Goal: Task Accomplishment & Management: Manage account settings

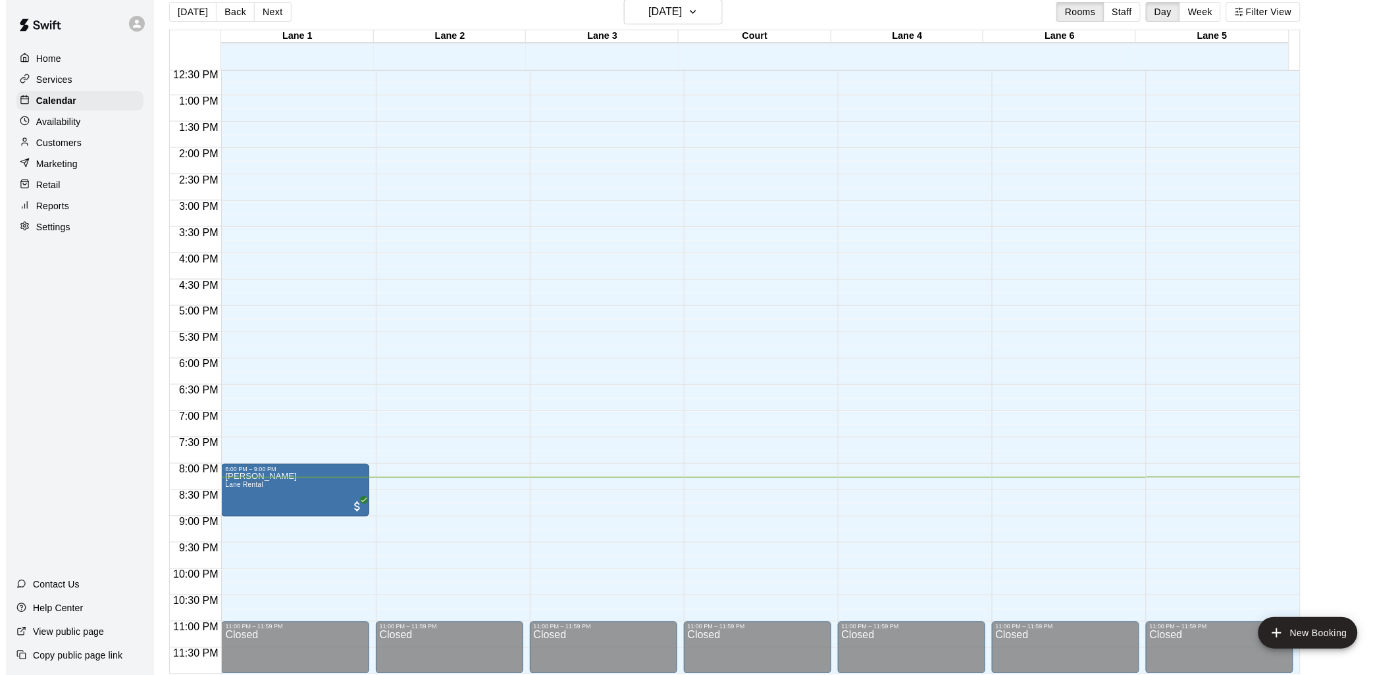
scroll to position [21, 0]
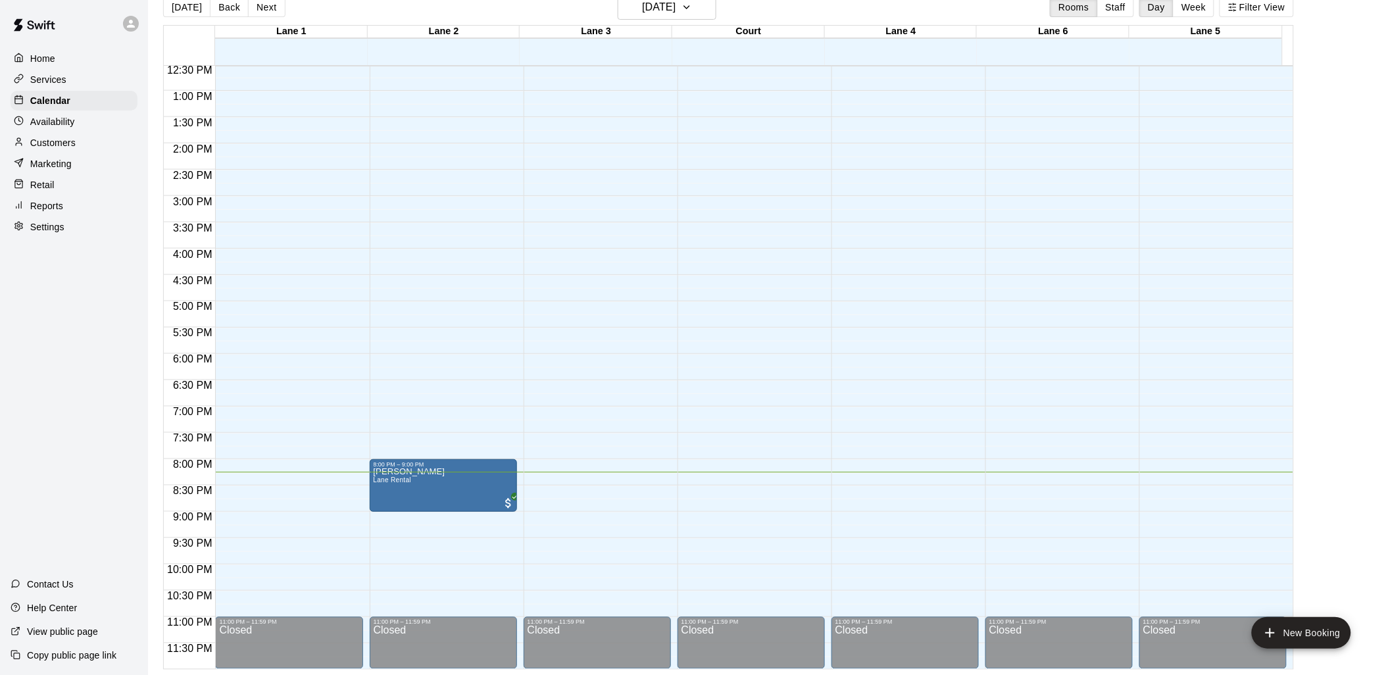
drag, startPoint x: 320, startPoint y: 465, endPoint x: 405, endPoint y: 471, distance: 85.1
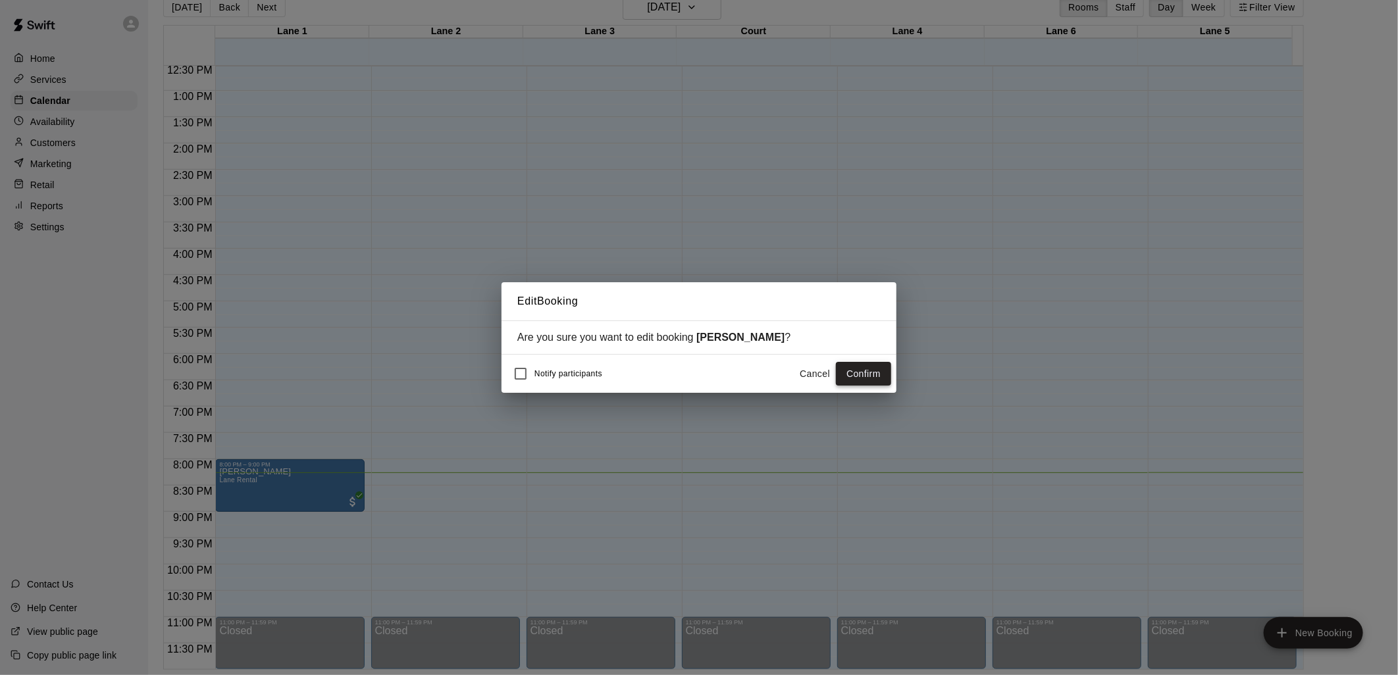
click at [846, 377] on button "Confirm" at bounding box center [863, 374] width 55 height 24
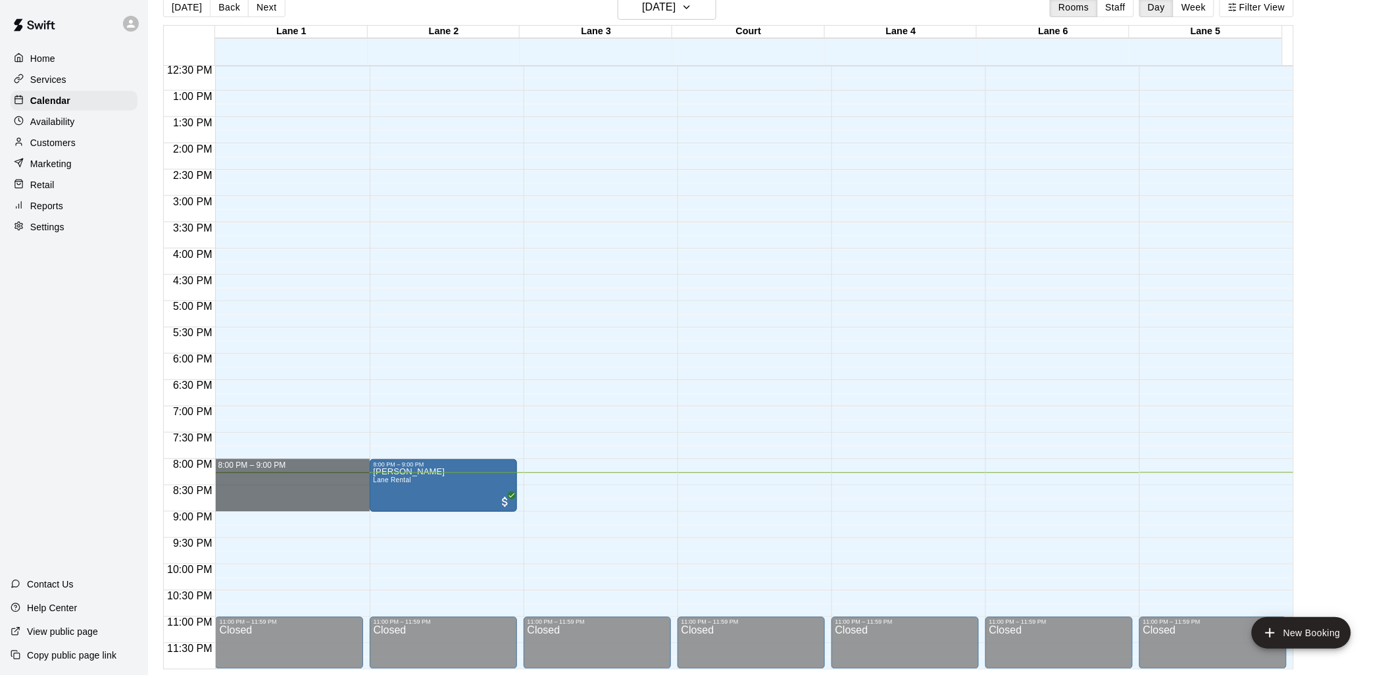
drag, startPoint x: 265, startPoint y: 462, endPoint x: 266, endPoint y: 508, distance: 46.1
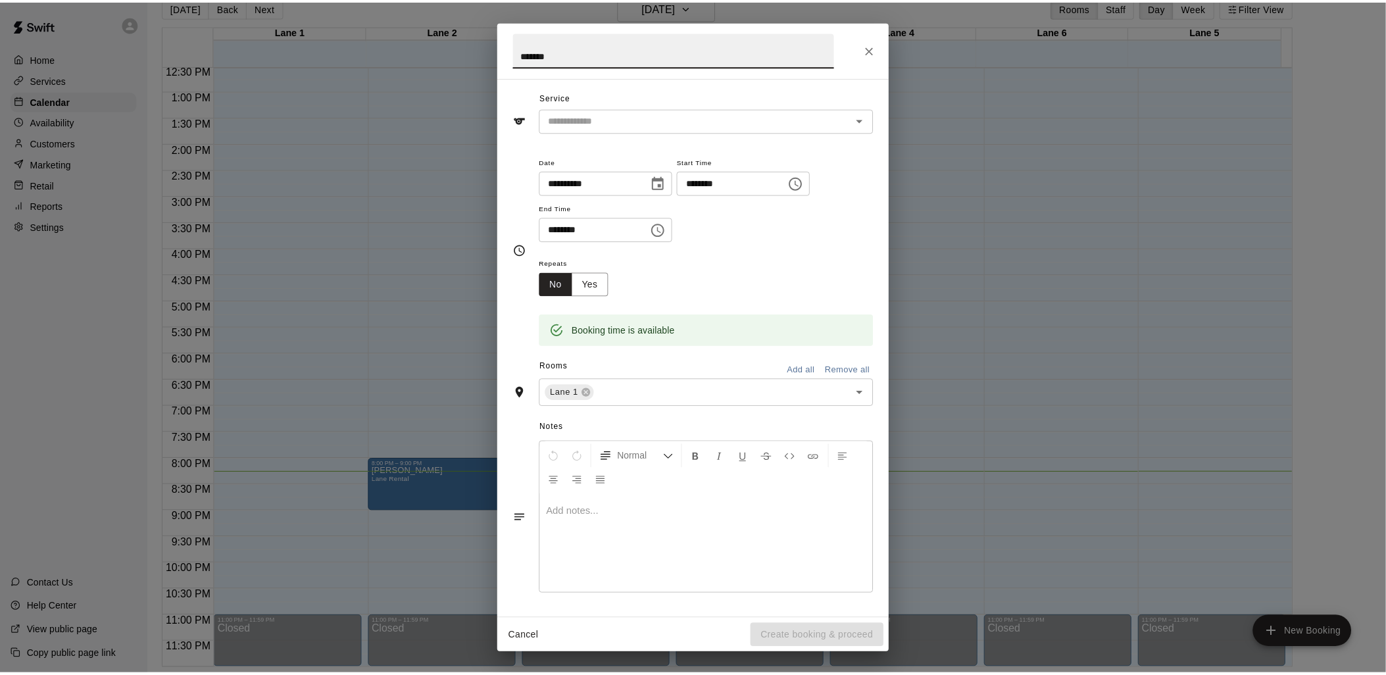
scroll to position [0, 0]
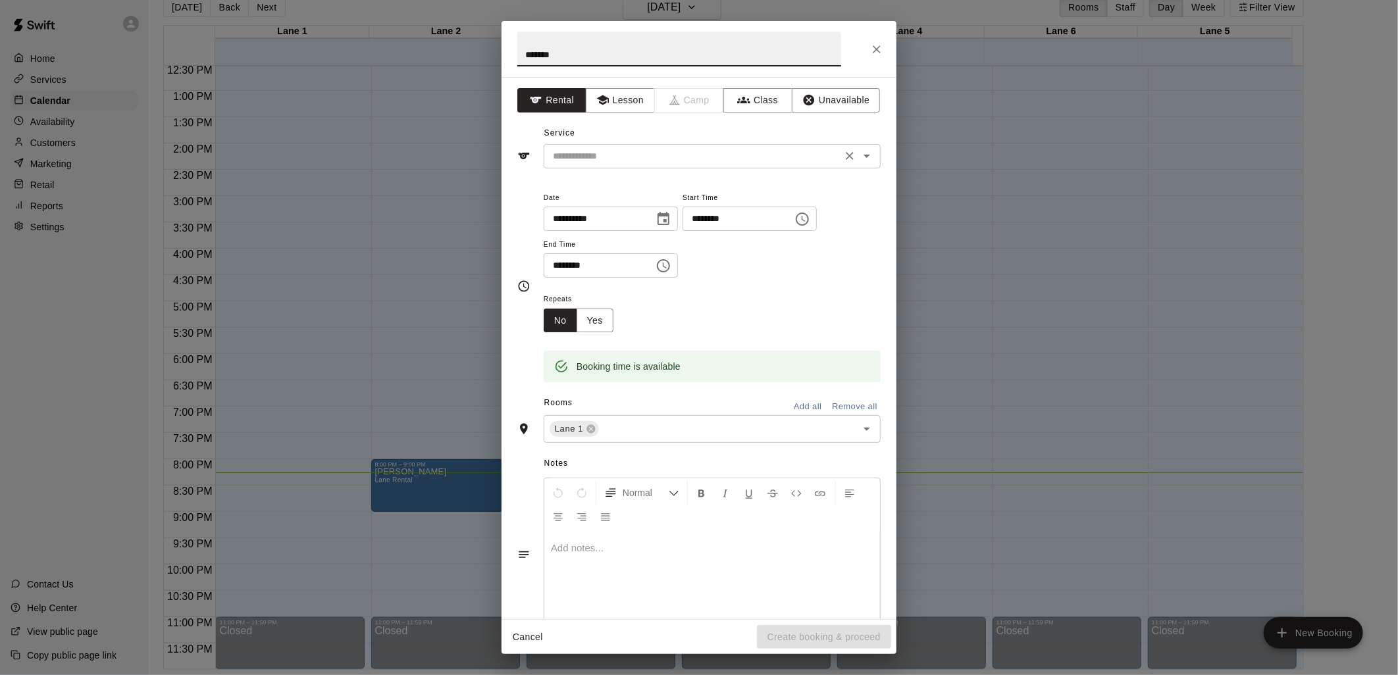
type input "*******"
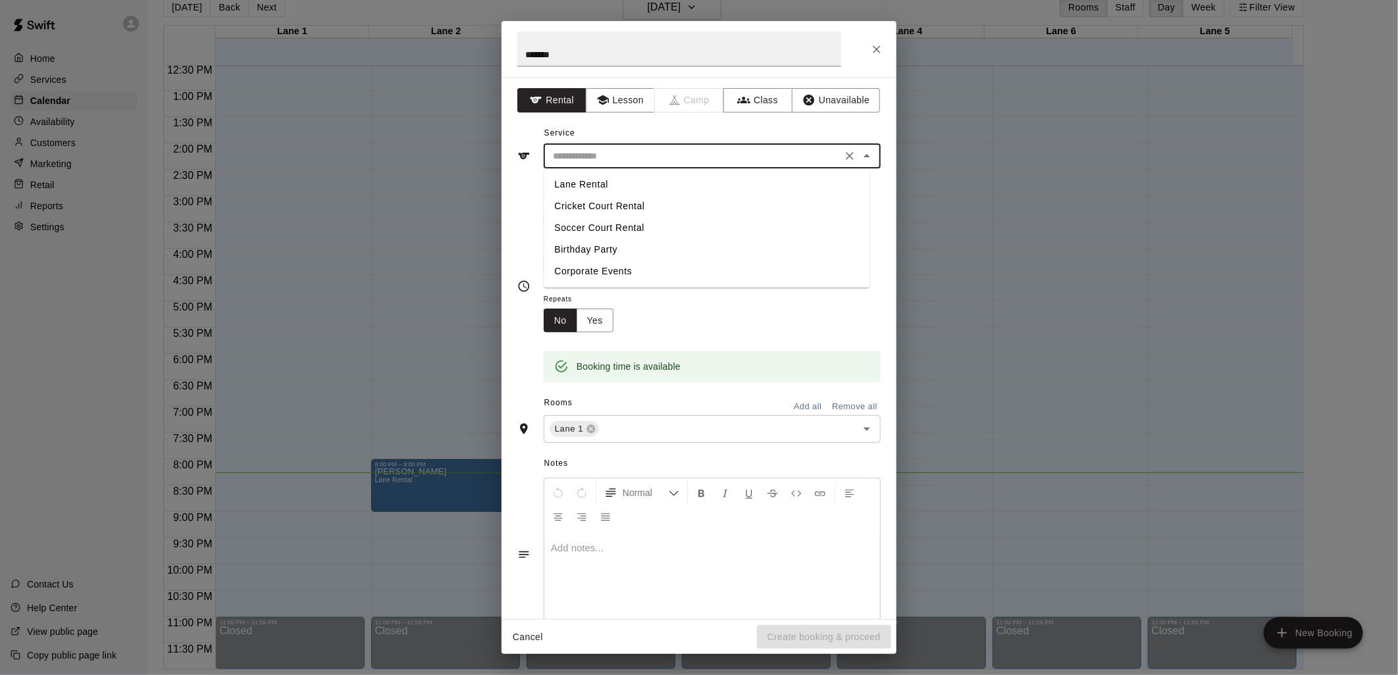
click at [778, 162] on input "text" at bounding box center [692, 156] width 290 height 16
click at [641, 184] on li "Lane Rental" at bounding box center [706, 185] width 326 height 22
type input "**********"
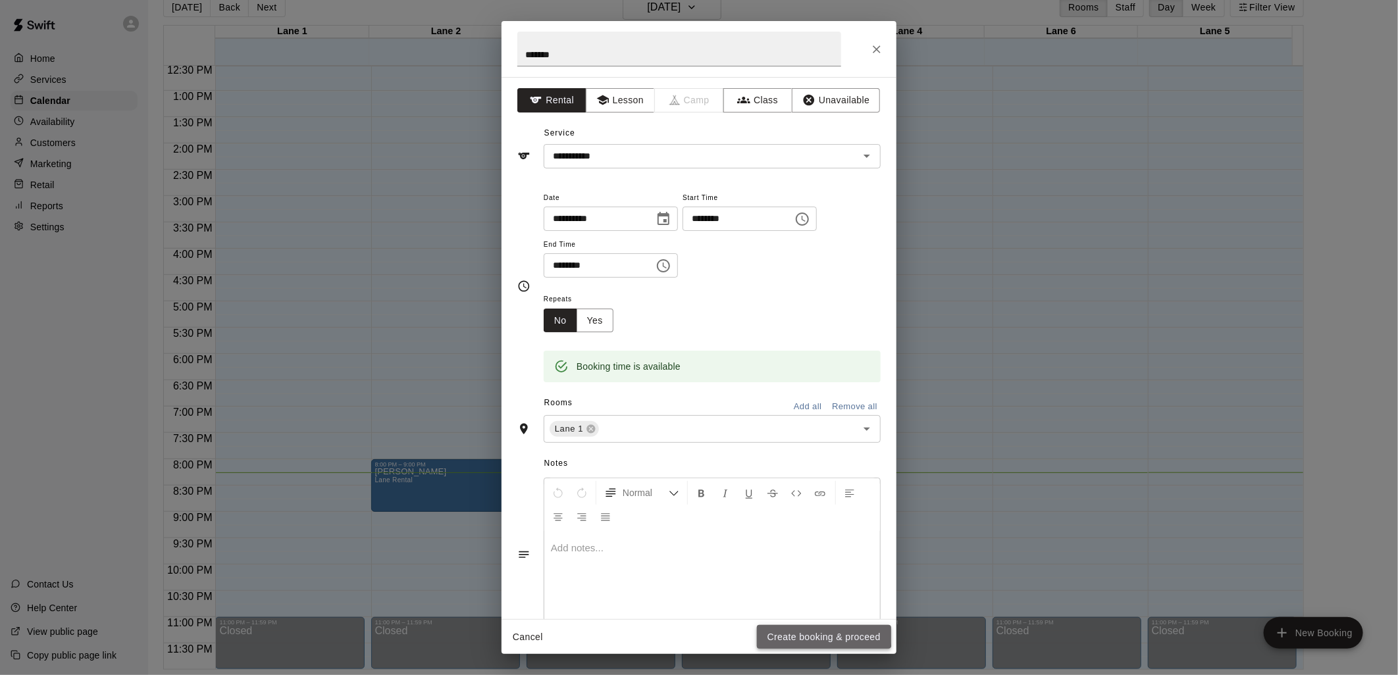
click at [815, 634] on button "Create booking & proceed" at bounding box center [824, 637] width 134 height 24
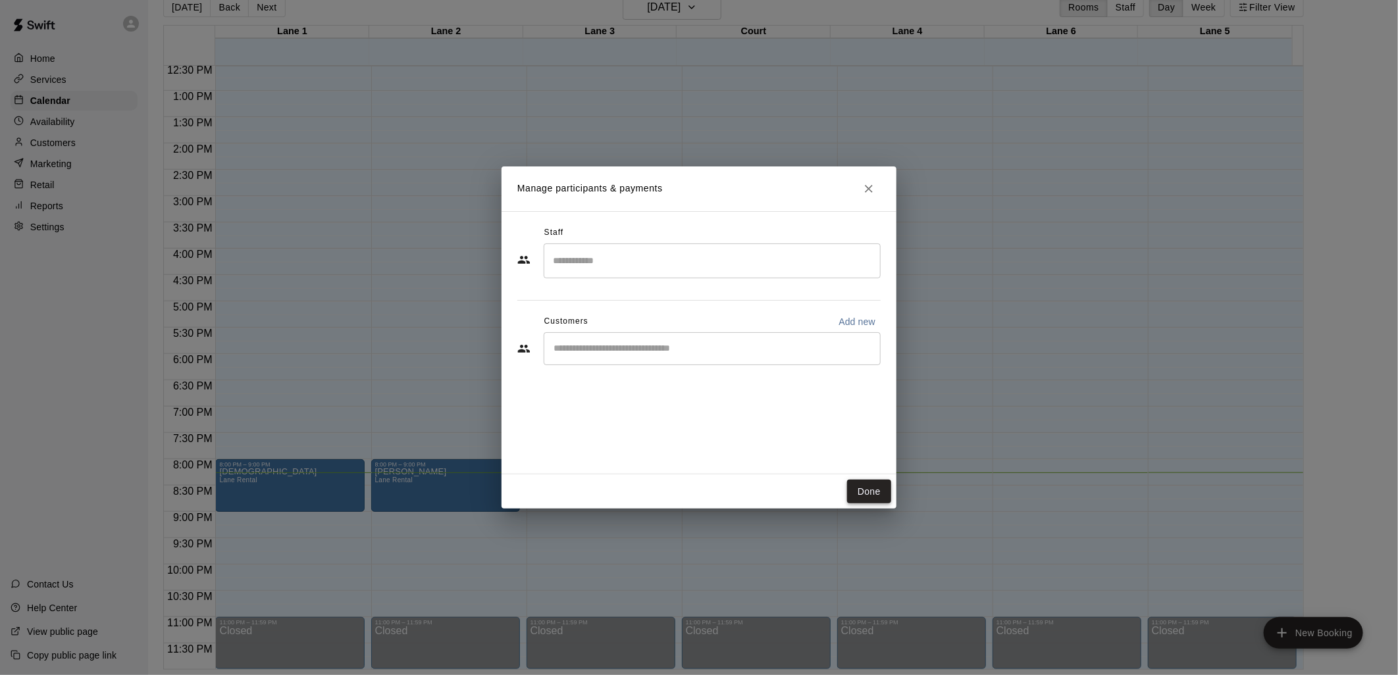
click at [882, 490] on button "Done" at bounding box center [869, 492] width 44 height 24
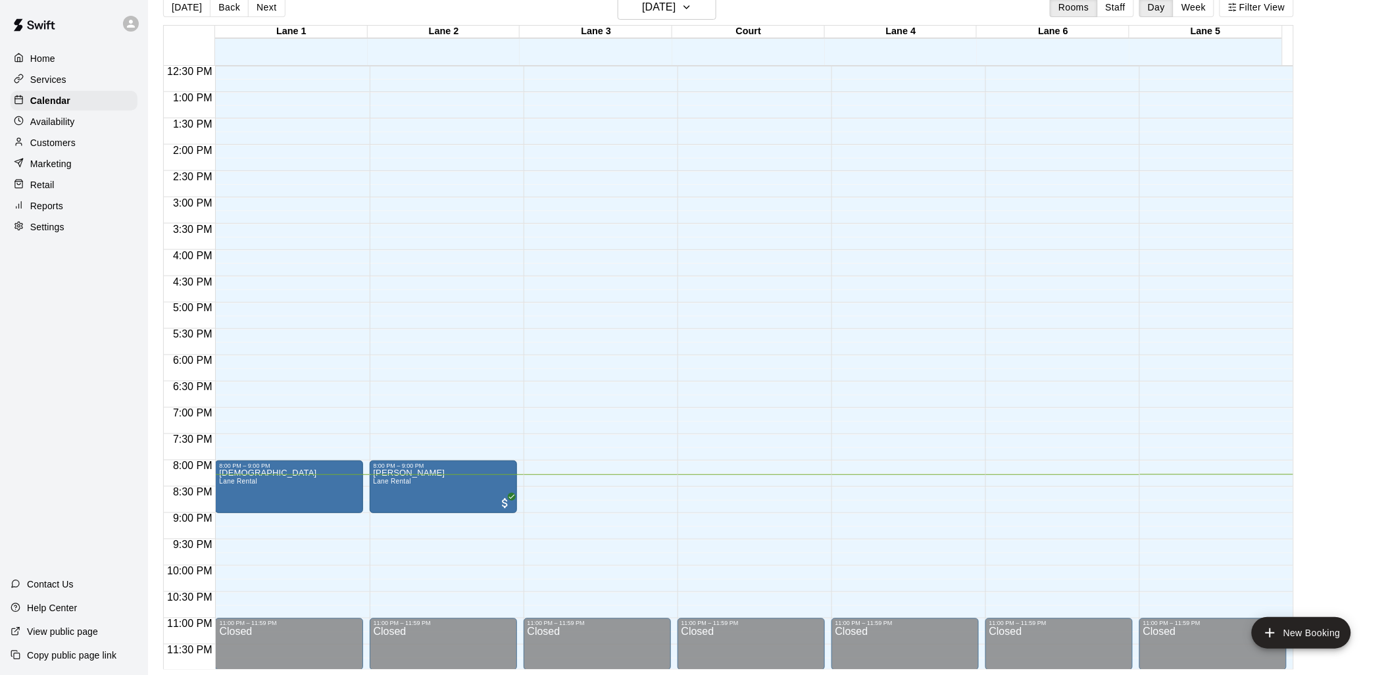
scroll to position [660, 0]
click at [83, 428] on div "Home Services Calendar Availability Customers Marketing Retail Reports Settings…" at bounding box center [74, 337] width 148 height 675
click at [64, 83] on p "Services" at bounding box center [48, 79] width 36 height 13
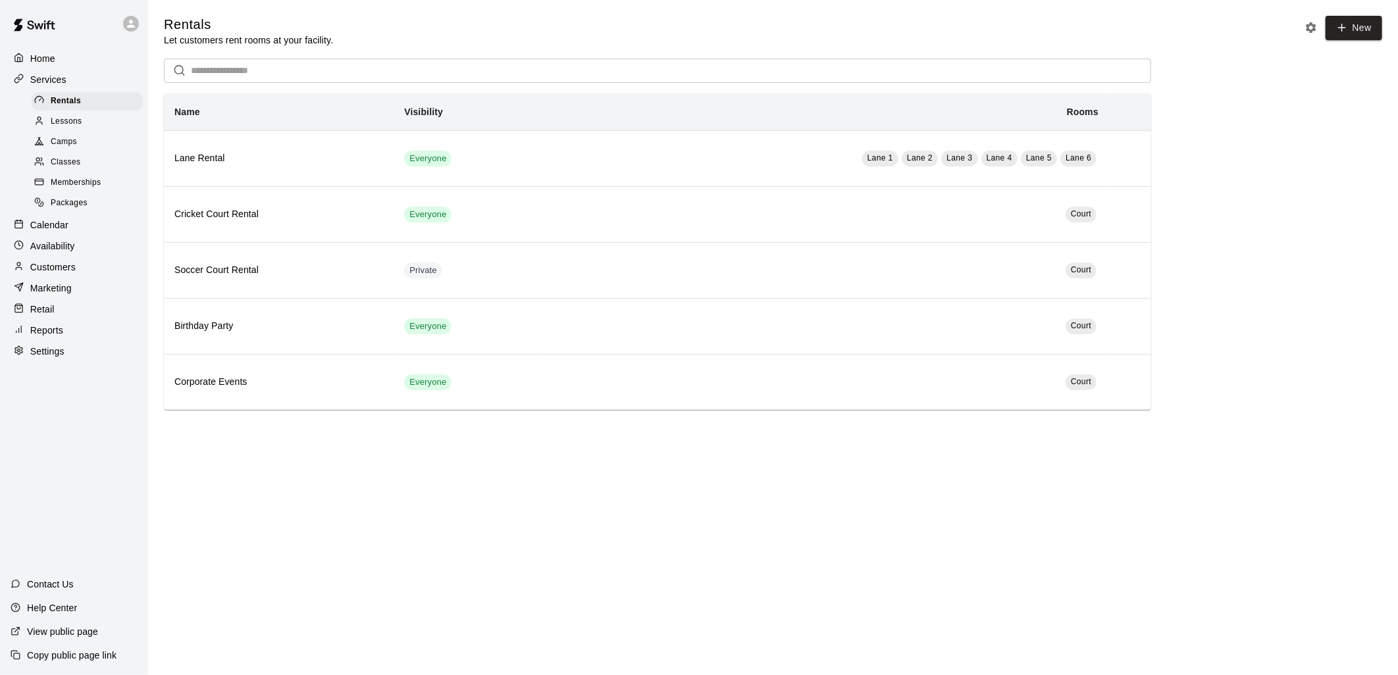
click at [72, 126] on span "Lessons" at bounding box center [67, 121] width 32 height 13
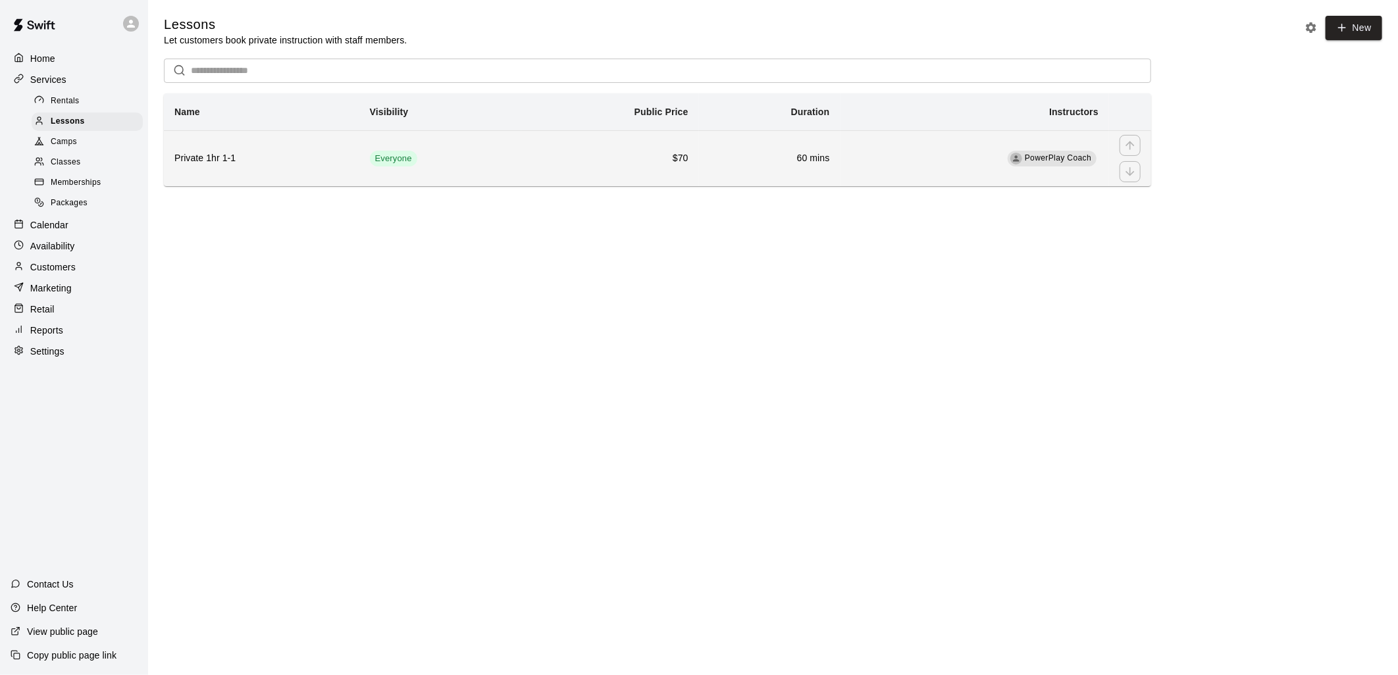
click at [784, 149] on td "60 mins" at bounding box center [769, 158] width 141 height 56
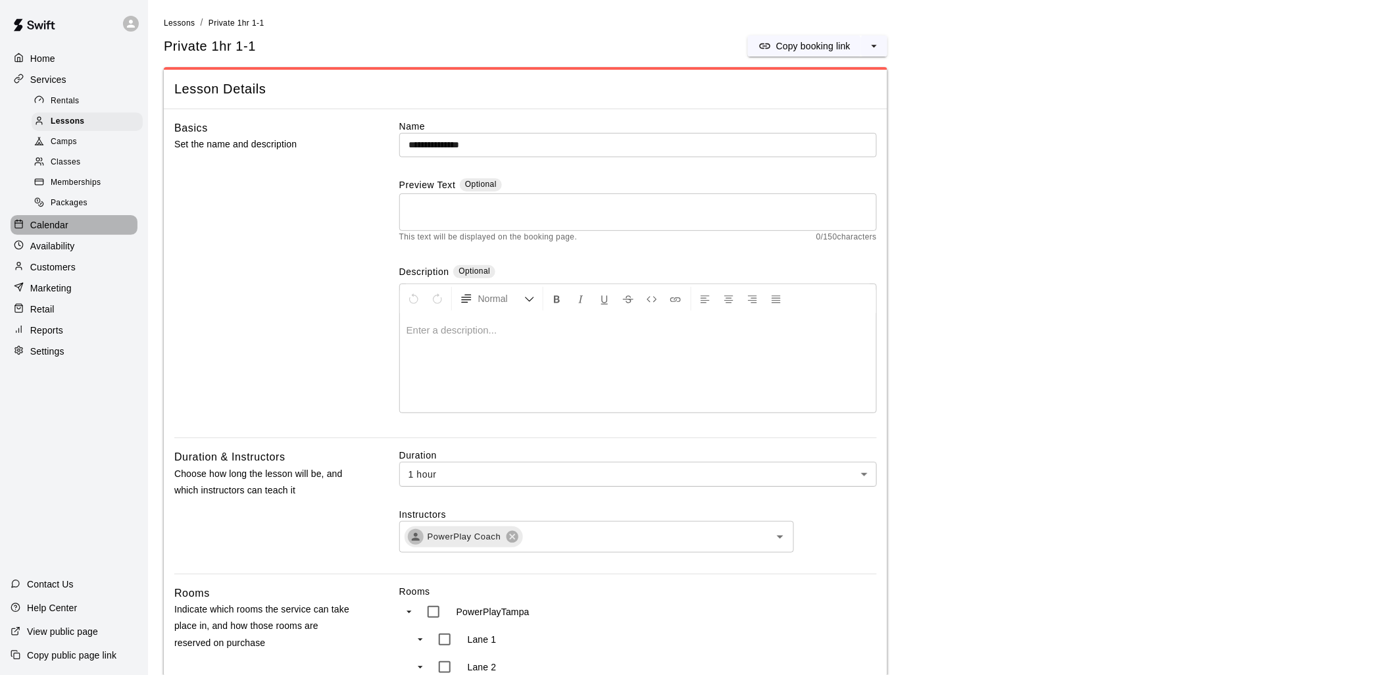
click at [64, 230] on div "Calendar" at bounding box center [74, 225] width 127 height 20
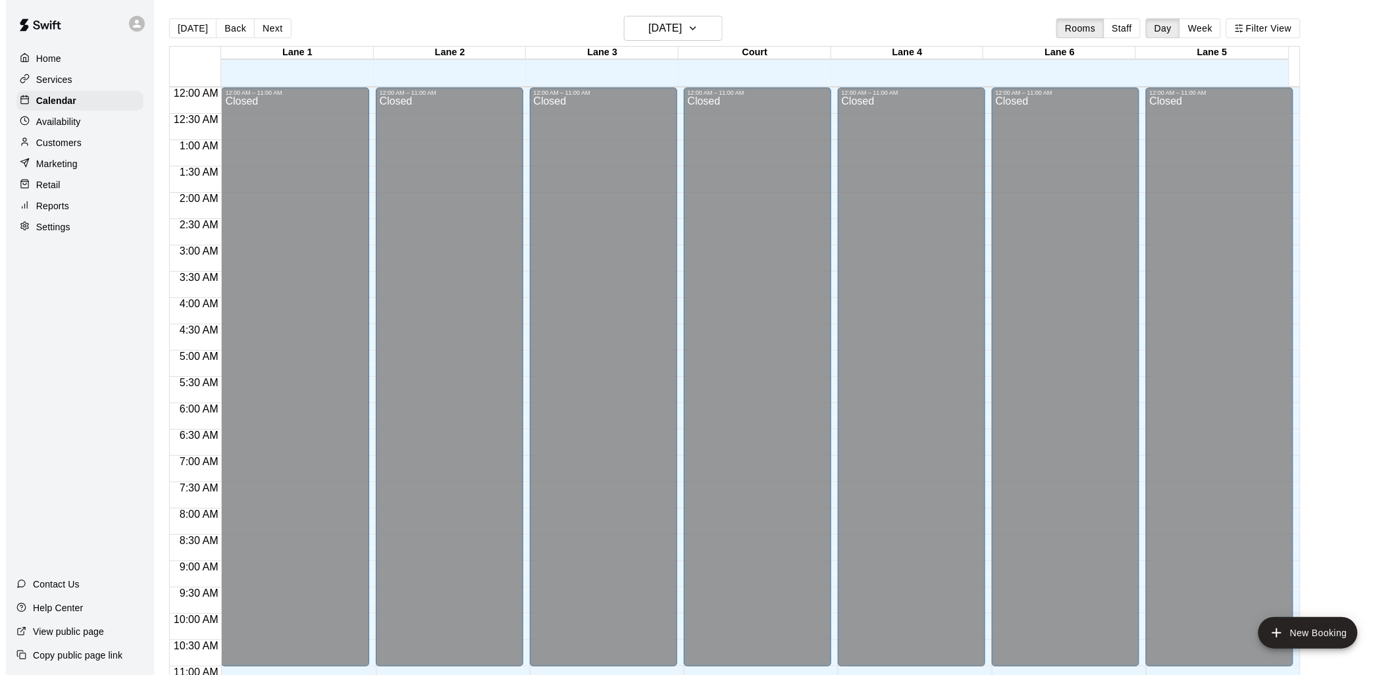
scroll to position [620, 0]
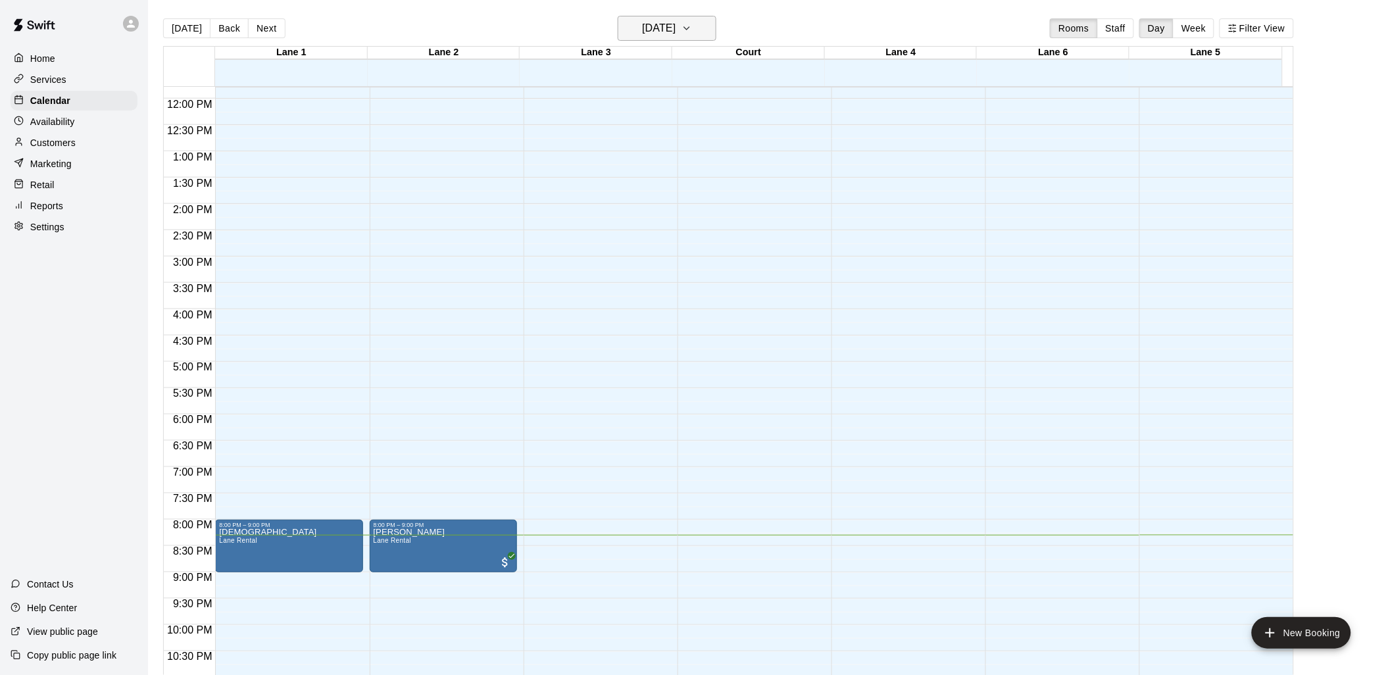
click at [676, 22] on h6 "[DATE]" at bounding box center [659, 28] width 34 height 18
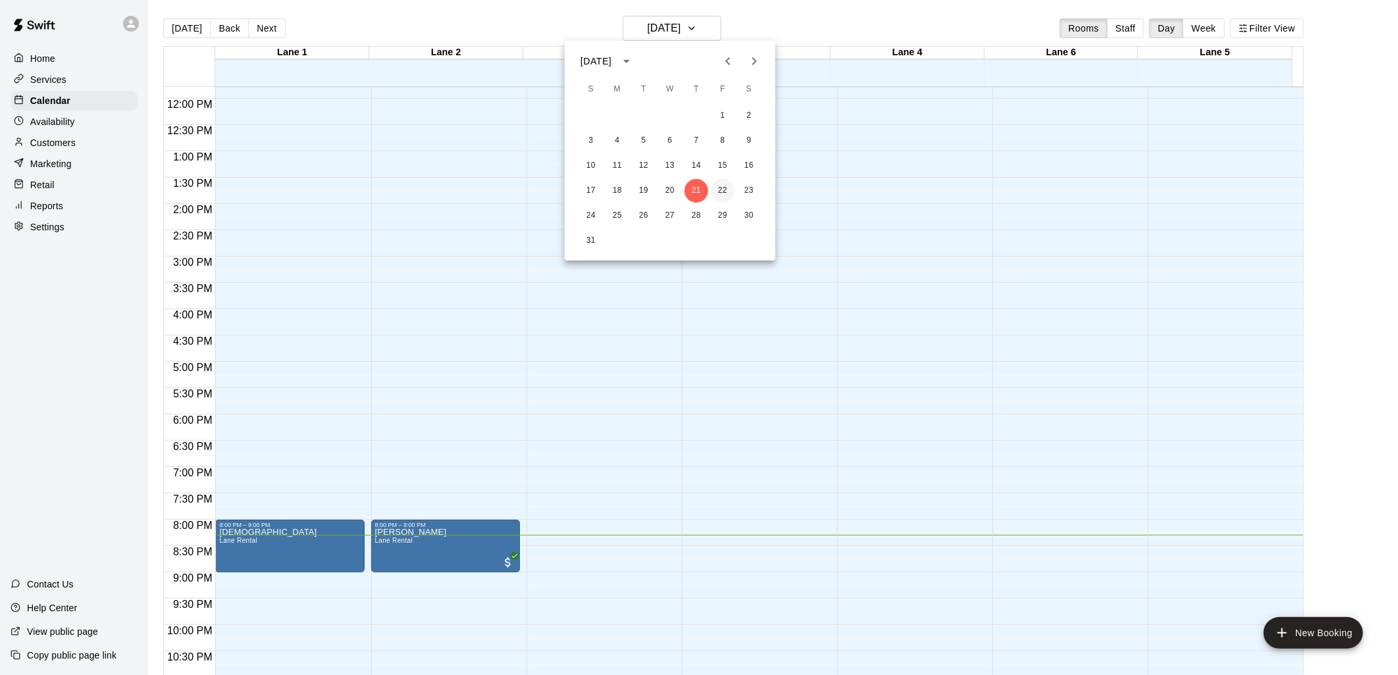
click at [726, 186] on button "22" at bounding box center [723, 191] width 24 height 24
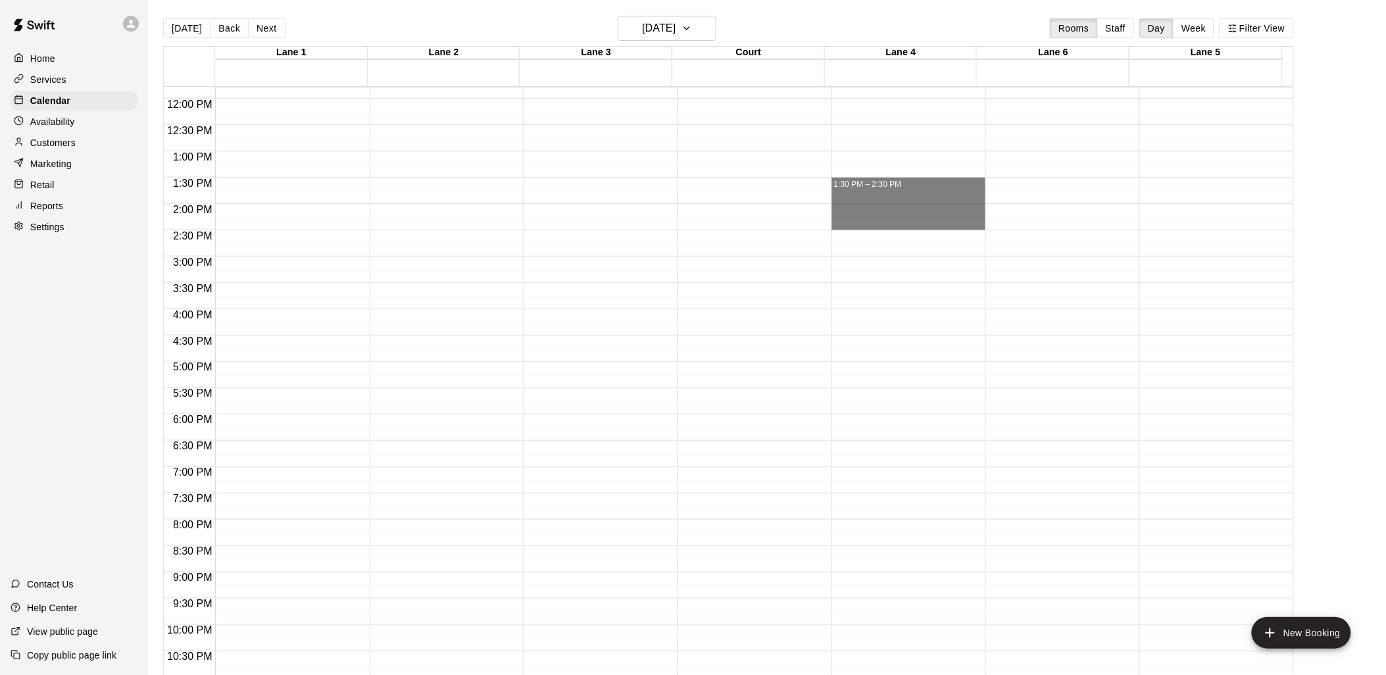
drag, startPoint x: 901, startPoint y: 180, endPoint x: 897, endPoint y: 226, distance: 45.6
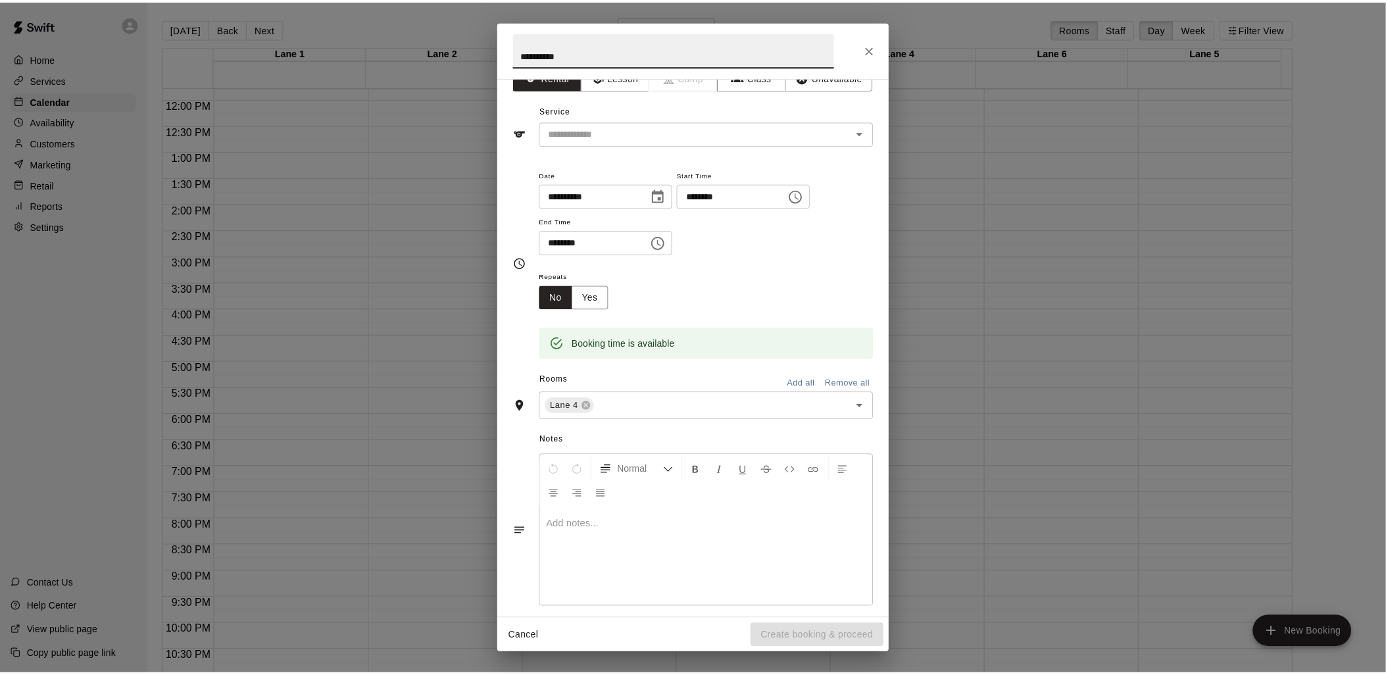
scroll to position [36, 0]
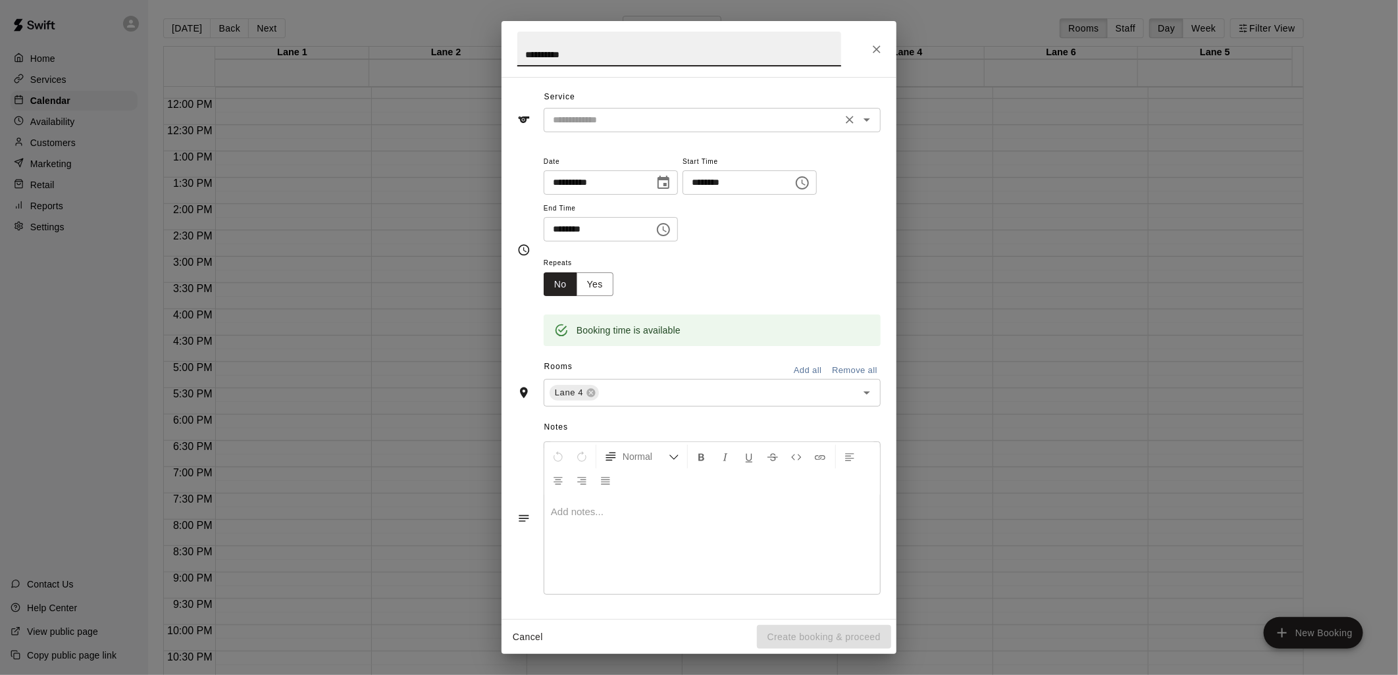
type input "**********"
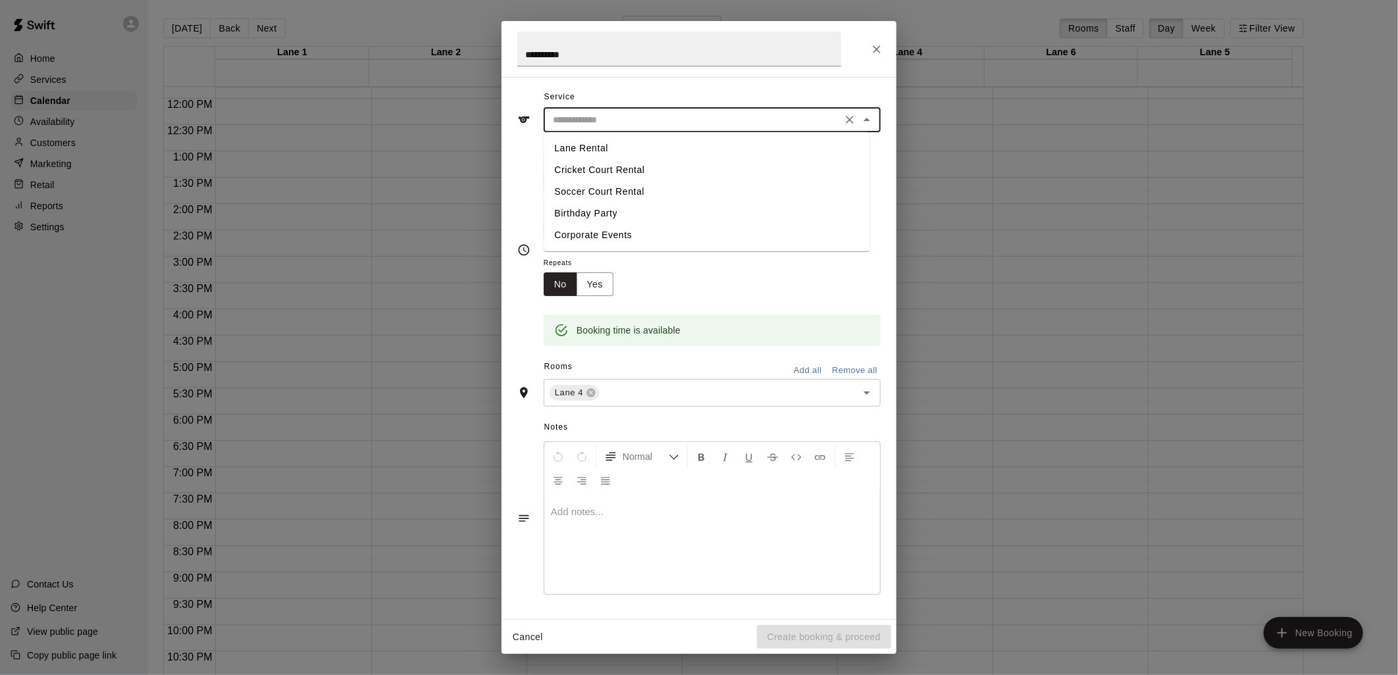
click at [641, 126] on input "text" at bounding box center [692, 120] width 290 height 16
click at [527, 634] on button "Cancel" at bounding box center [528, 637] width 42 height 24
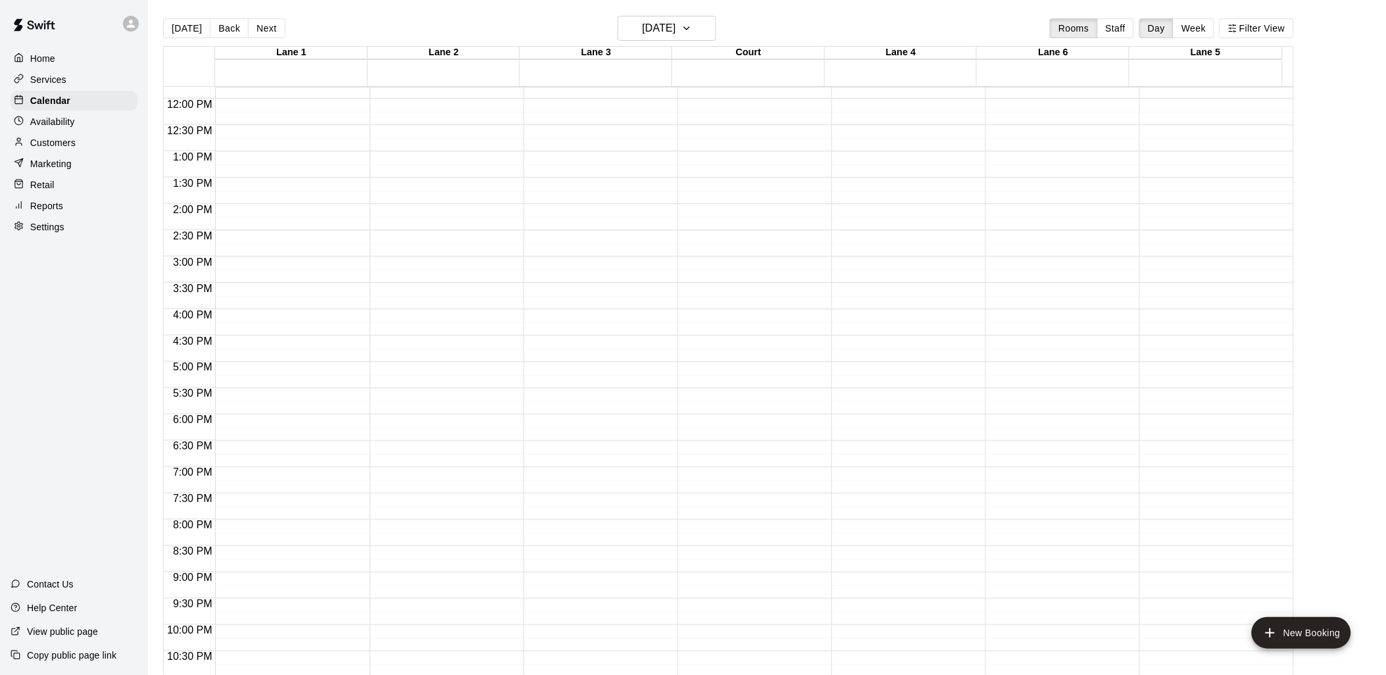
click at [63, 149] on p "Customers" at bounding box center [52, 142] width 45 height 13
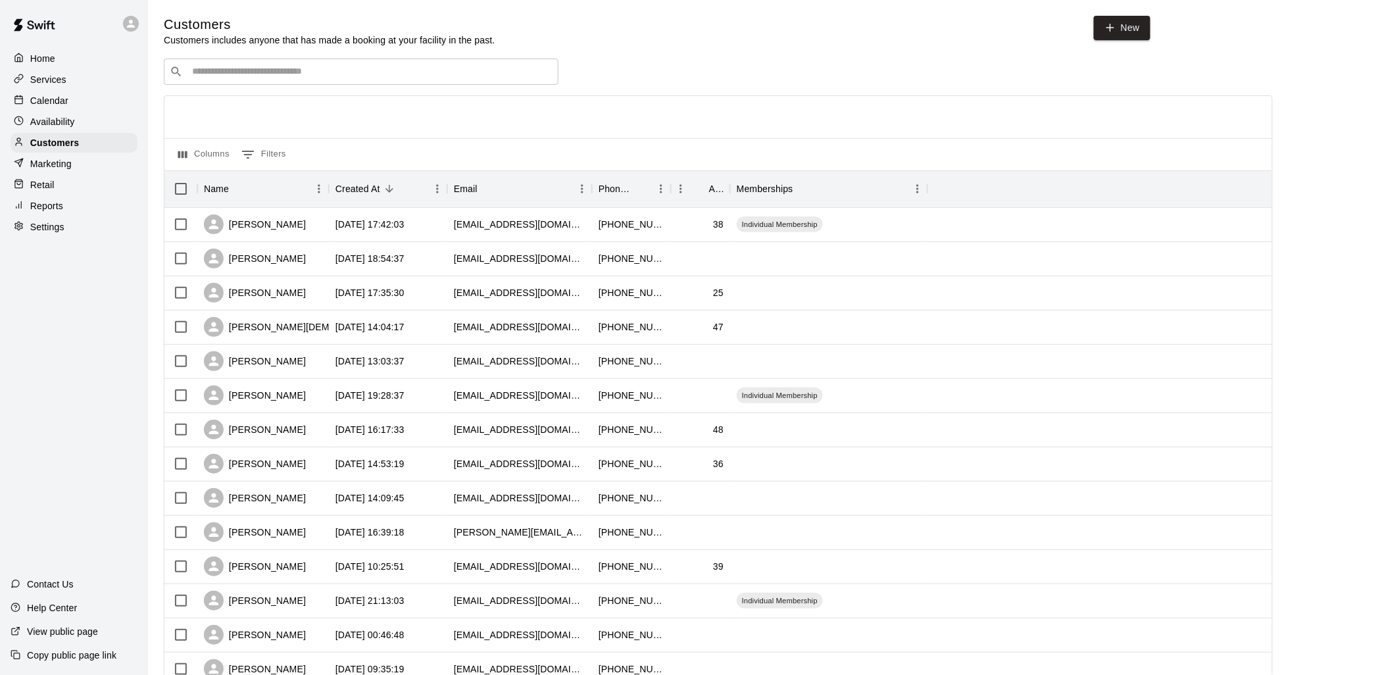
click at [415, 69] on input "Search customers by name or email" at bounding box center [370, 71] width 365 height 13
type input "****"
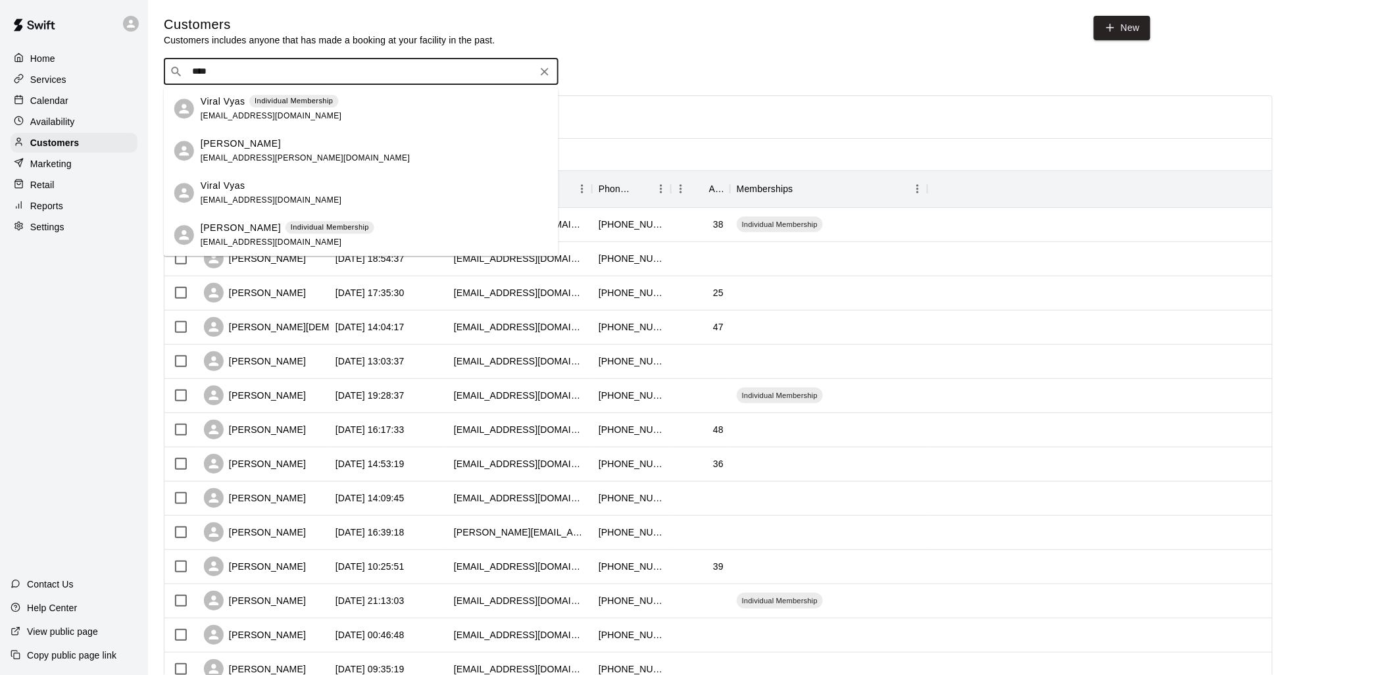
click at [379, 110] on div "Viral Vyas Individual Membership [EMAIL_ADDRESS][DOMAIN_NAME]" at bounding box center [374, 109] width 347 height 28
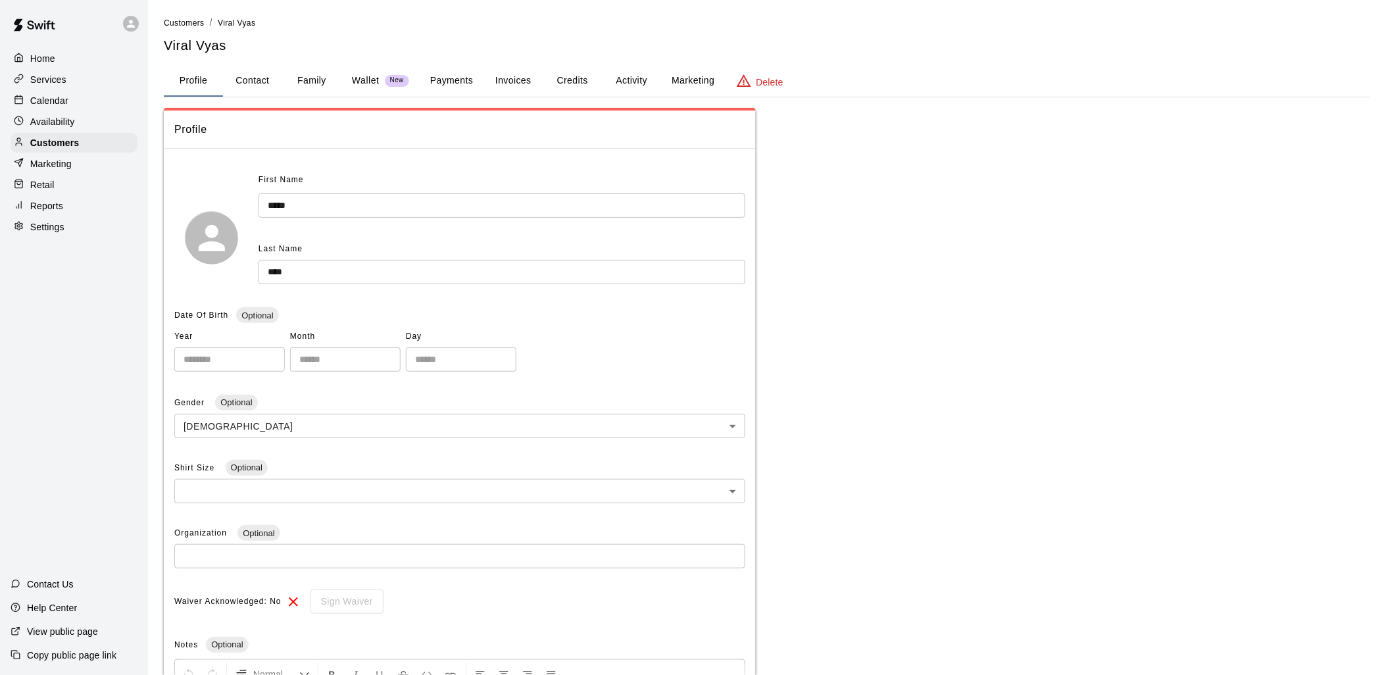
click at [619, 79] on button "Activity" at bounding box center [631, 81] width 59 height 32
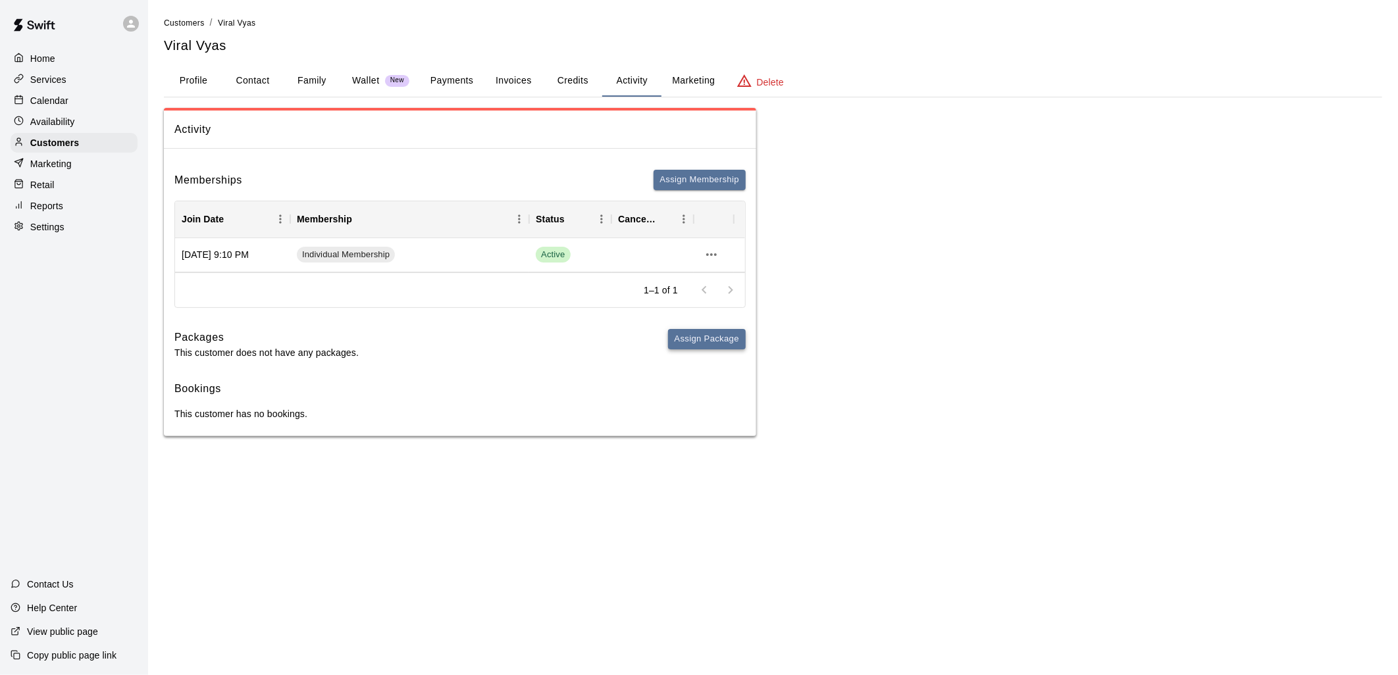
click at [709, 343] on button "Assign Package" at bounding box center [707, 339] width 78 height 20
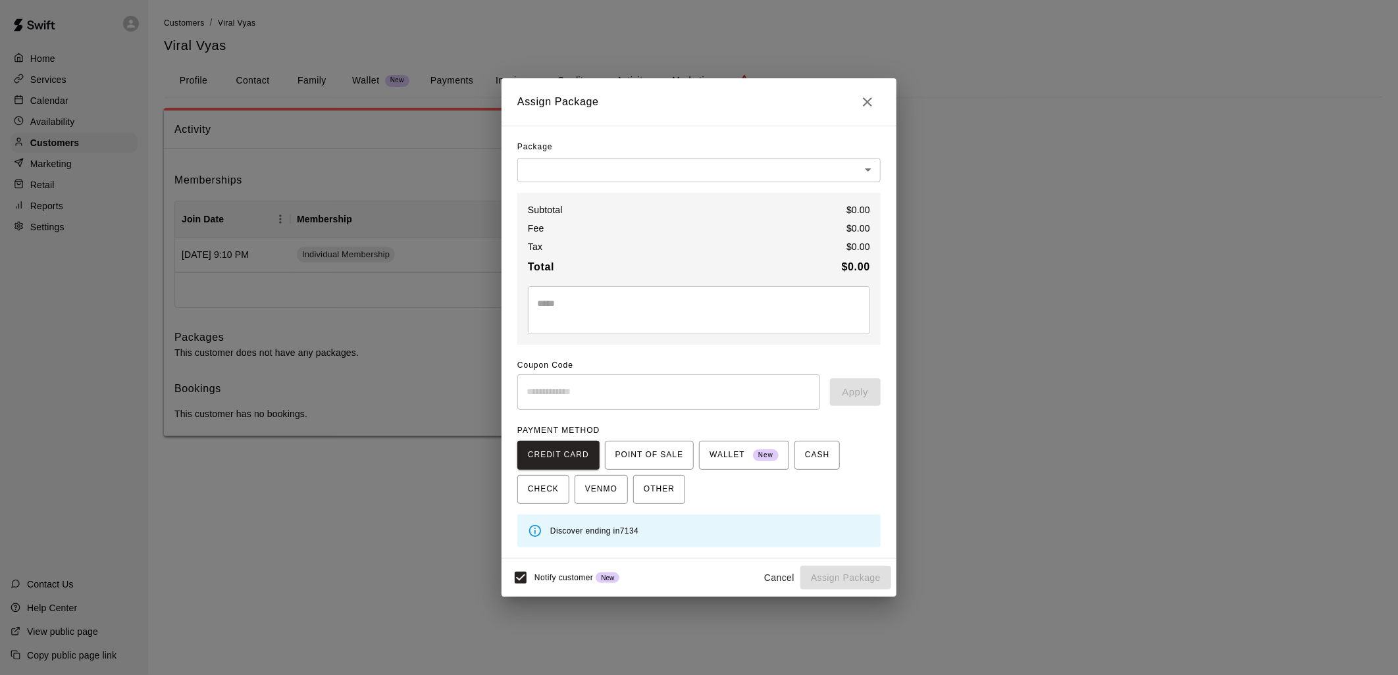
click at [715, 168] on body "Home Services Calendar Availability Customers Marketing Retail Reports Settings…" at bounding box center [699, 231] width 1398 height 463
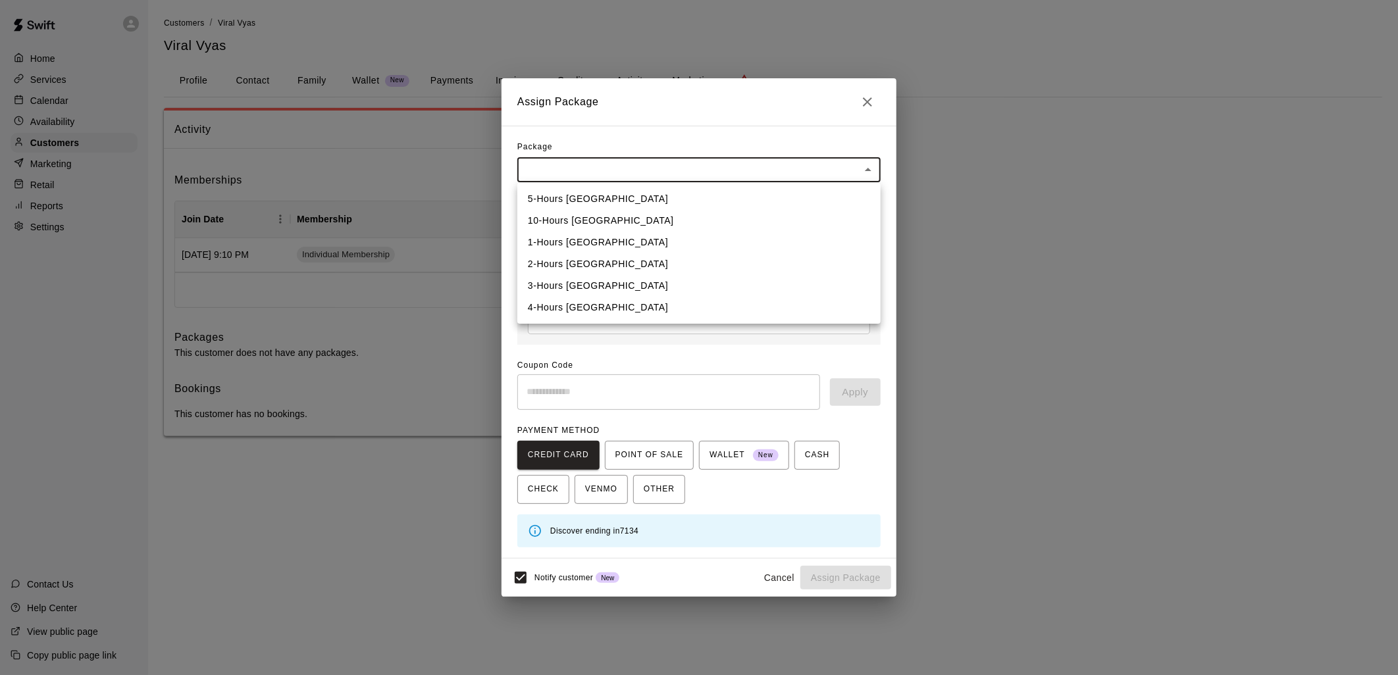
click at [780, 575] on div at bounding box center [699, 337] width 1398 height 675
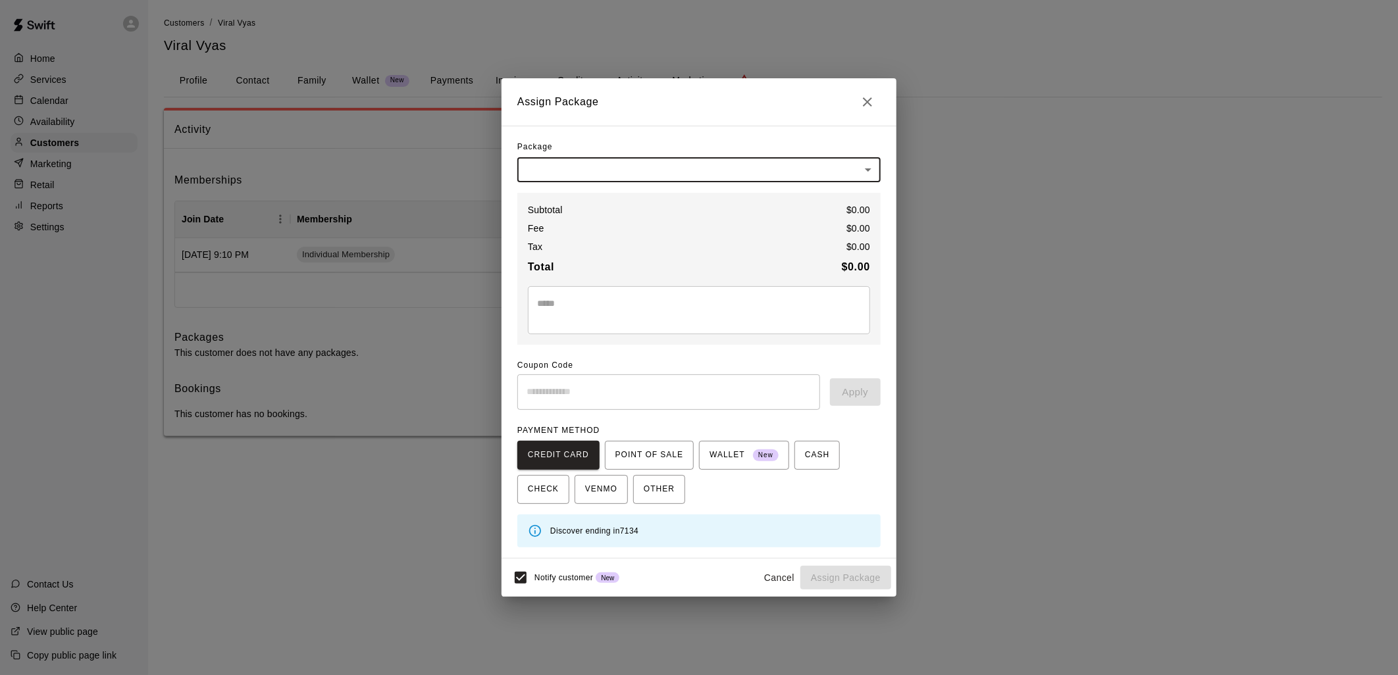
click at [778, 576] on button "Cancel" at bounding box center [779, 578] width 42 height 24
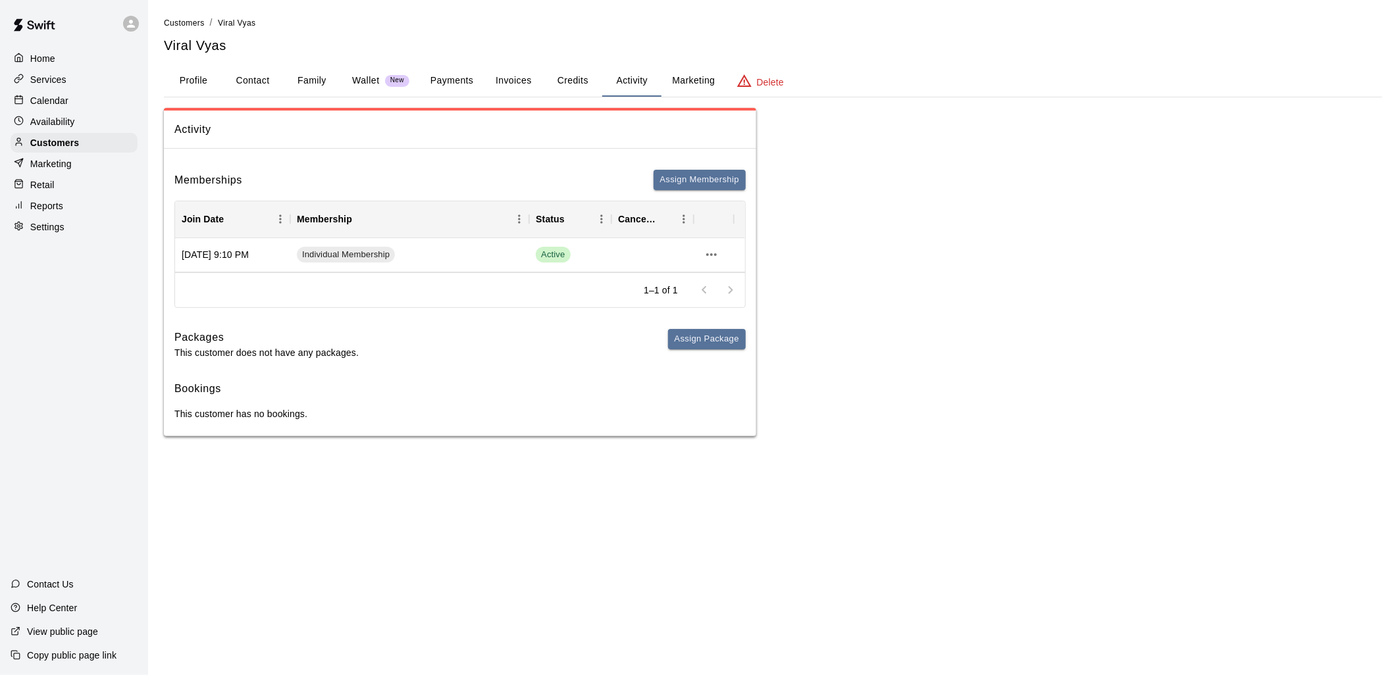
click at [61, 100] on p "Calendar" at bounding box center [49, 100] width 38 height 13
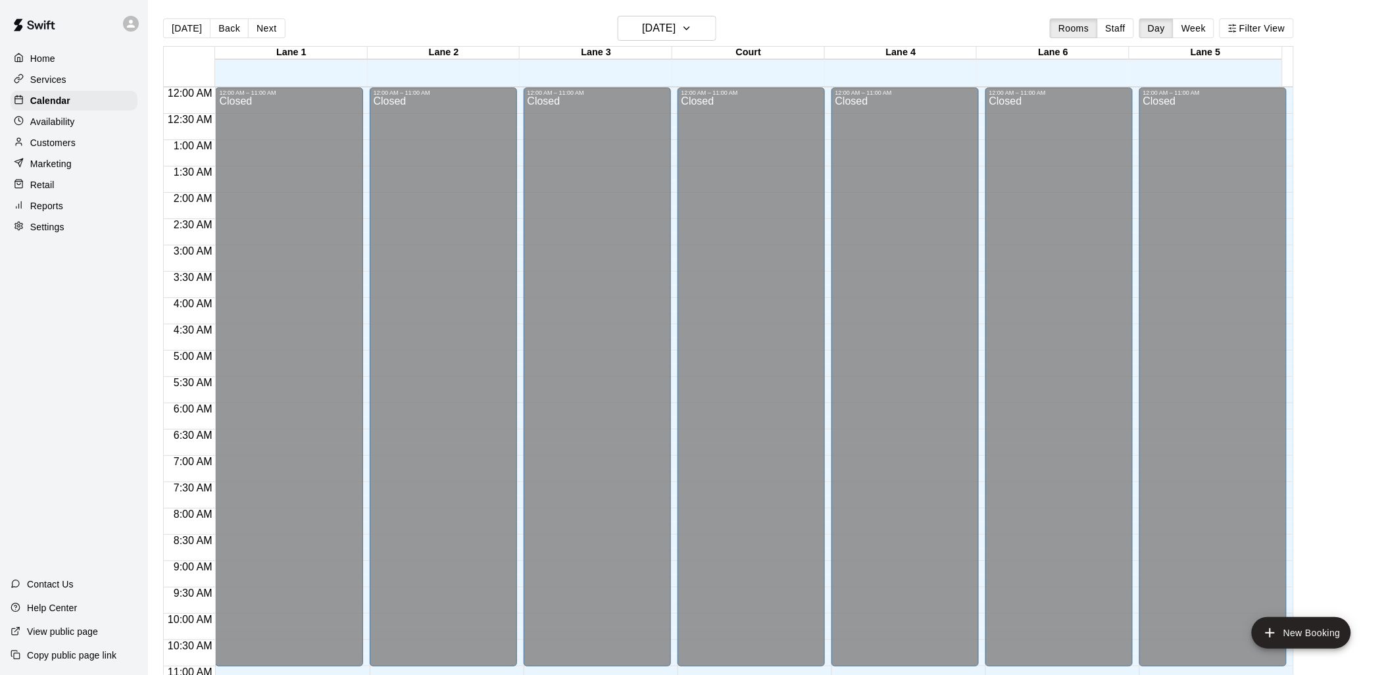
scroll to position [620, 0]
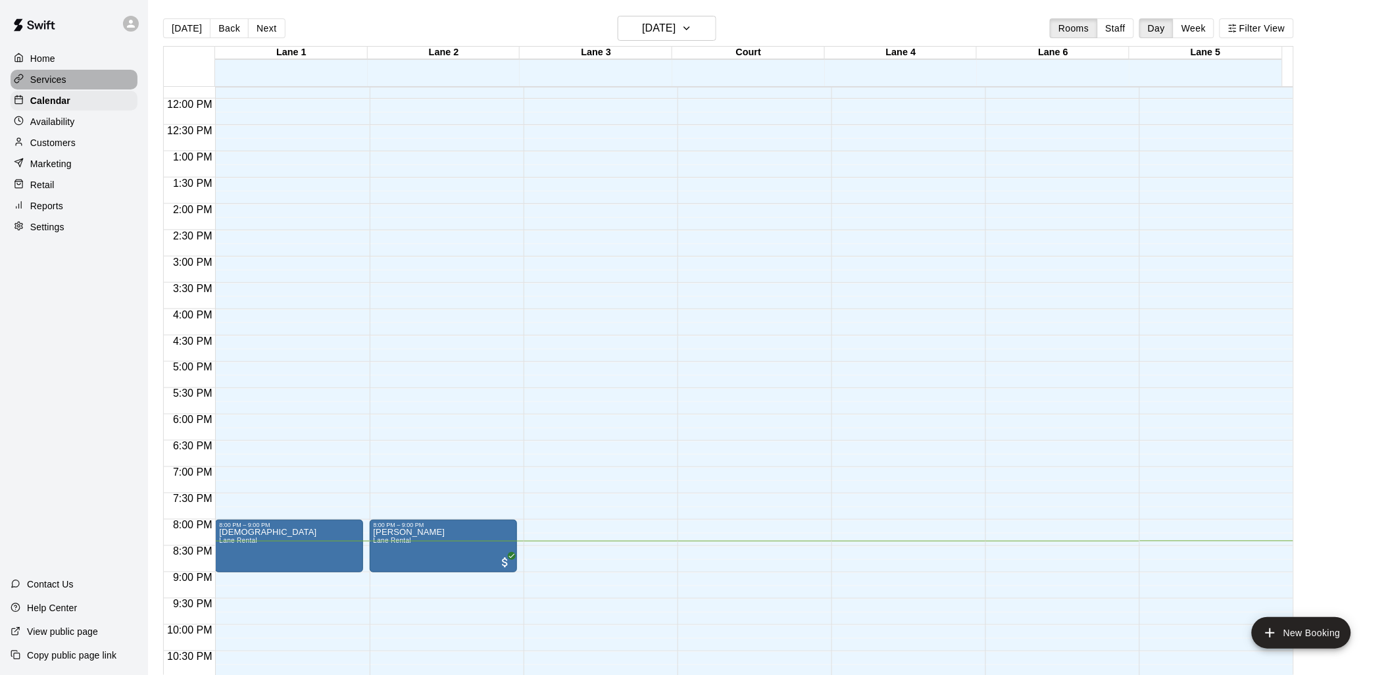
click at [71, 84] on div "Services" at bounding box center [74, 80] width 127 height 20
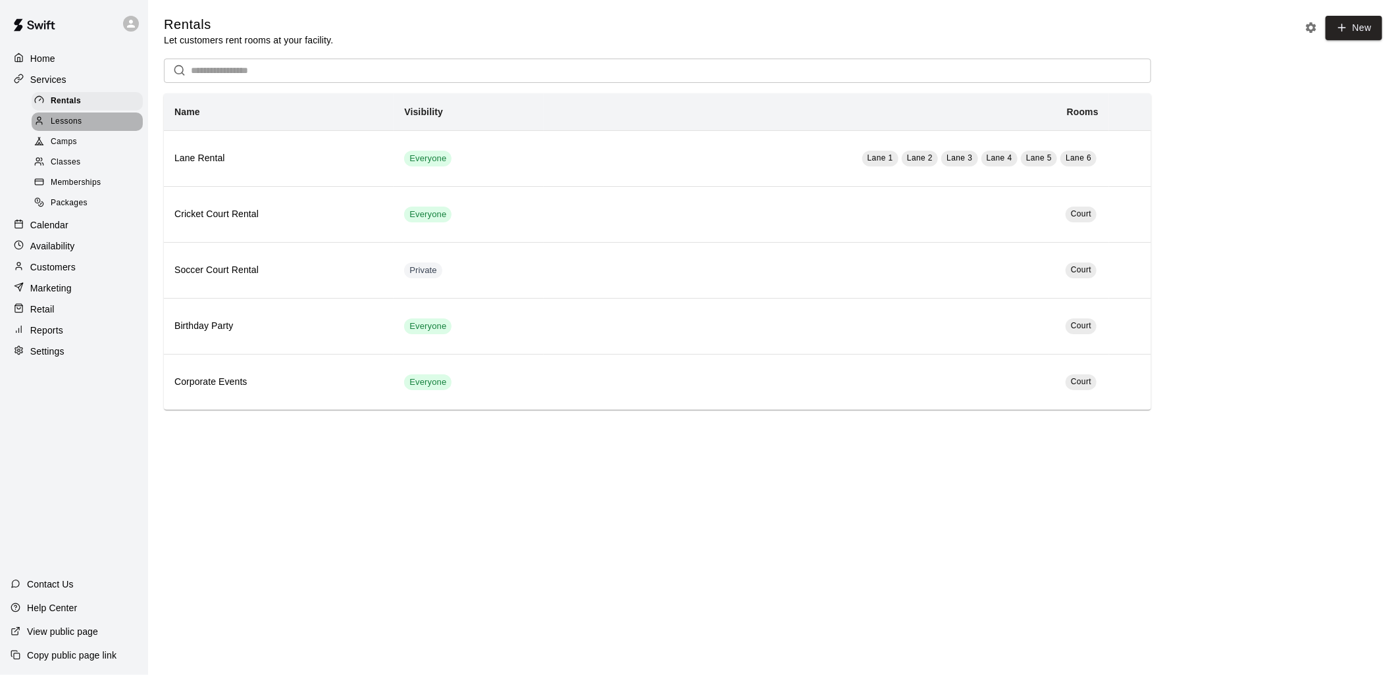
click at [82, 128] on div "Lessons" at bounding box center [87, 122] width 111 height 18
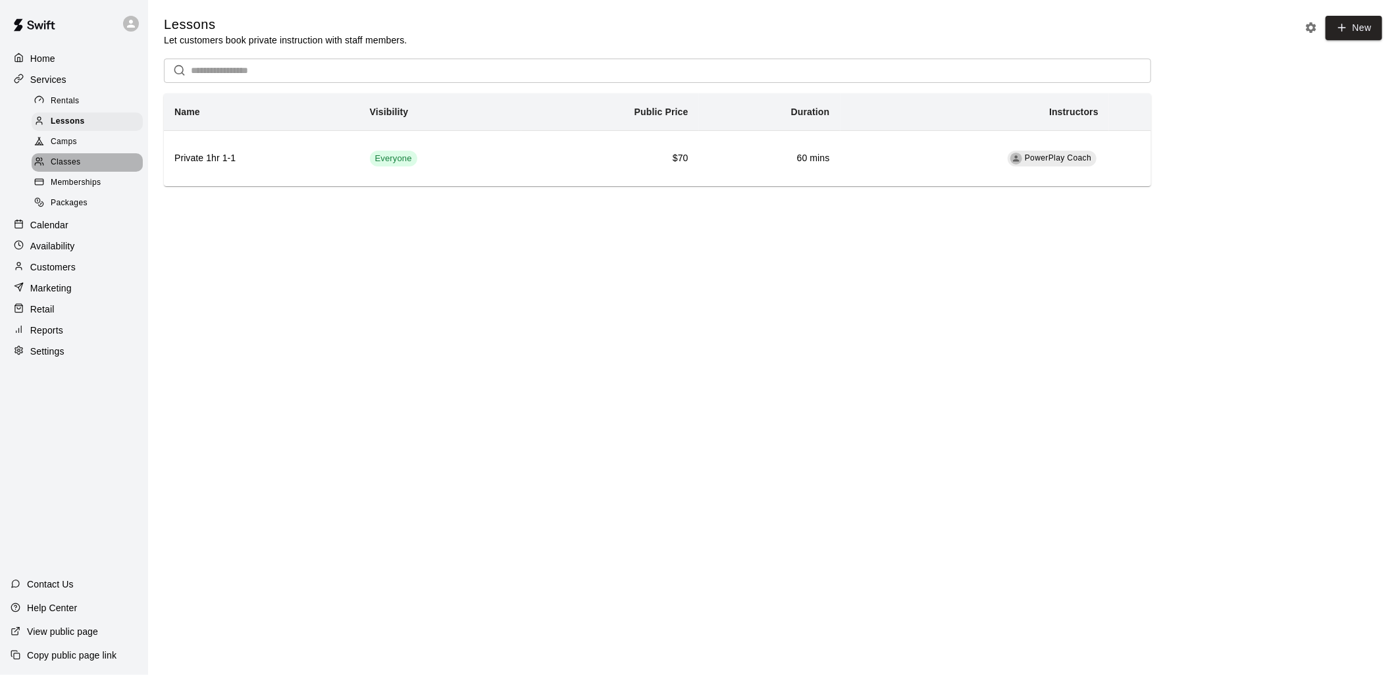
click at [70, 167] on span "Classes" at bounding box center [66, 162] width 30 height 13
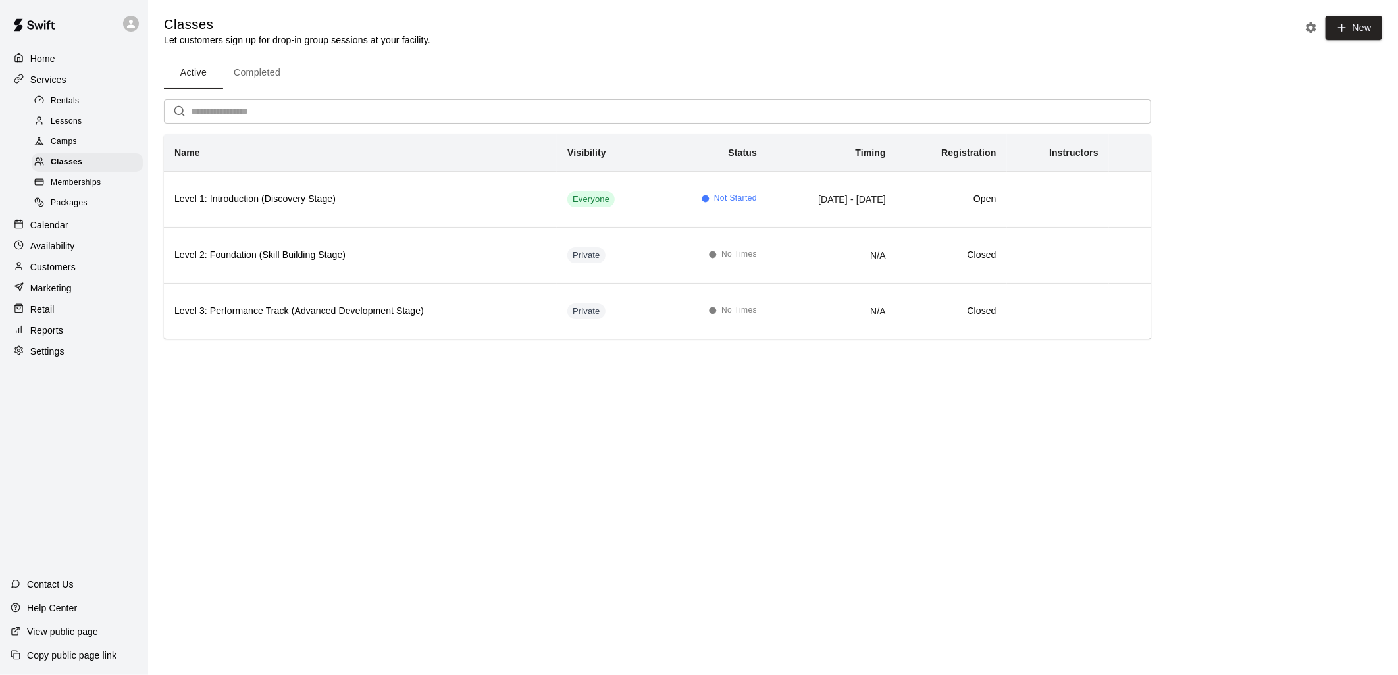
click at [55, 122] on span "Lessons" at bounding box center [67, 121] width 32 height 13
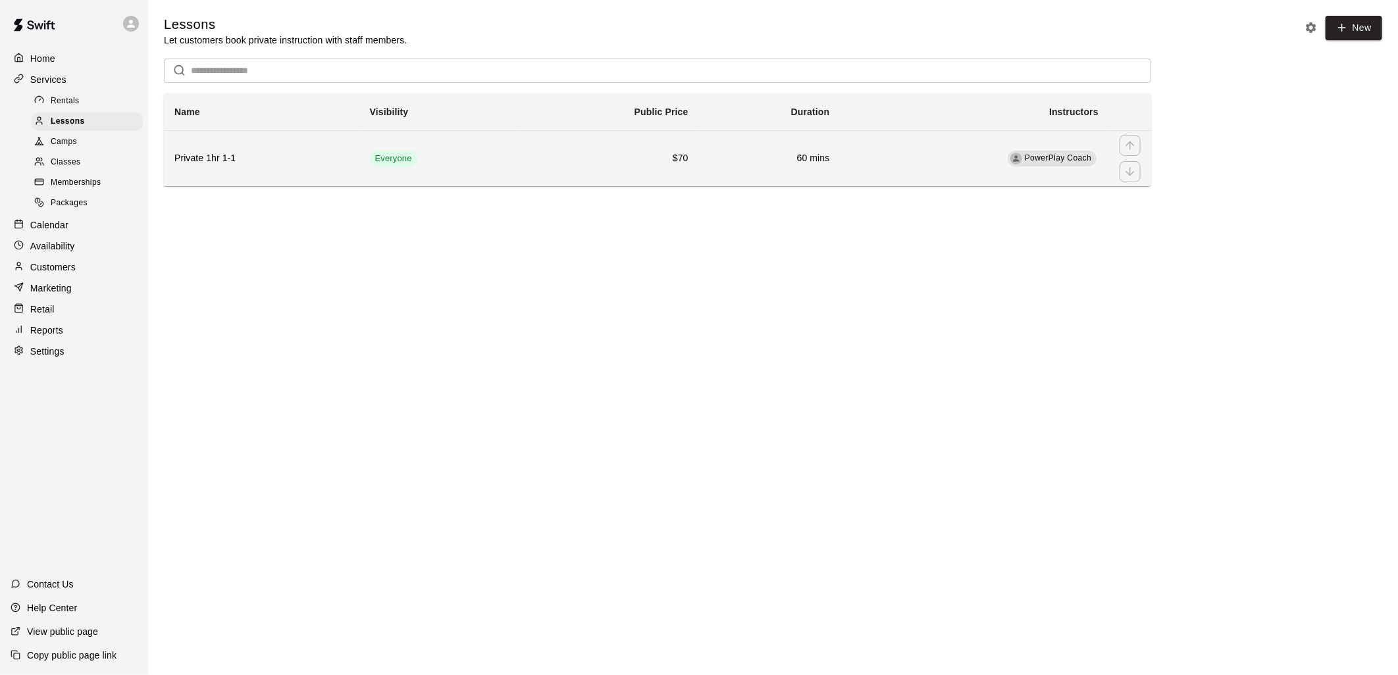
click at [693, 163] on td "$70" at bounding box center [610, 158] width 178 height 56
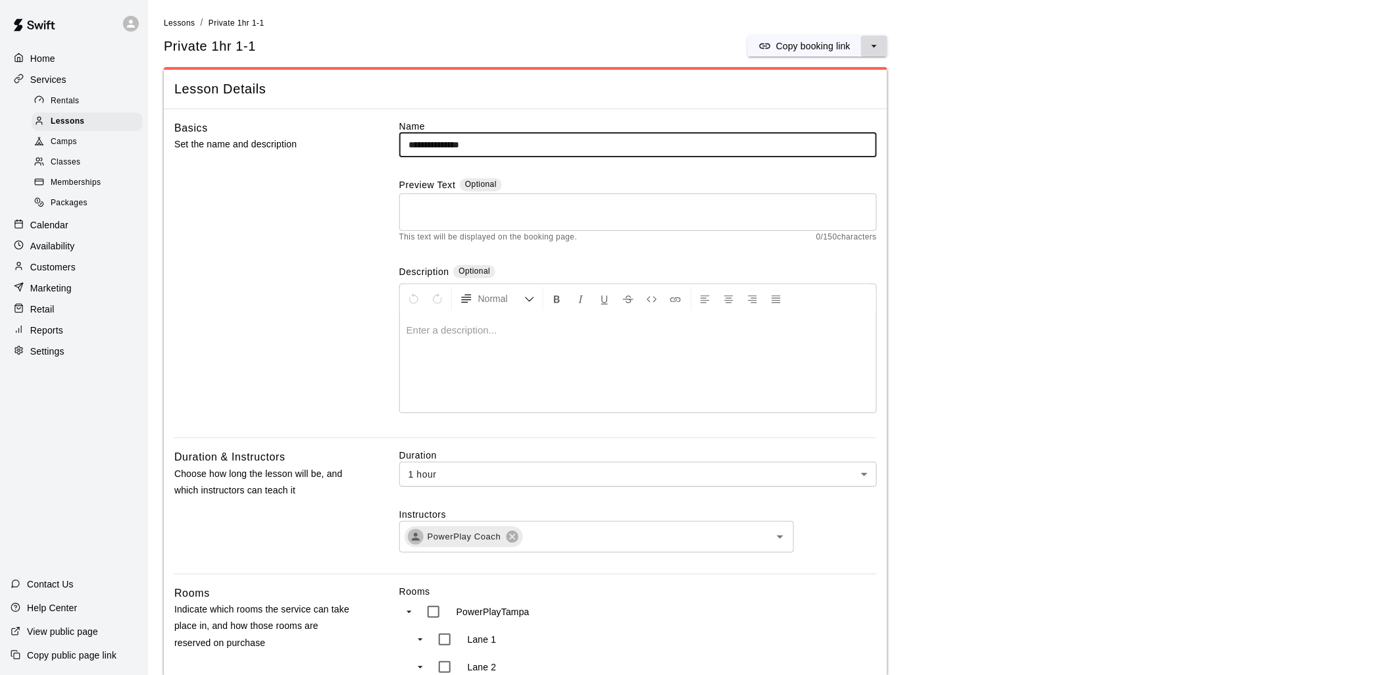
click at [880, 46] on icon "select merge strategy" at bounding box center [874, 45] width 13 height 13
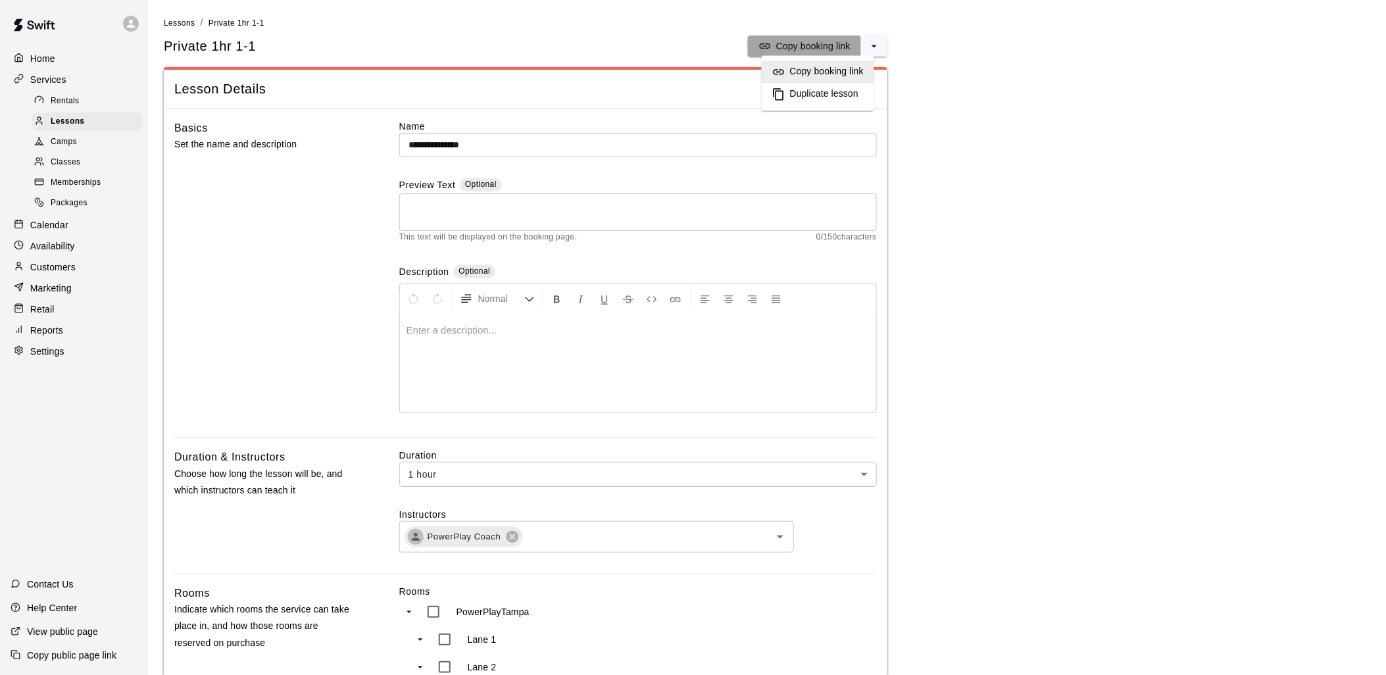
click at [816, 46] on p "Copy booking link" at bounding box center [813, 45] width 74 height 13
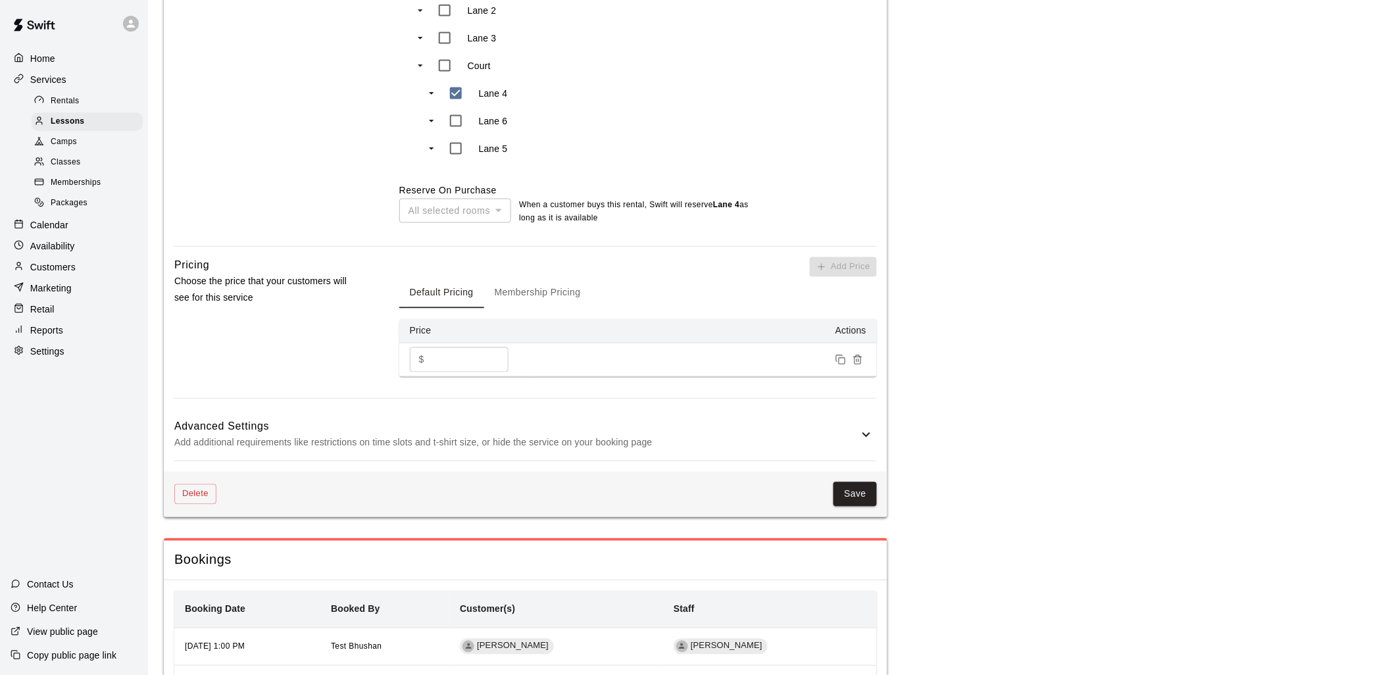
scroll to position [708, 0]
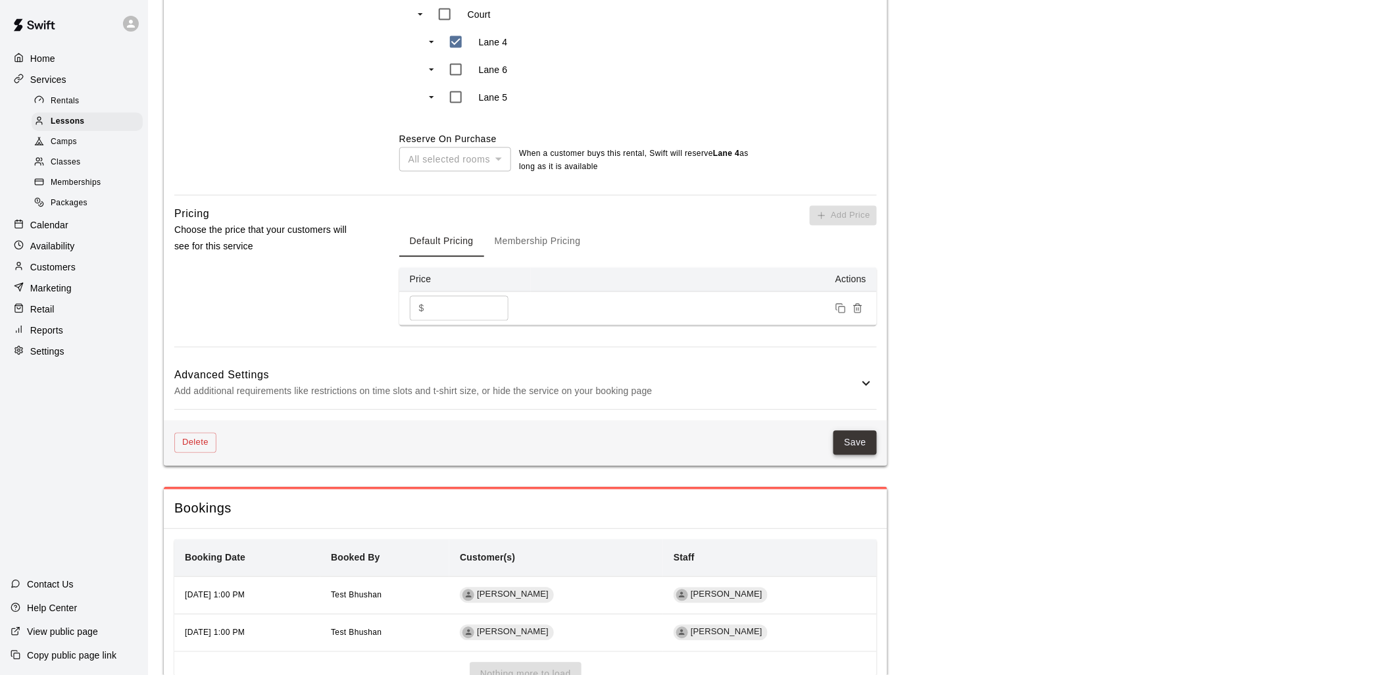
click at [856, 451] on button "Save" at bounding box center [855, 443] width 43 height 24
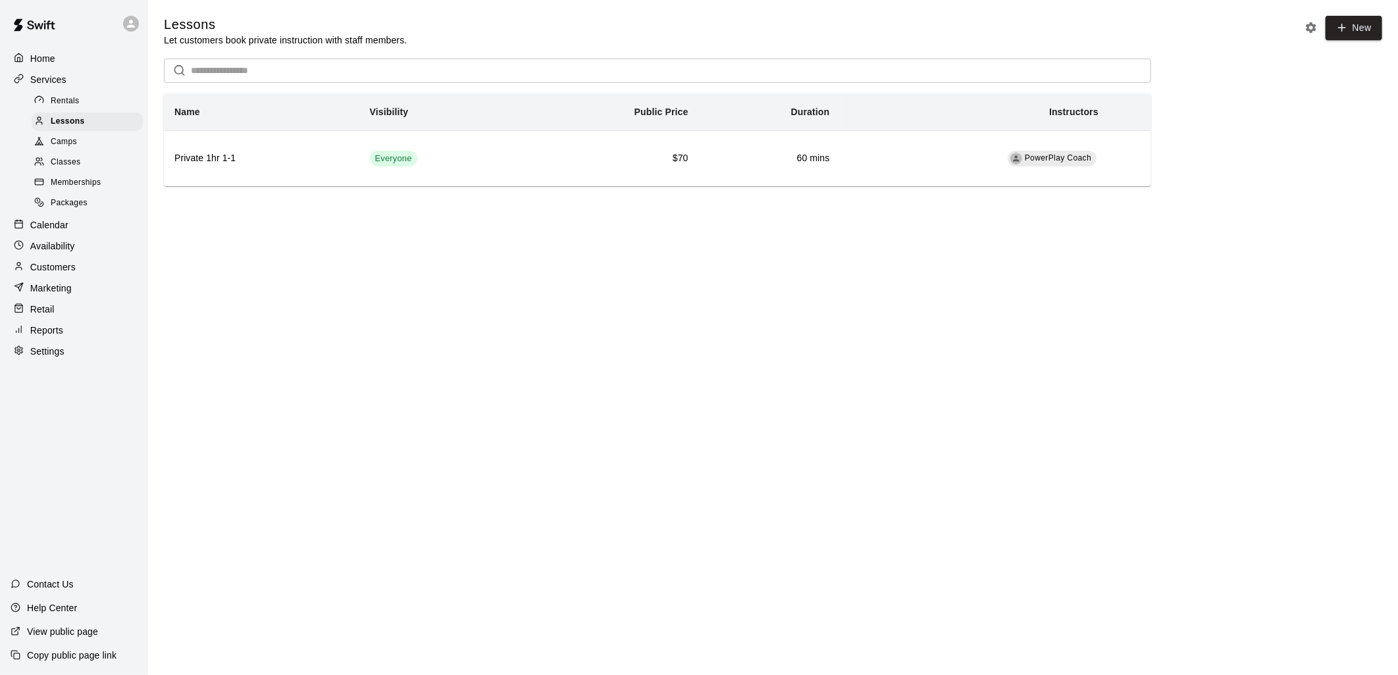
click at [64, 232] on p "Calendar" at bounding box center [49, 224] width 38 height 13
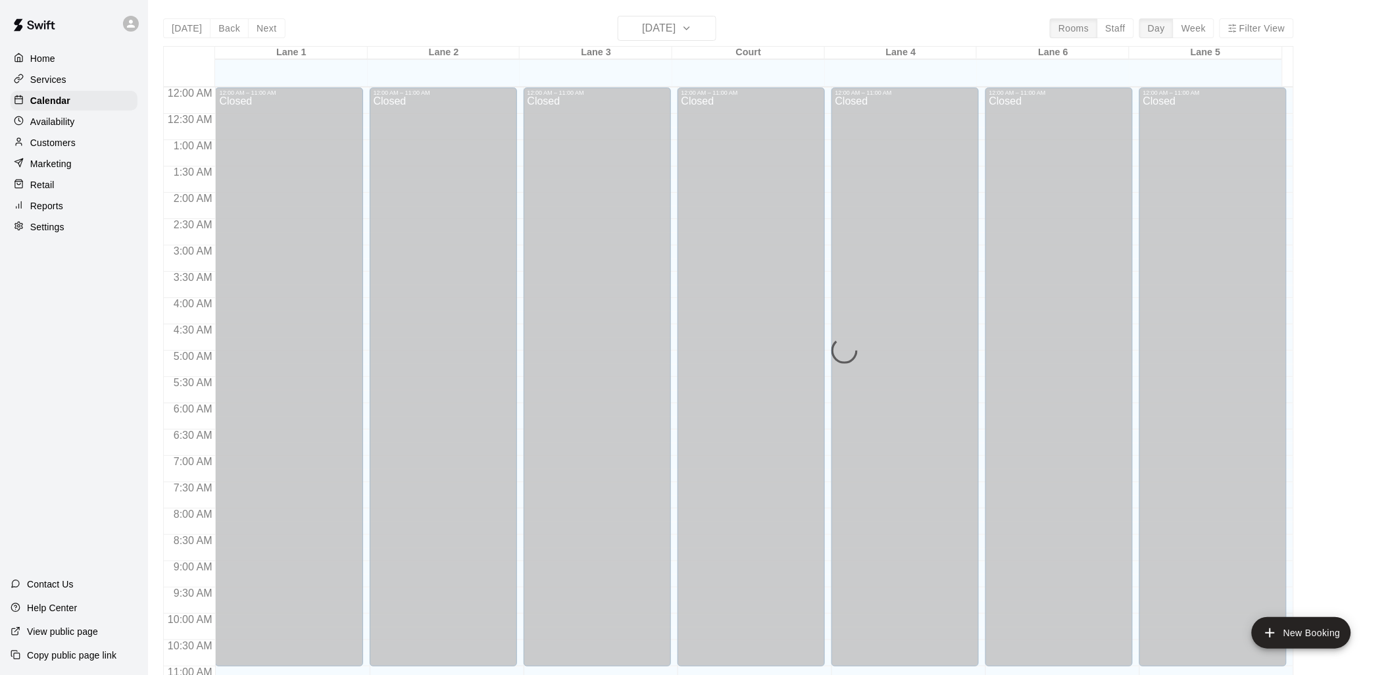
click at [72, 126] on p "Availability" at bounding box center [52, 121] width 45 height 13
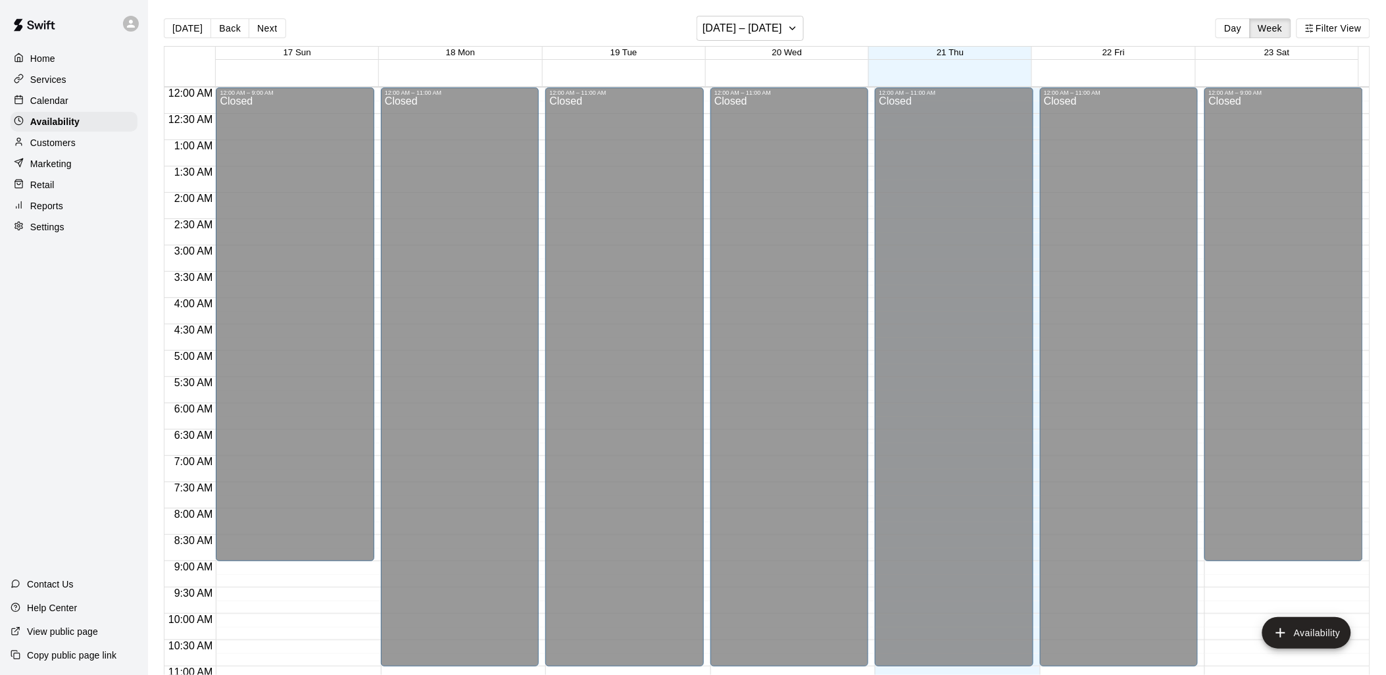
scroll to position [660, 0]
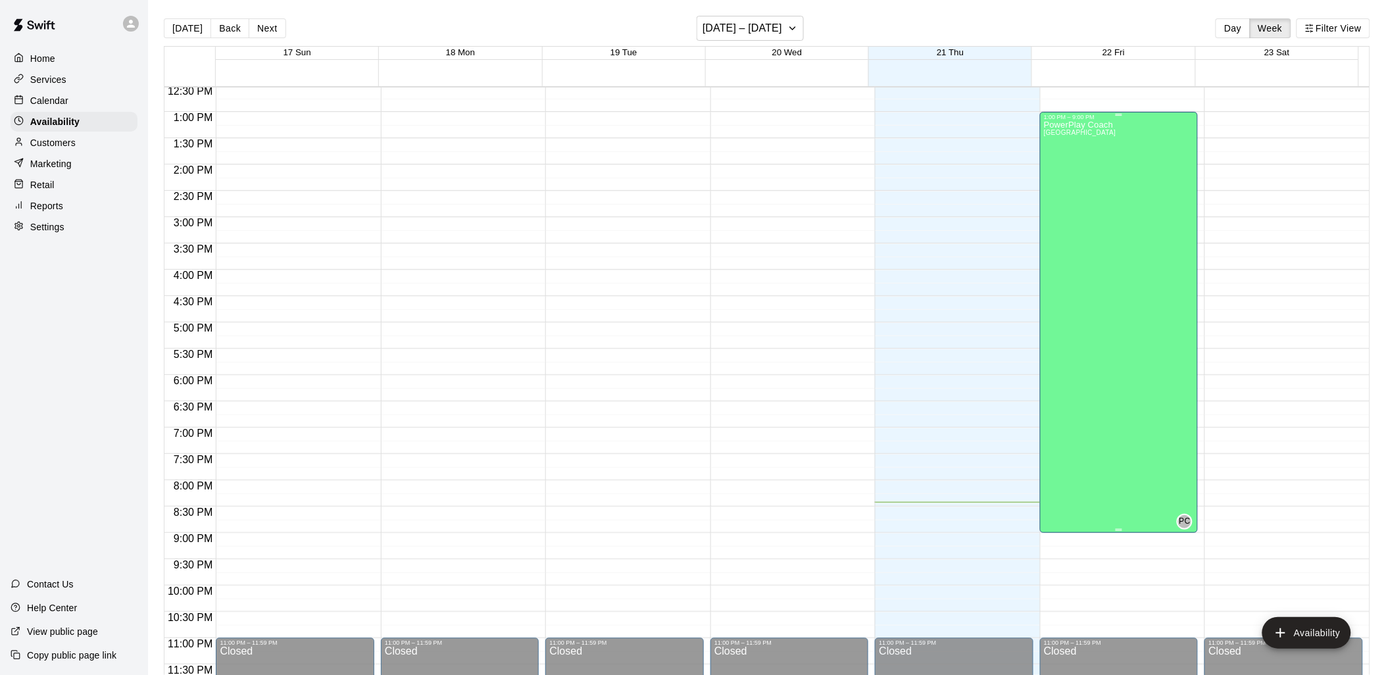
click at [1129, 150] on div "PowerPlay Coach Lane 4, Lane 5, Lane 6 PC" at bounding box center [1119, 457] width 151 height 675
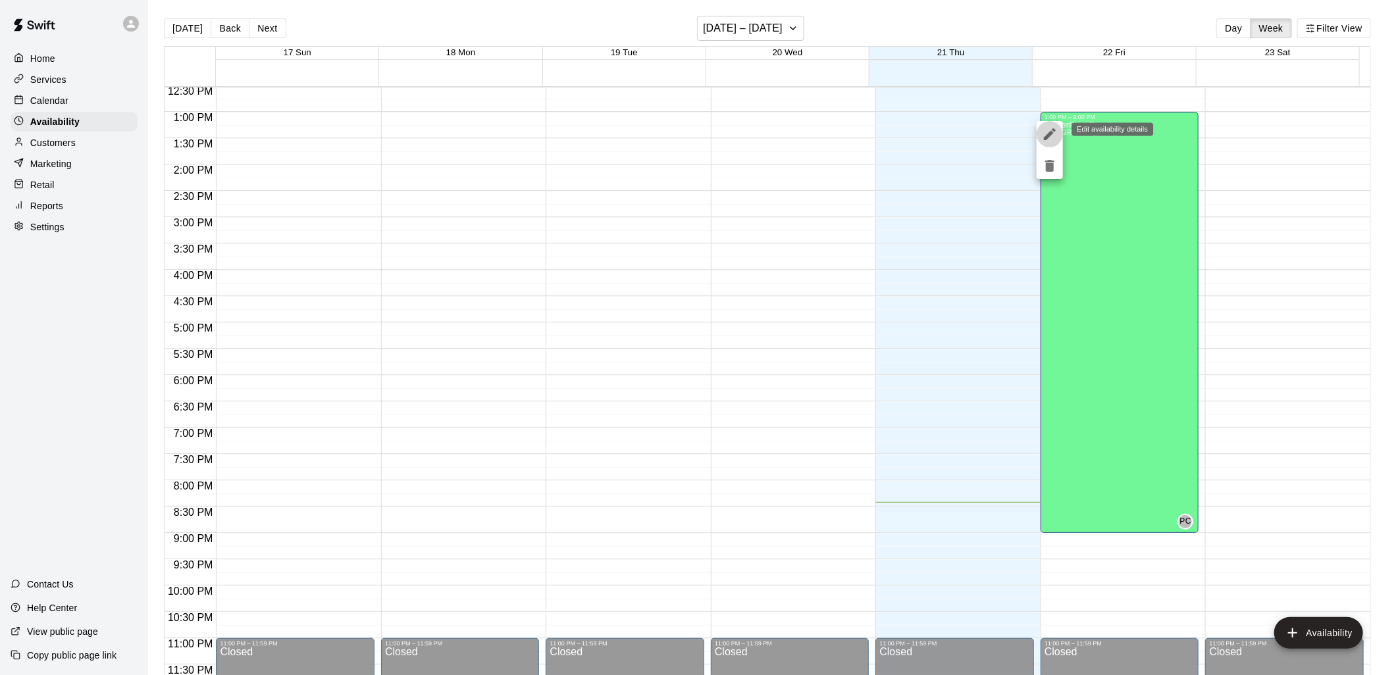
click at [1053, 122] on button "edit" at bounding box center [1049, 134] width 26 height 26
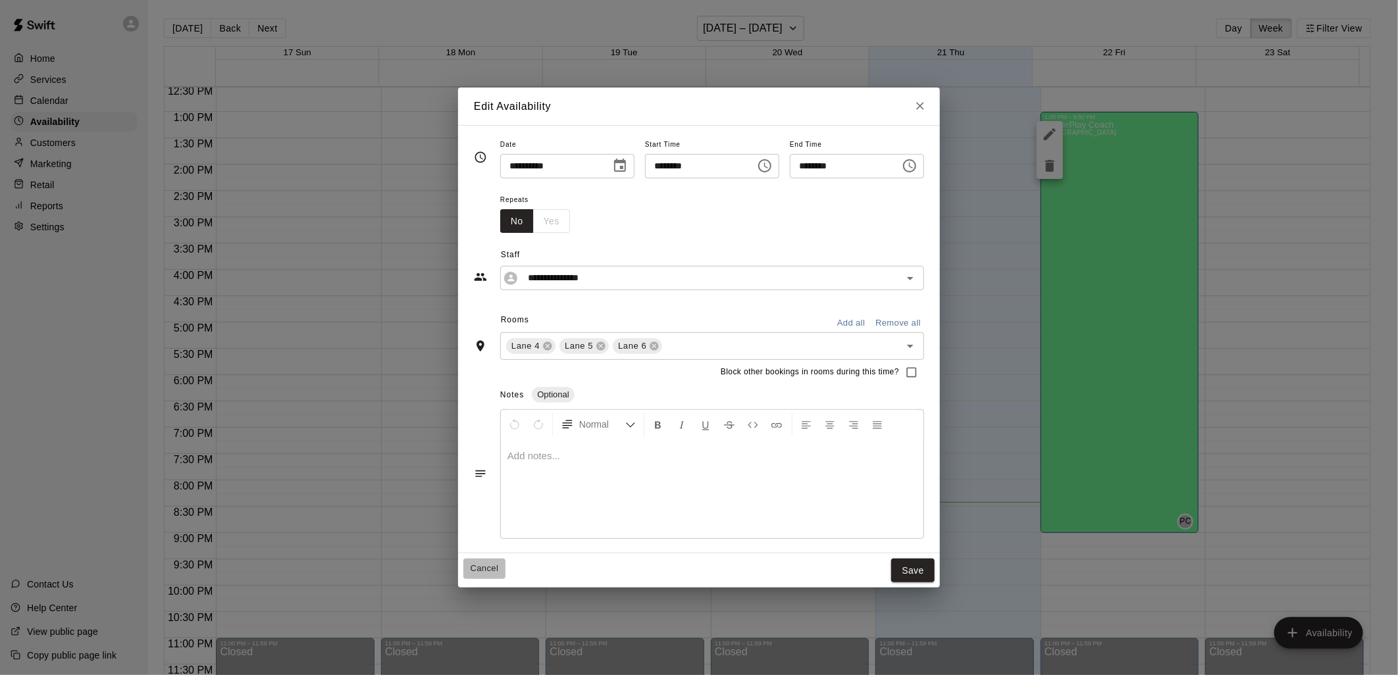
click at [472, 566] on button "Cancel" at bounding box center [484, 569] width 42 height 20
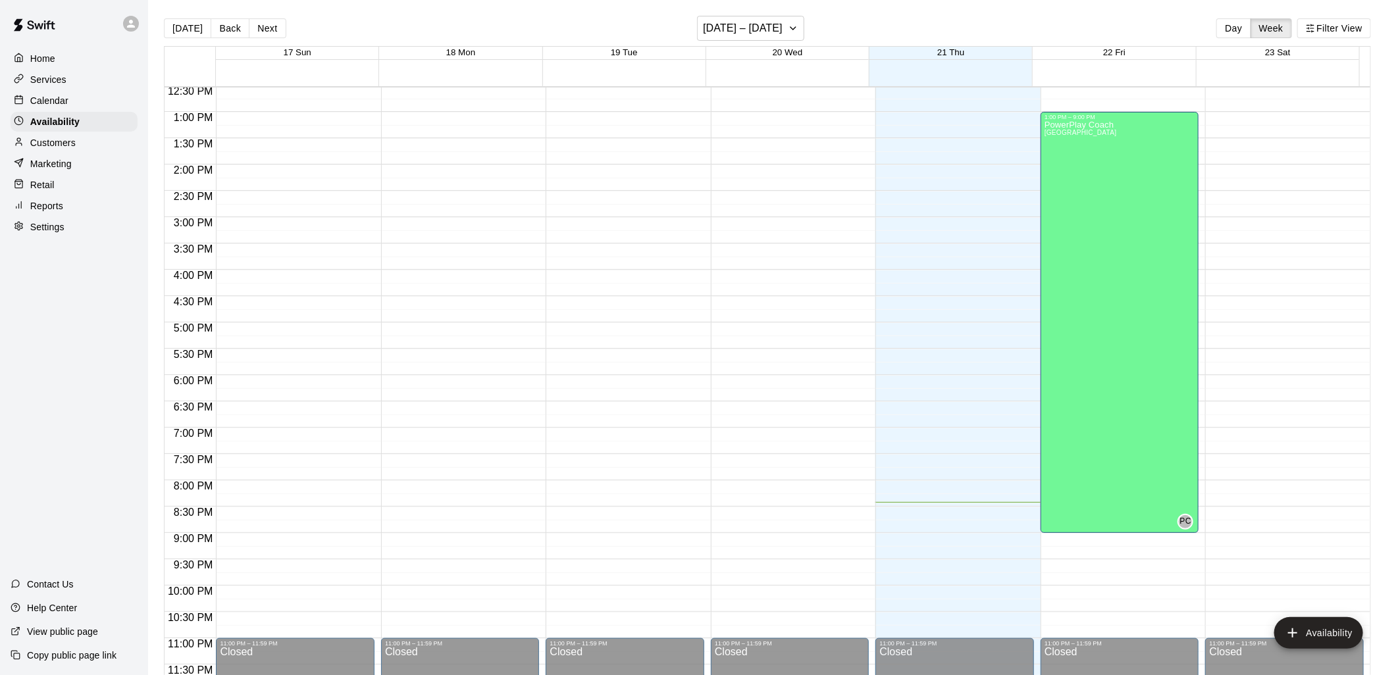
type input "**********"
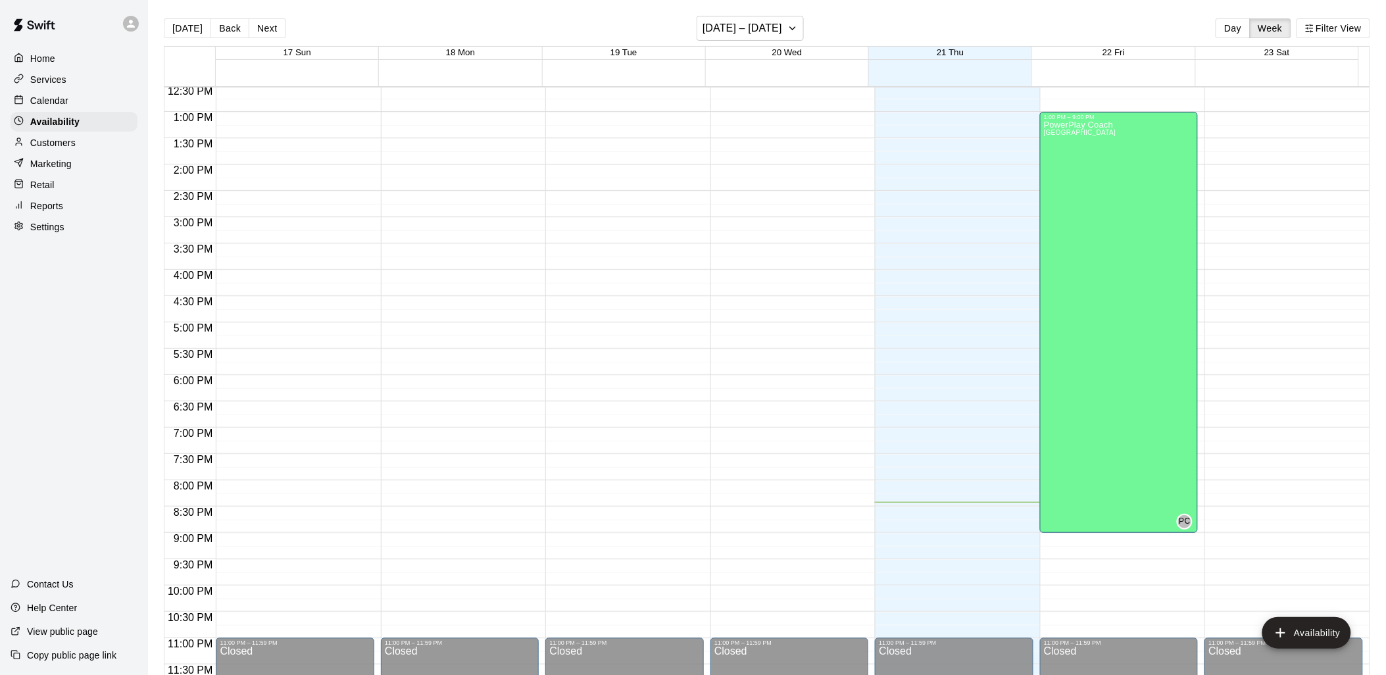
drag, startPoint x: 33, startPoint y: 149, endPoint x: 83, endPoint y: 149, distance: 50.0
click at [33, 149] on p "Customers" at bounding box center [52, 142] width 45 height 13
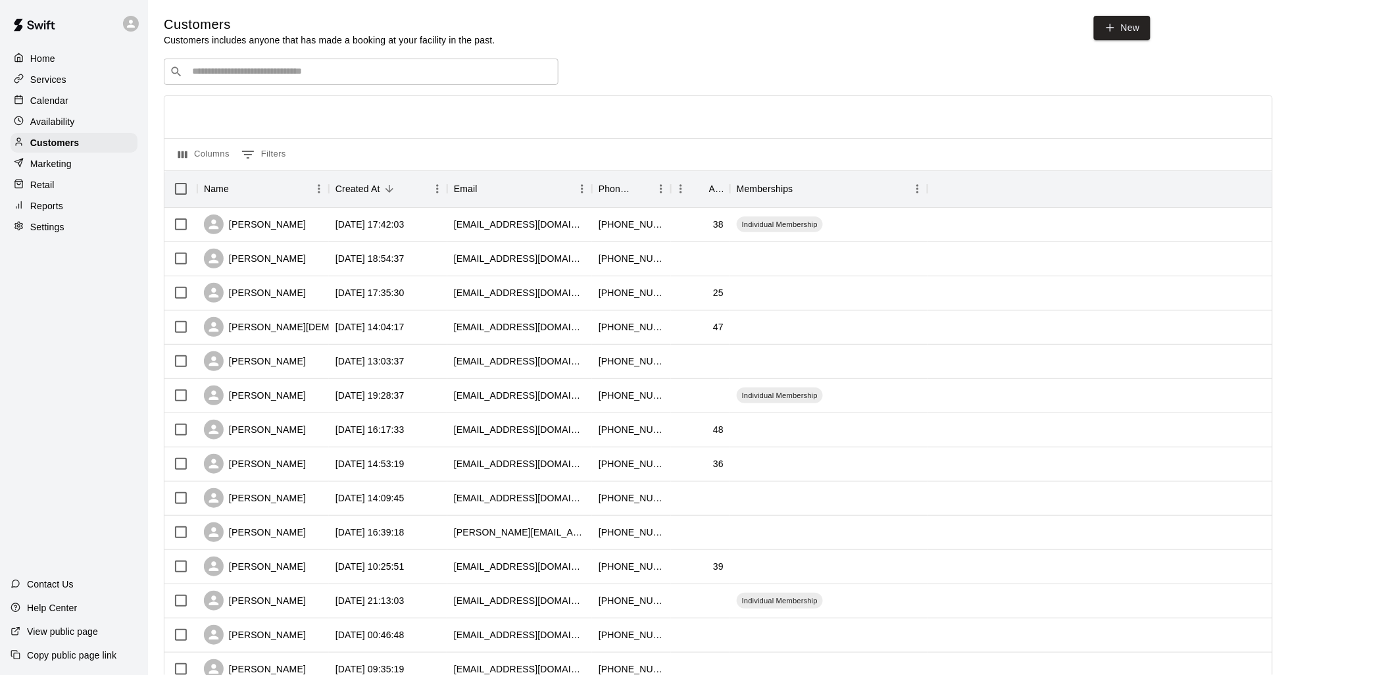
click at [353, 84] on div "​ ​" at bounding box center [361, 72] width 395 height 26
type input "*****"
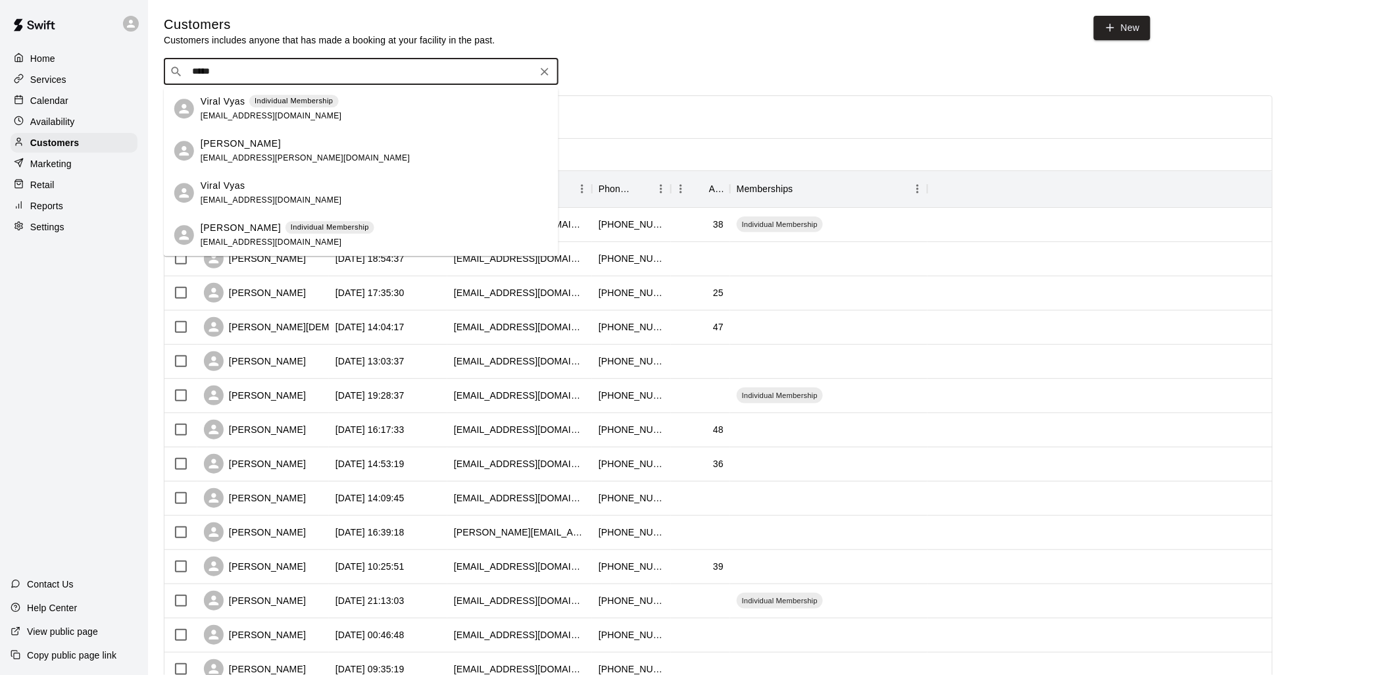
click at [309, 116] on div "Viral Vyas Individual Membership [EMAIL_ADDRESS][DOMAIN_NAME]" at bounding box center [271, 109] width 141 height 28
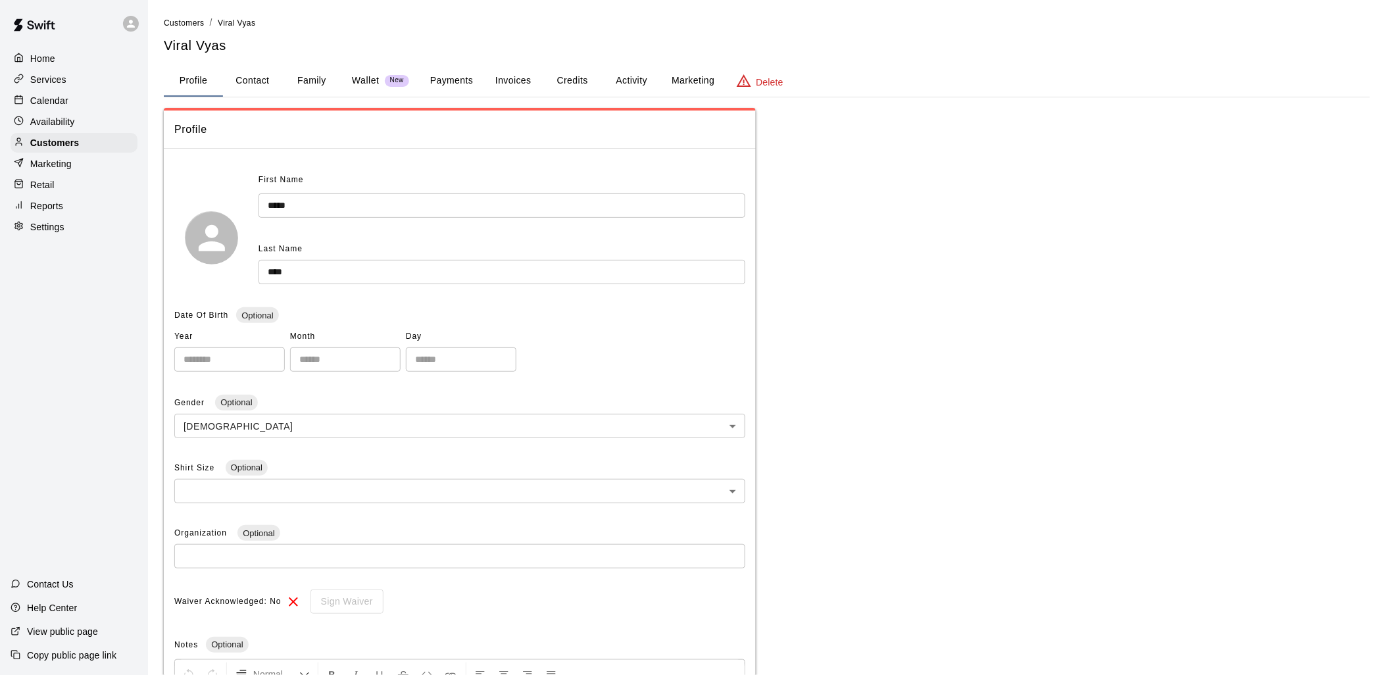
click at [623, 79] on button "Activity" at bounding box center [631, 81] width 59 height 32
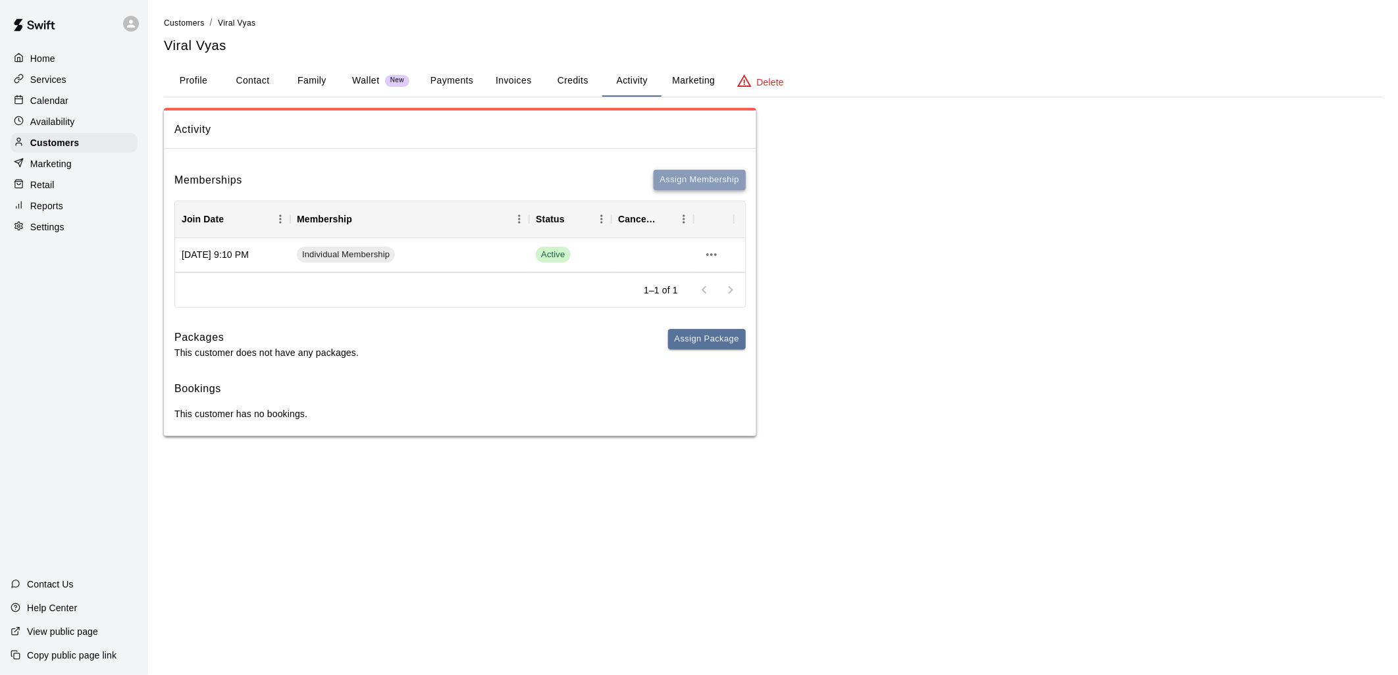
click at [666, 175] on button "Assign Membership" at bounding box center [699, 180] width 92 height 20
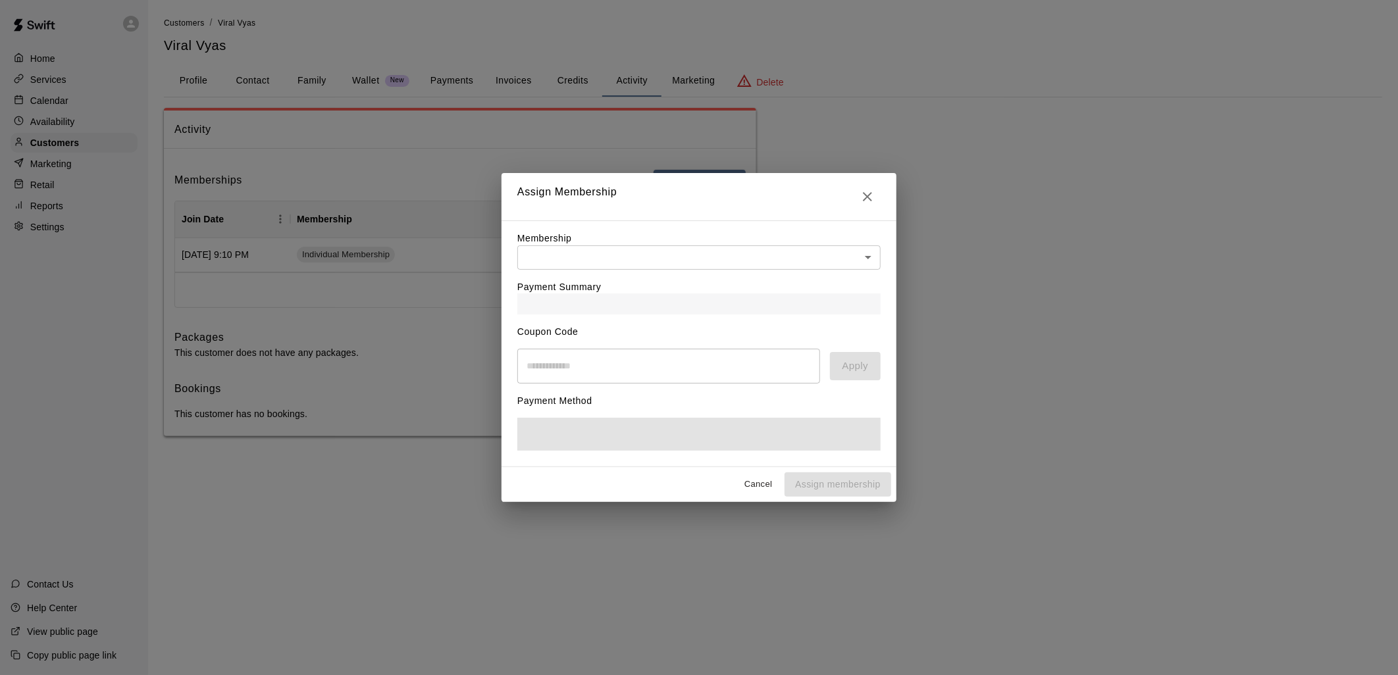
click at [672, 249] on body "Home Services Calendar Availability Customers Marketing Retail Reports Settings…" at bounding box center [699, 231] width 1398 height 463
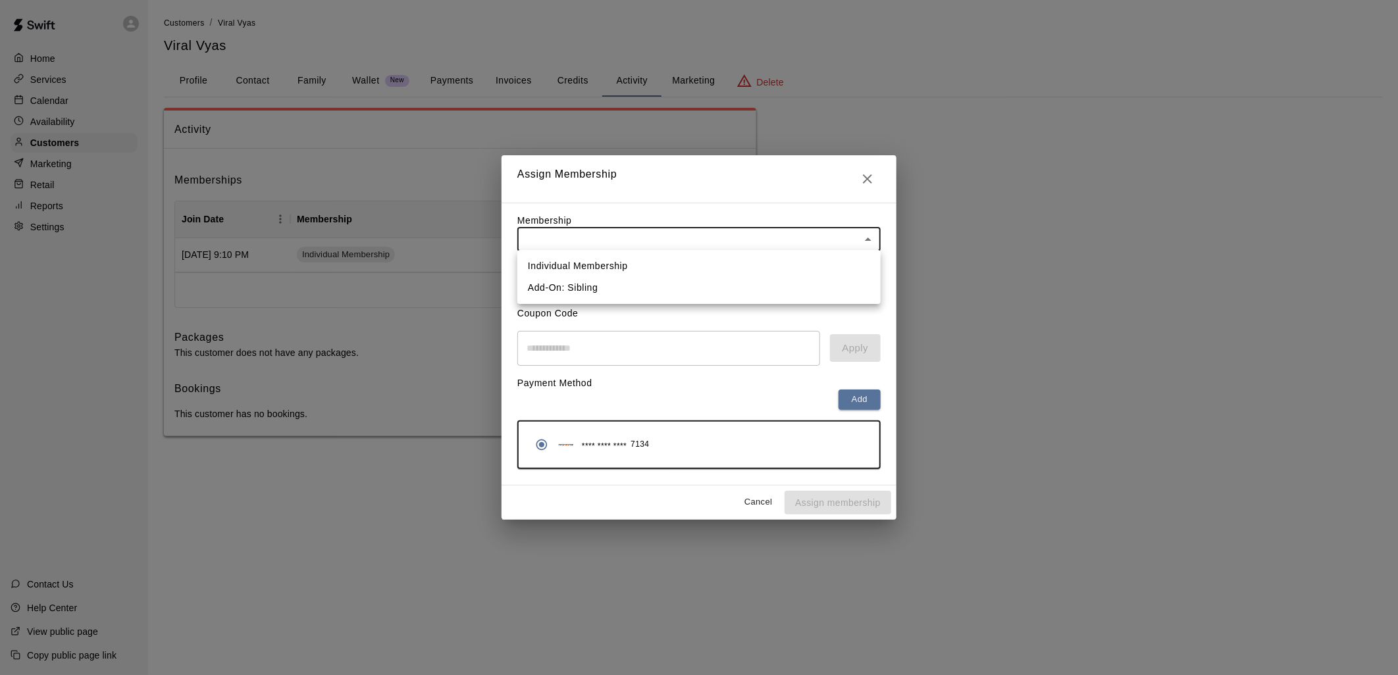
click at [867, 174] on div at bounding box center [699, 337] width 1398 height 675
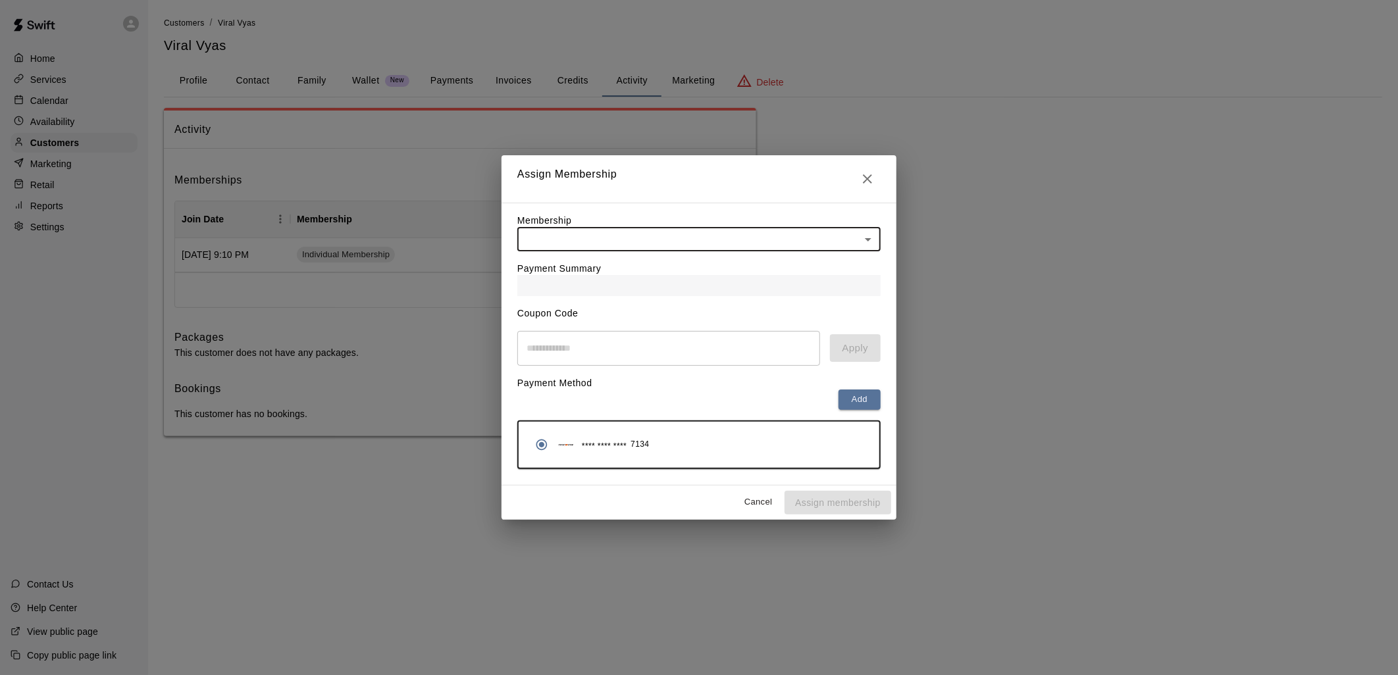
click at [745, 510] on button "Cancel" at bounding box center [758, 502] width 42 height 20
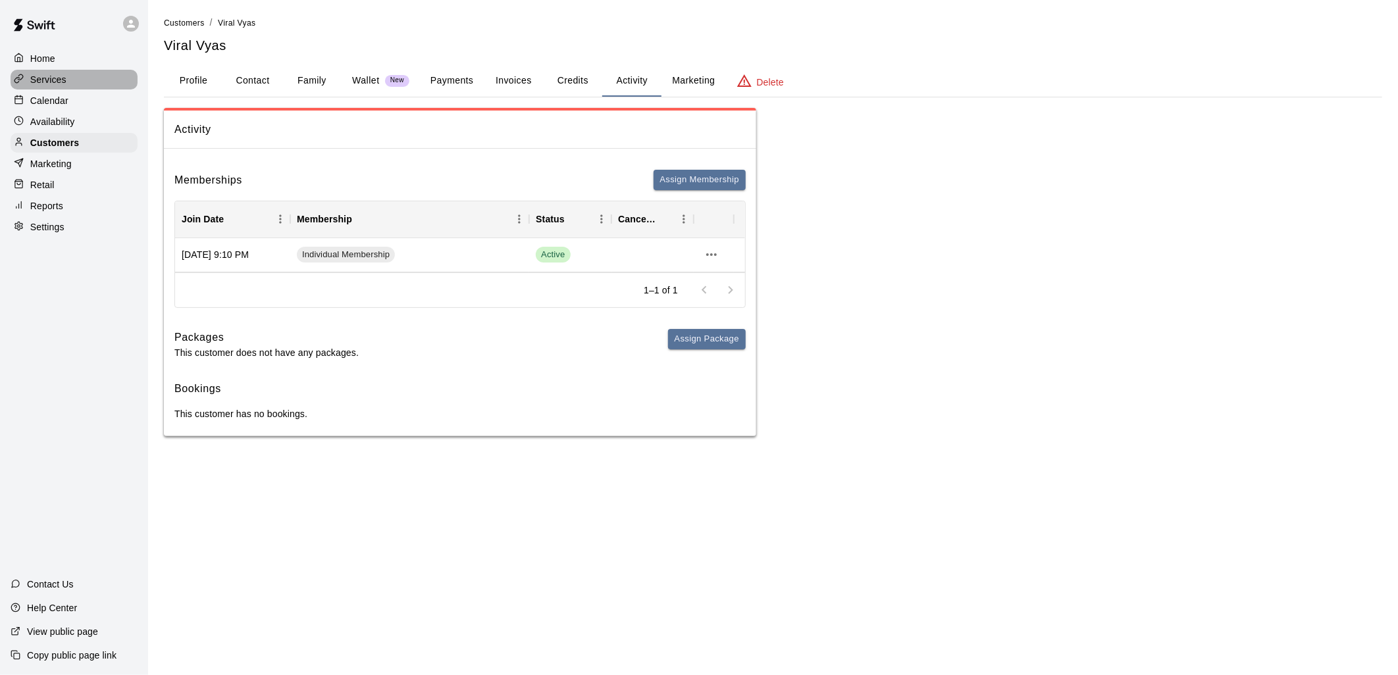
click at [56, 74] on div "Services" at bounding box center [74, 80] width 127 height 20
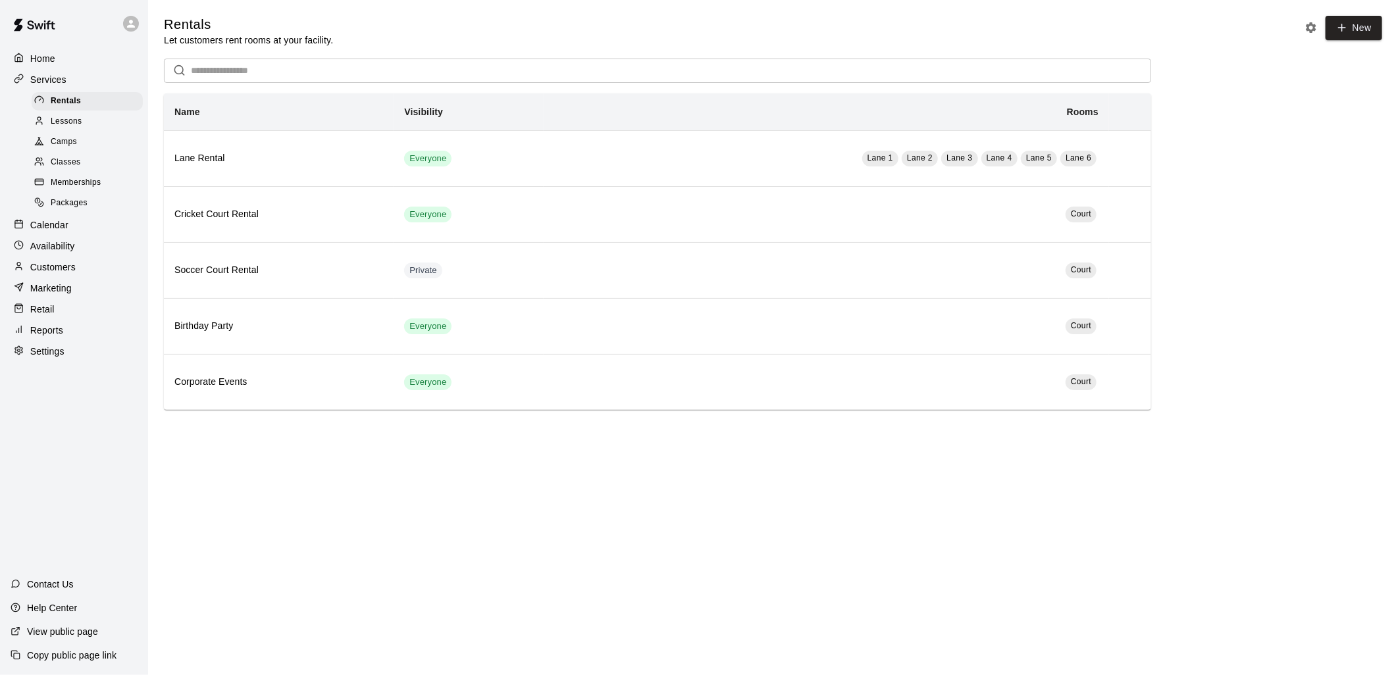
click at [84, 118] on div "Lessons" at bounding box center [87, 122] width 111 height 18
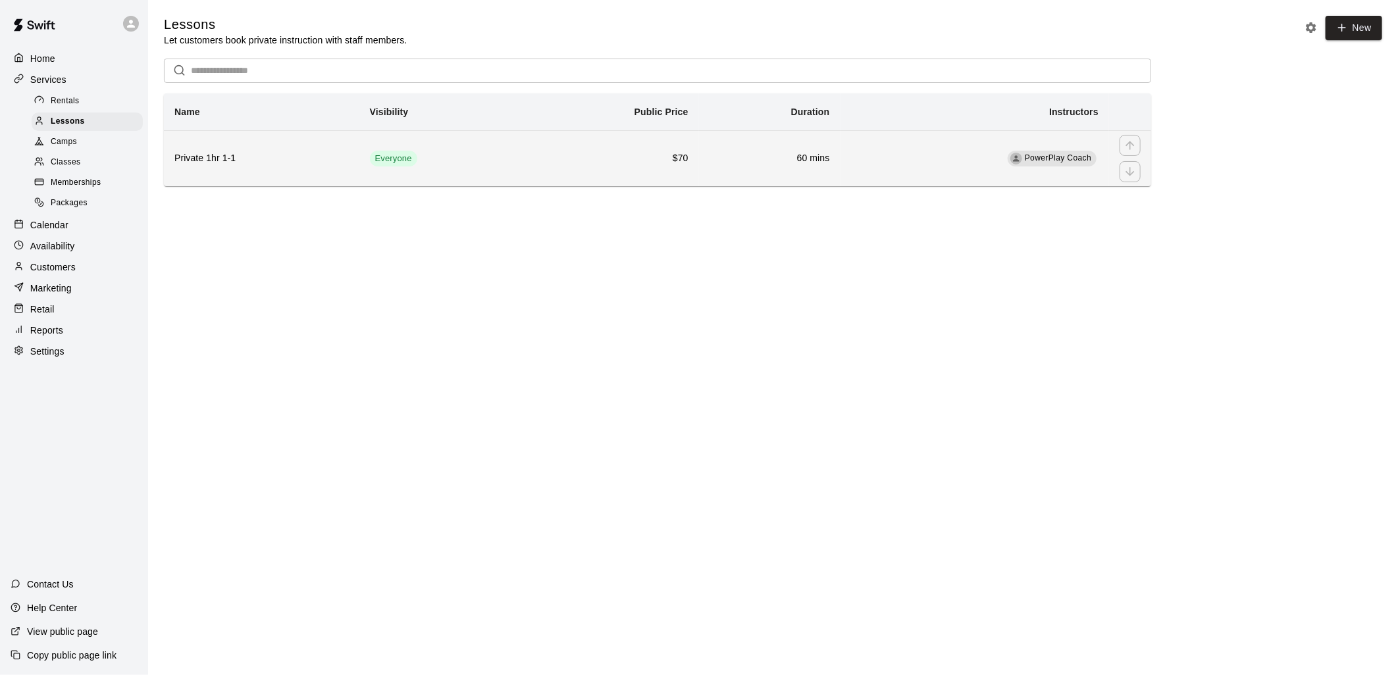
click at [603, 160] on h6 "$70" at bounding box center [610, 158] width 157 height 14
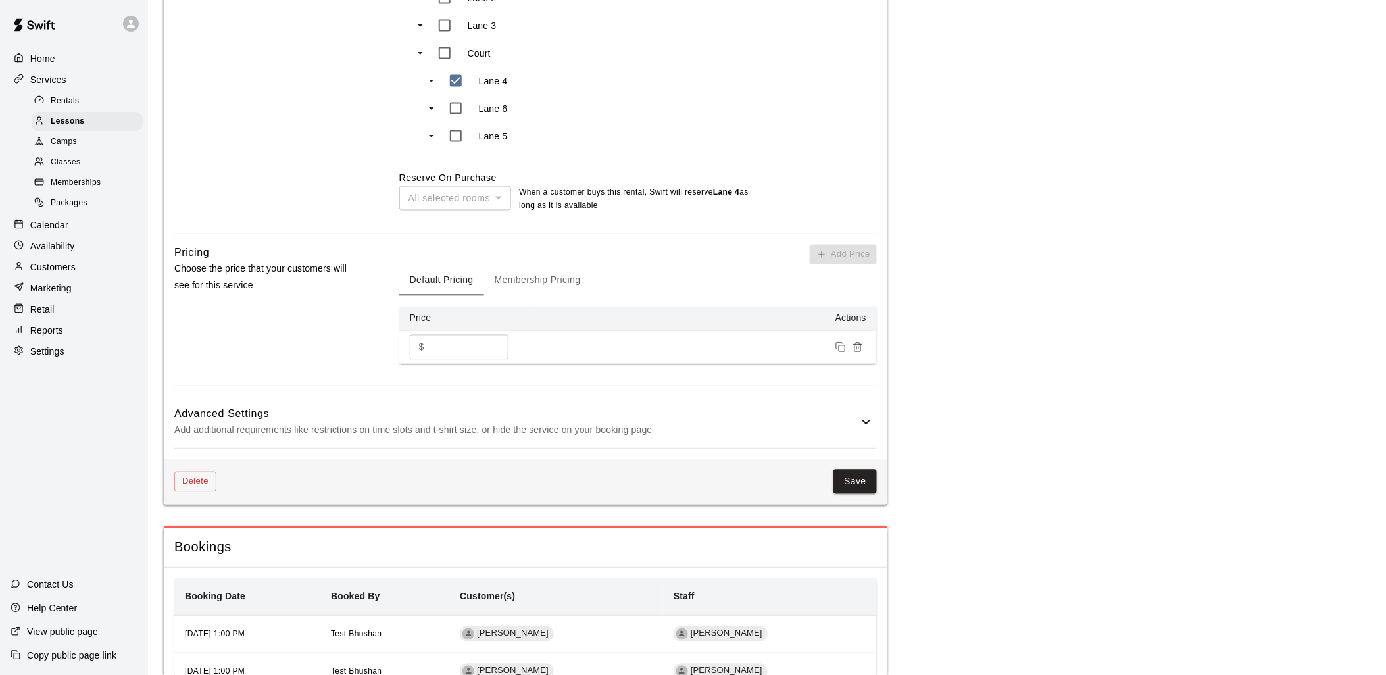
scroll to position [781, 0]
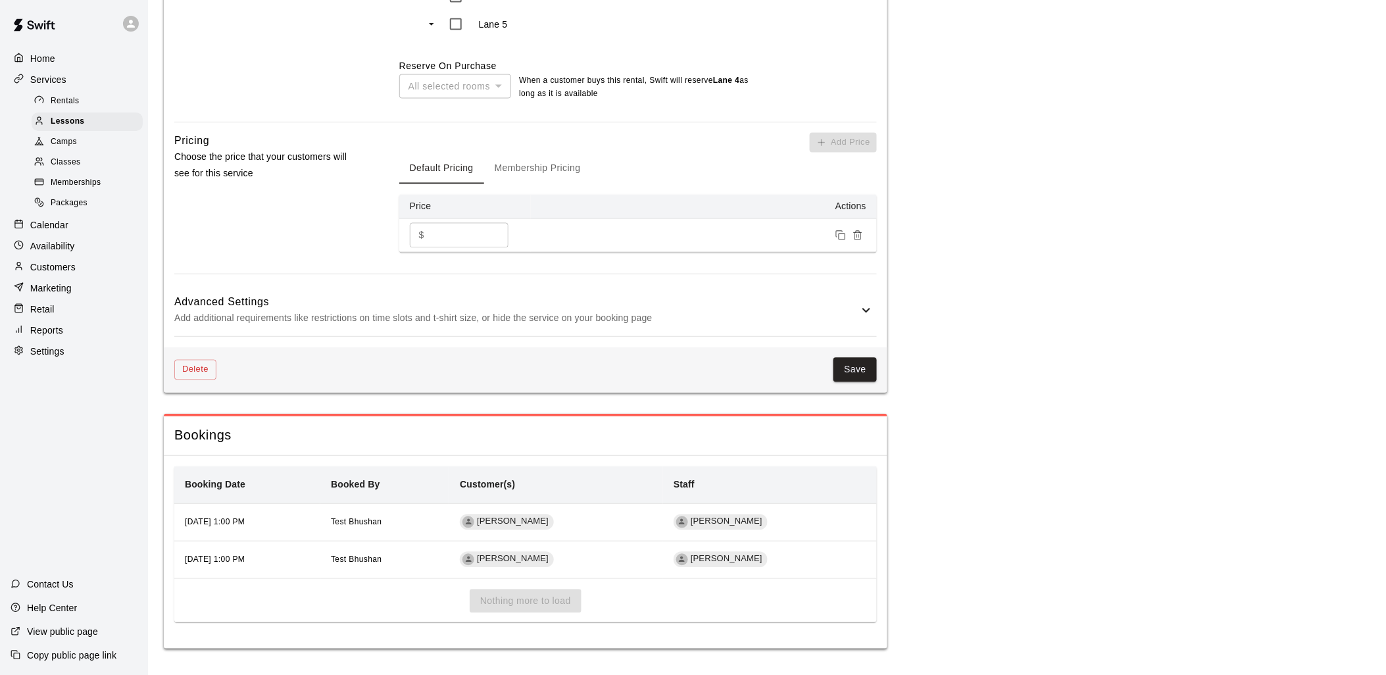
click at [635, 305] on h6 "Advanced Settings" at bounding box center [516, 302] width 684 height 17
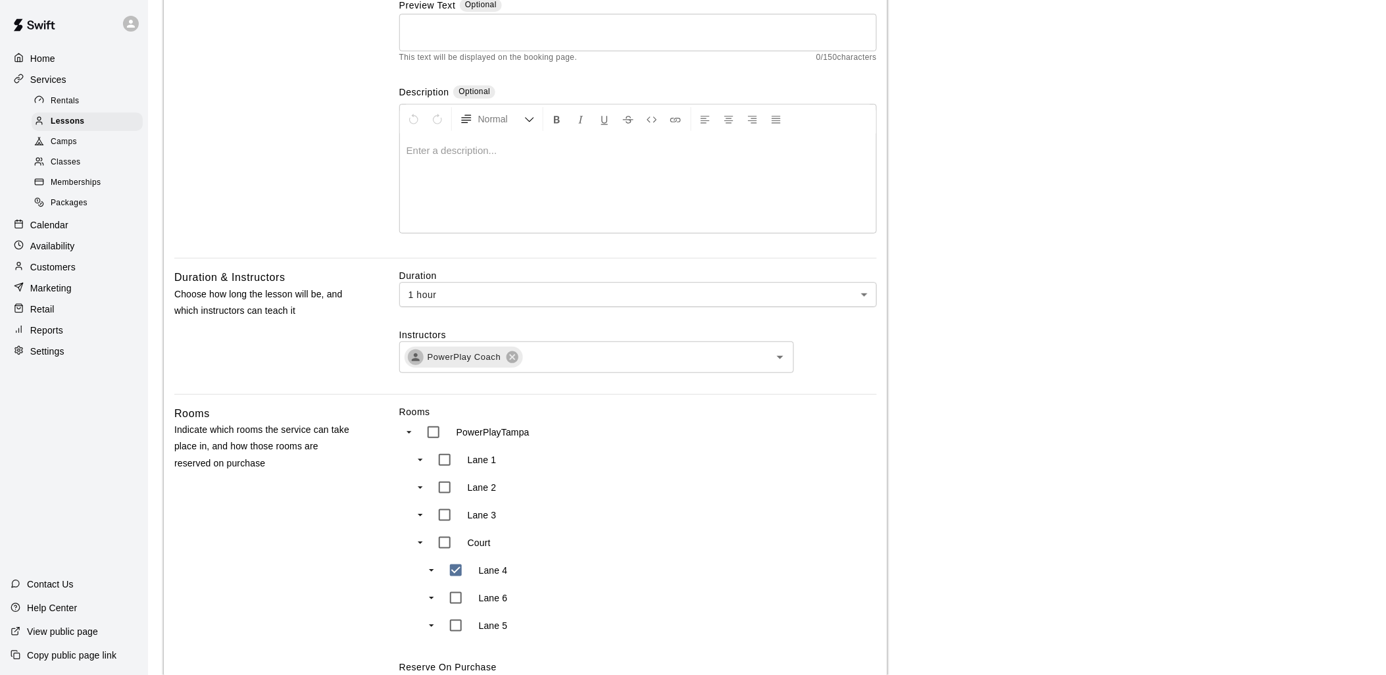
scroll to position [0, 0]
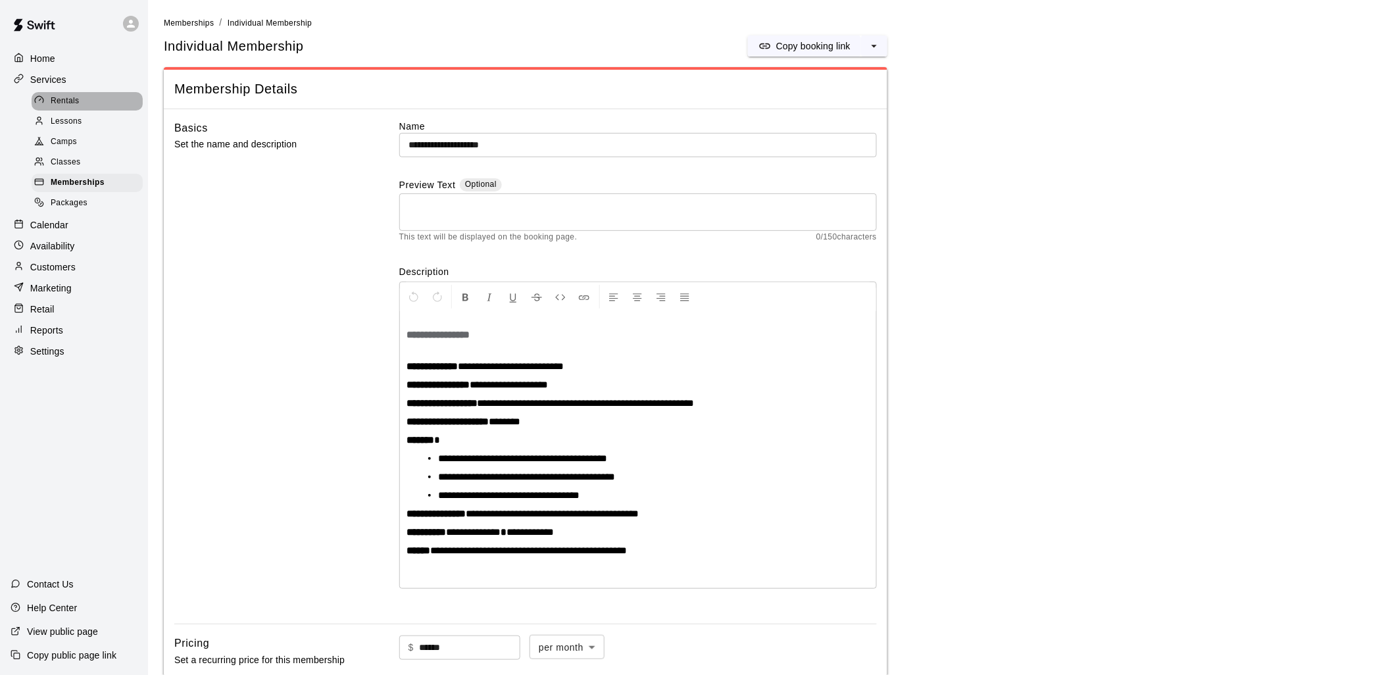
click at [71, 103] on span "Rentals" at bounding box center [65, 101] width 29 height 13
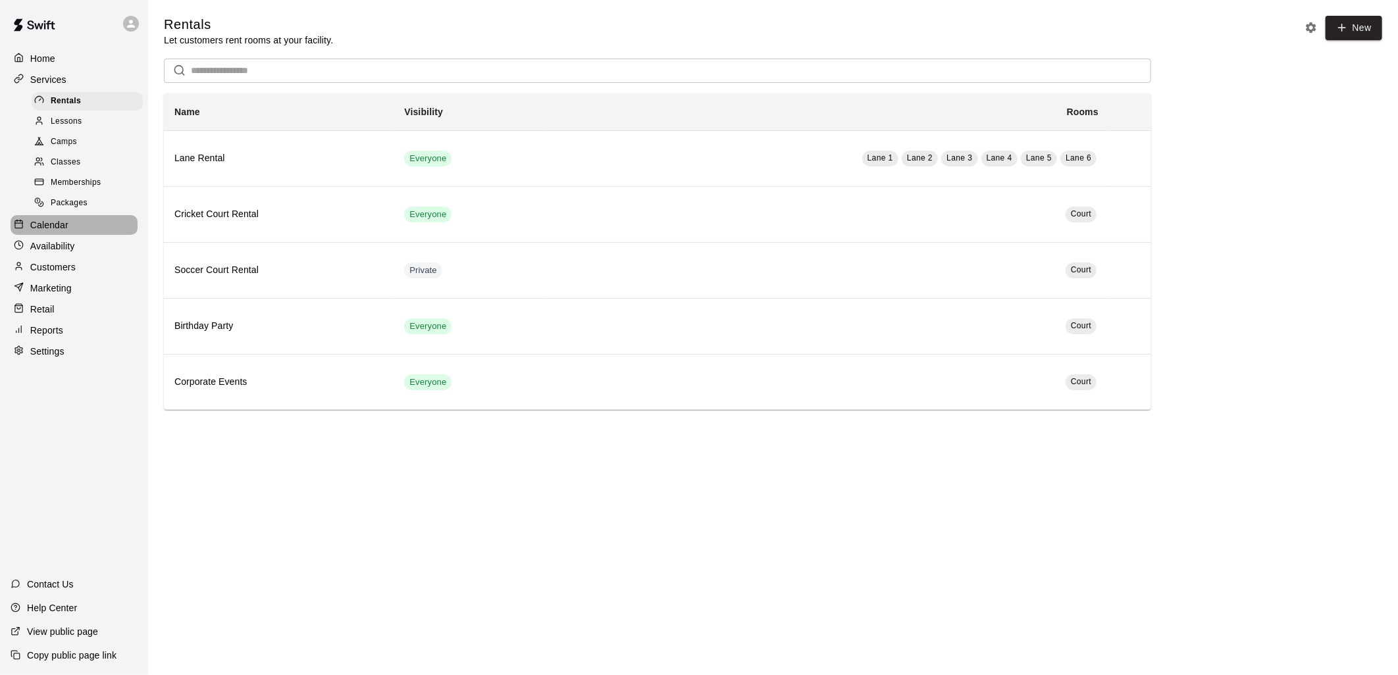
click at [51, 232] on p "Calendar" at bounding box center [49, 224] width 38 height 13
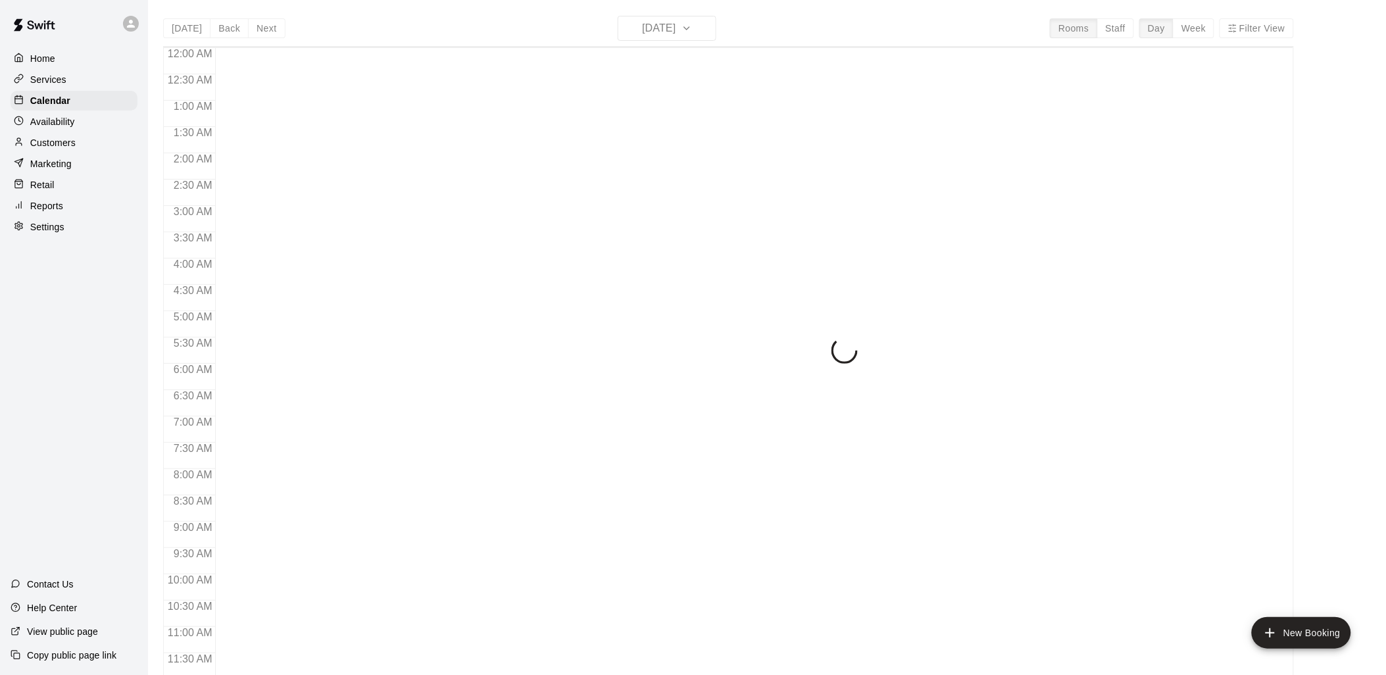
scroll to position [620, 0]
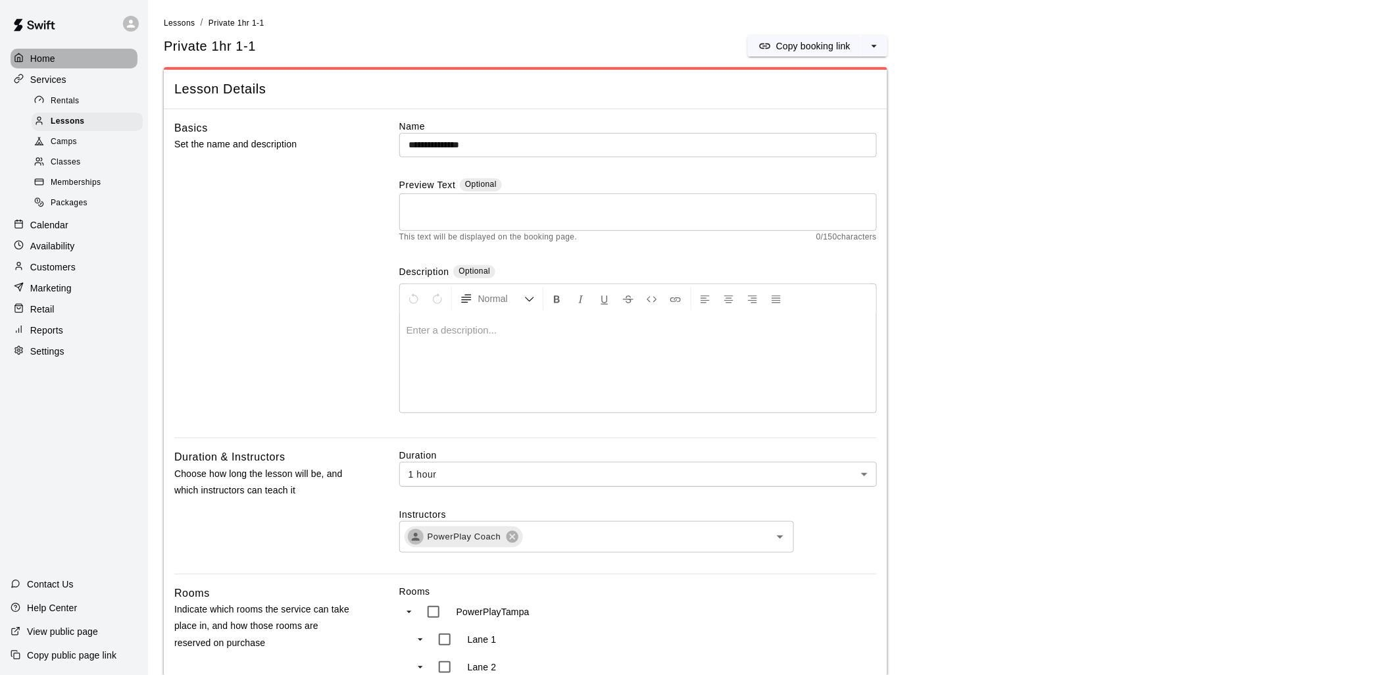
click at [53, 64] on p "Home" at bounding box center [42, 58] width 25 height 13
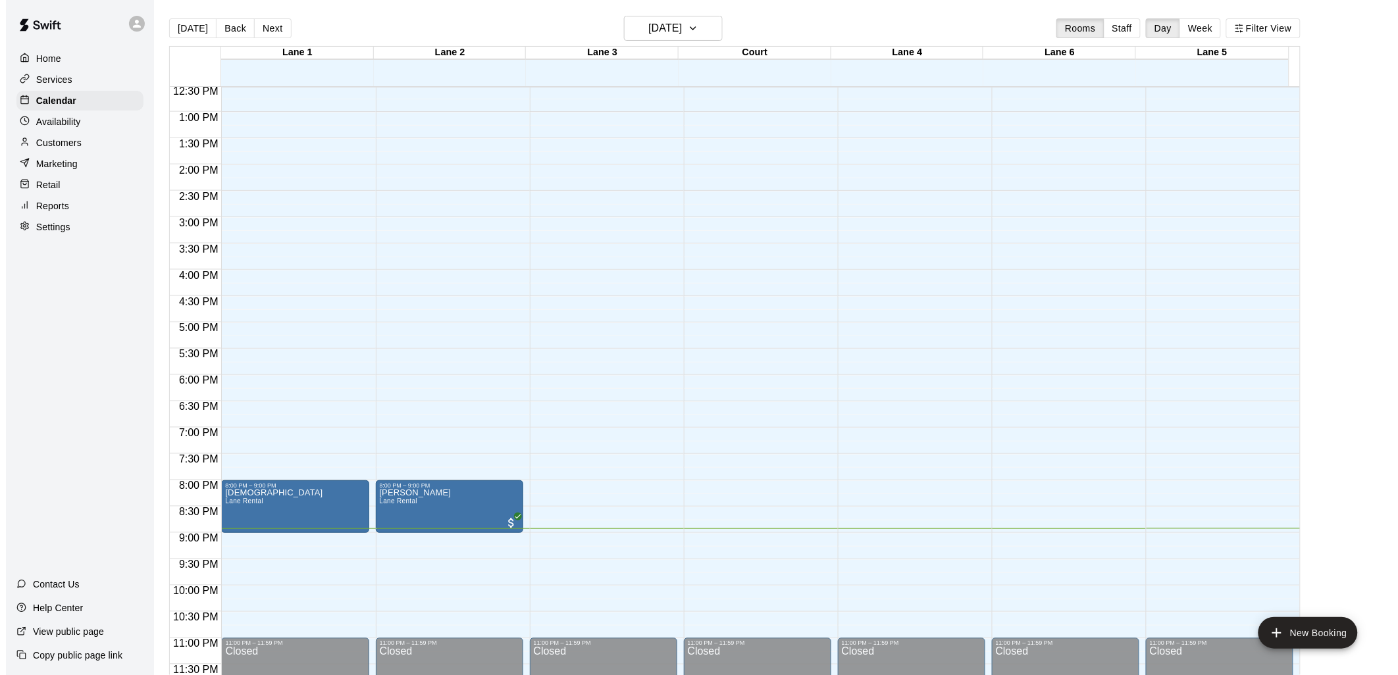
scroll to position [21, 0]
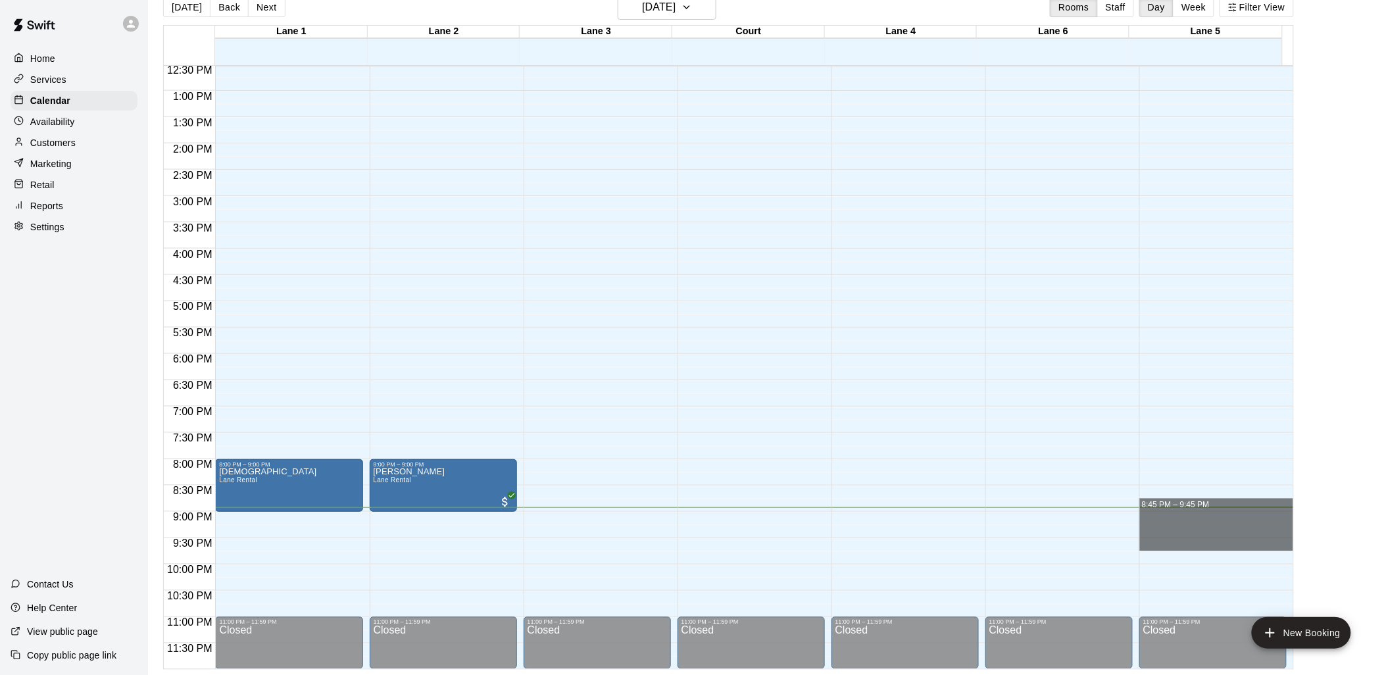
drag, startPoint x: 1196, startPoint y: 511, endPoint x: 1193, endPoint y: 542, distance: 31.8
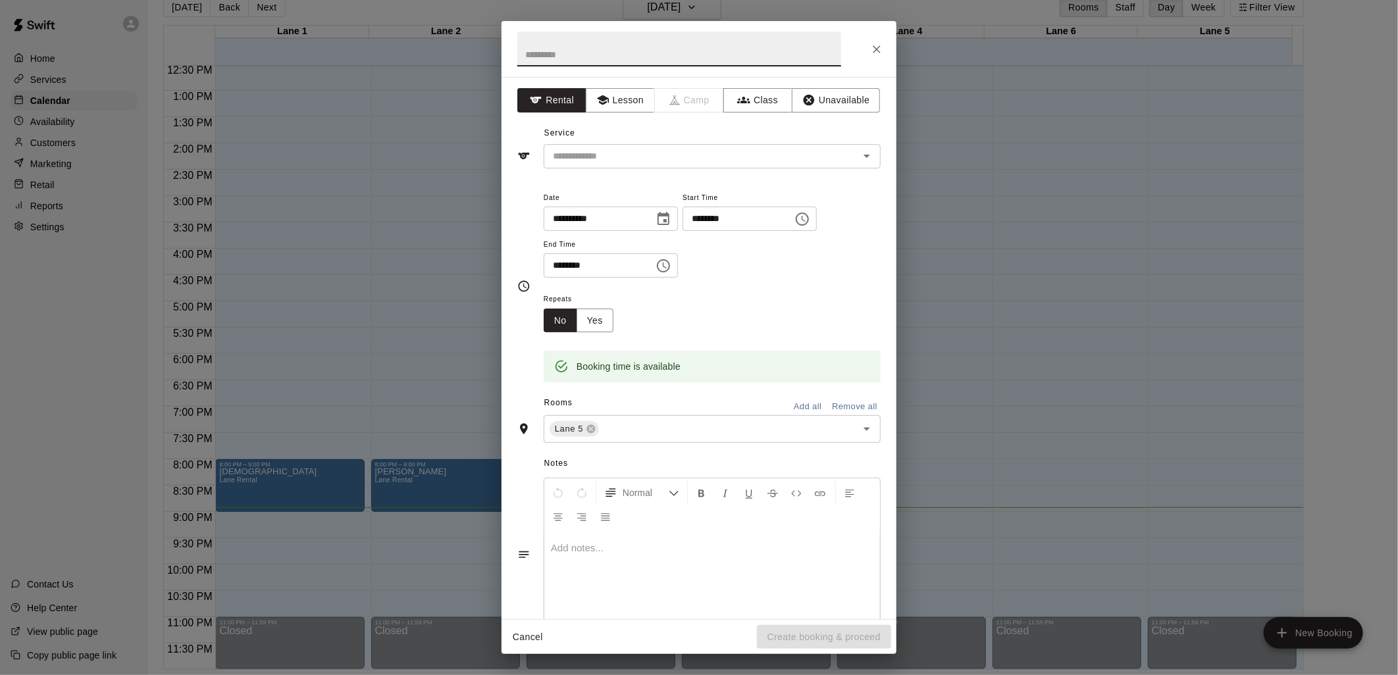
click at [810, 218] on icon "Choose time, selected time is 8:45 PM" at bounding box center [802, 219] width 16 height 16
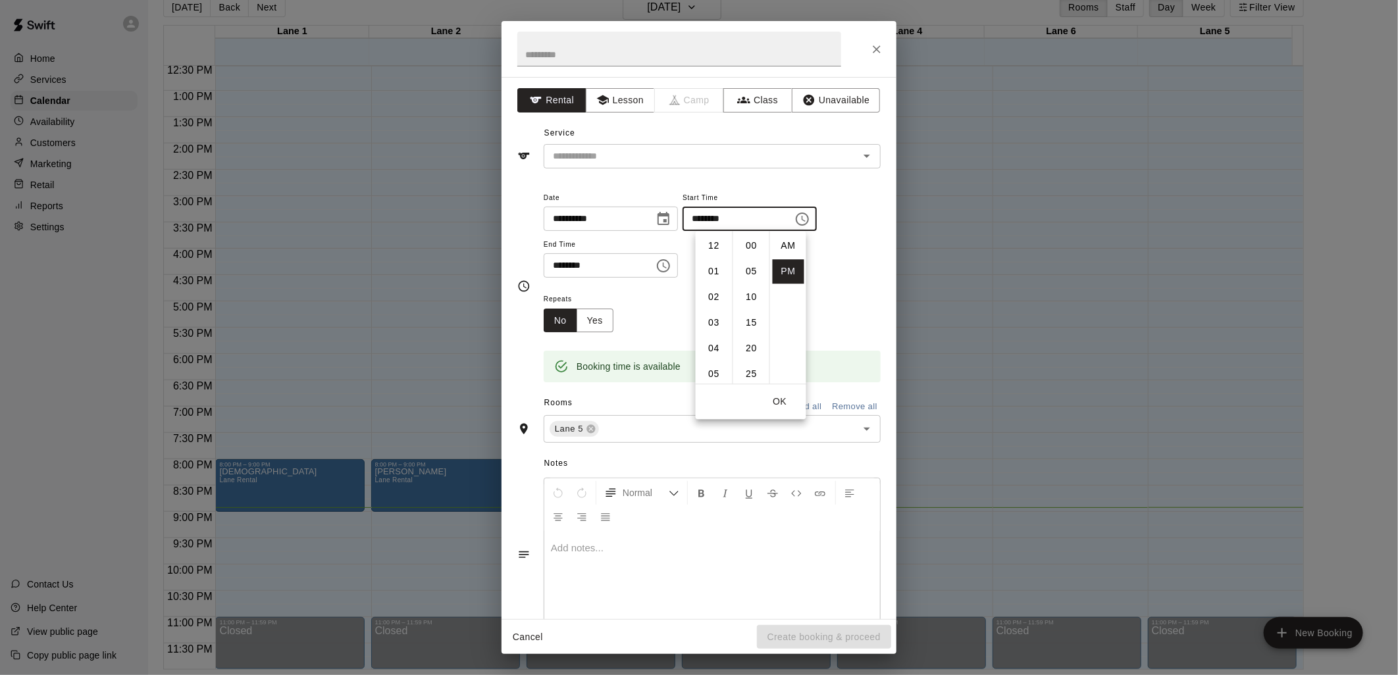
scroll to position [23, 0]
click at [711, 270] on li "09" at bounding box center [714, 271] width 32 height 24
click at [751, 244] on li "00" at bounding box center [752, 246] width 32 height 24
type input "********"
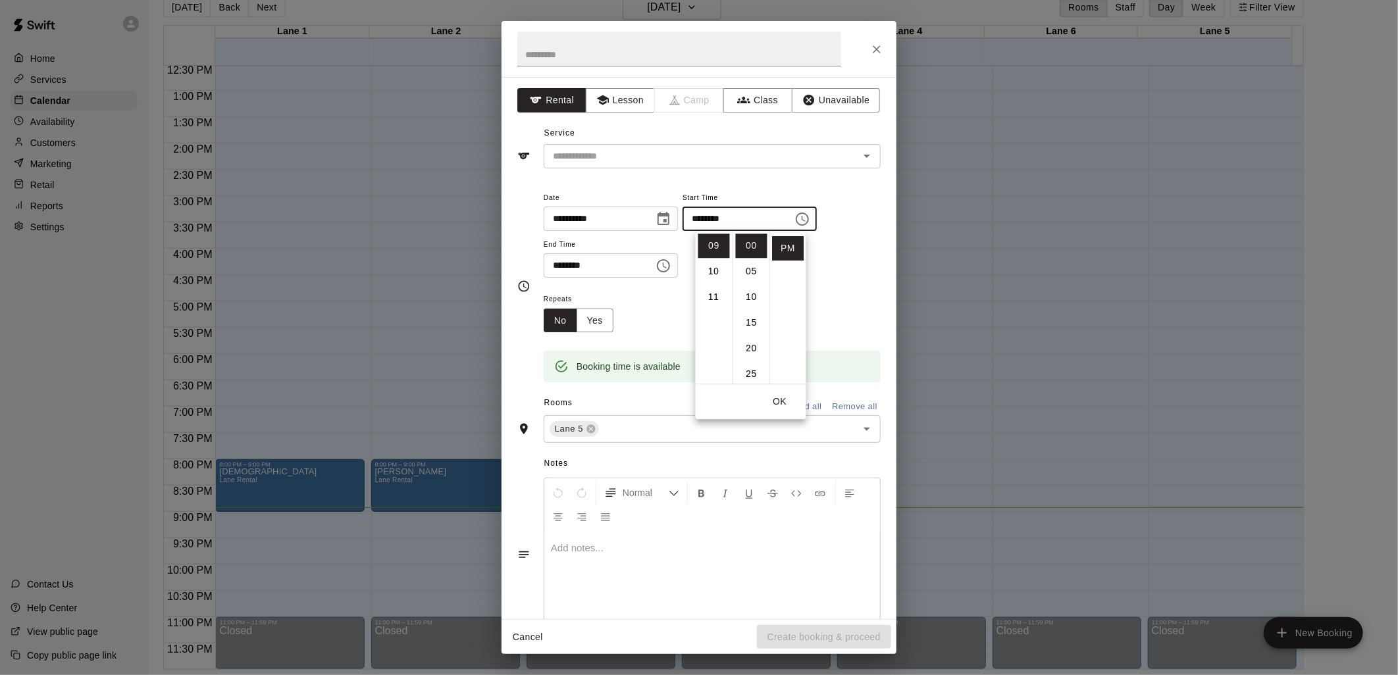
click at [837, 264] on div "**********" at bounding box center [711, 233] width 337 height 89
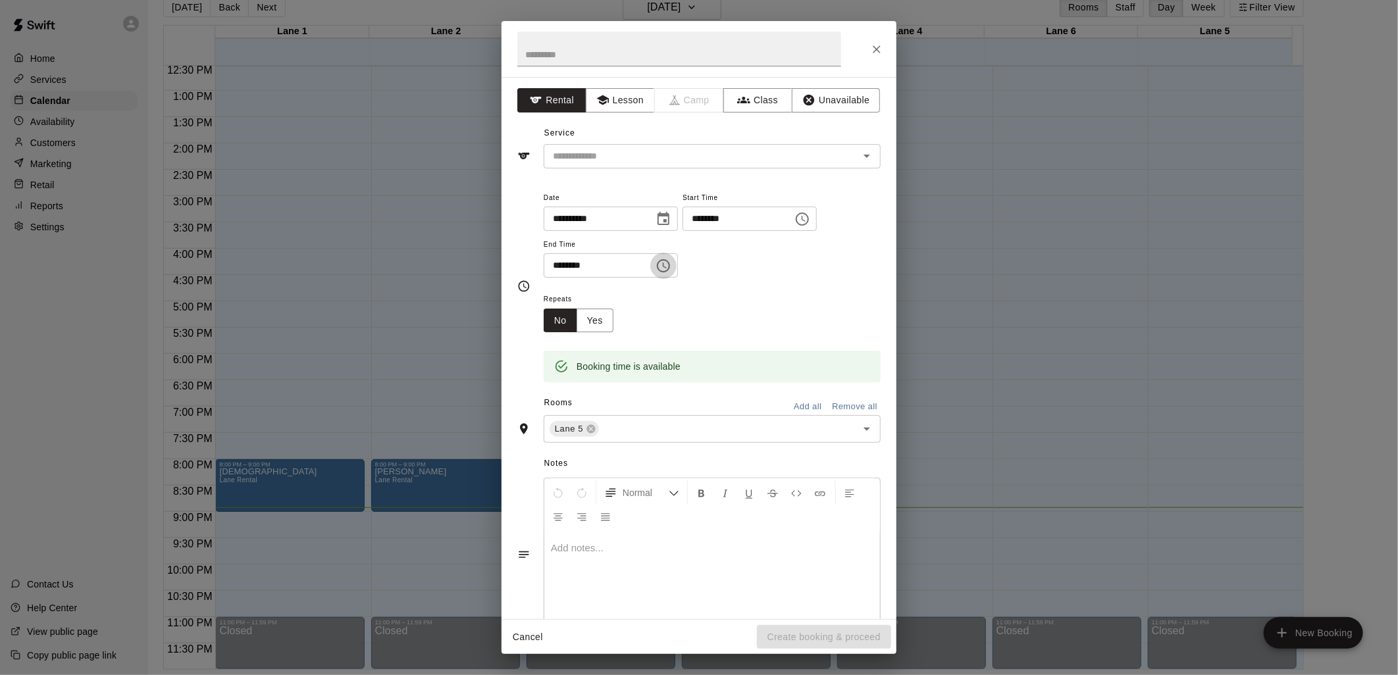
click at [671, 265] on icon "Choose time, selected time is 9:45 PM" at bounding box center [663, 266] width 16 height 16
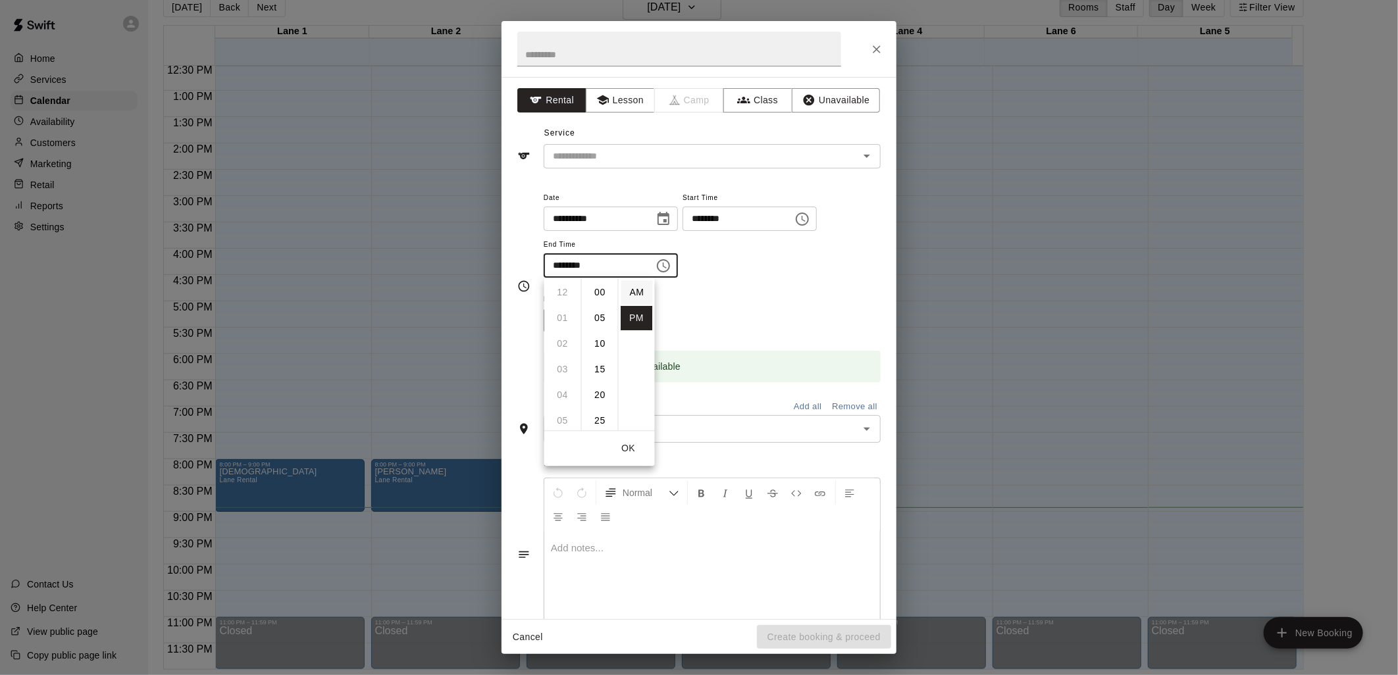
scroll to position [23, 0]
click at [564, 318] on li "10" at bounding box center [563, 318] width 32 height 24
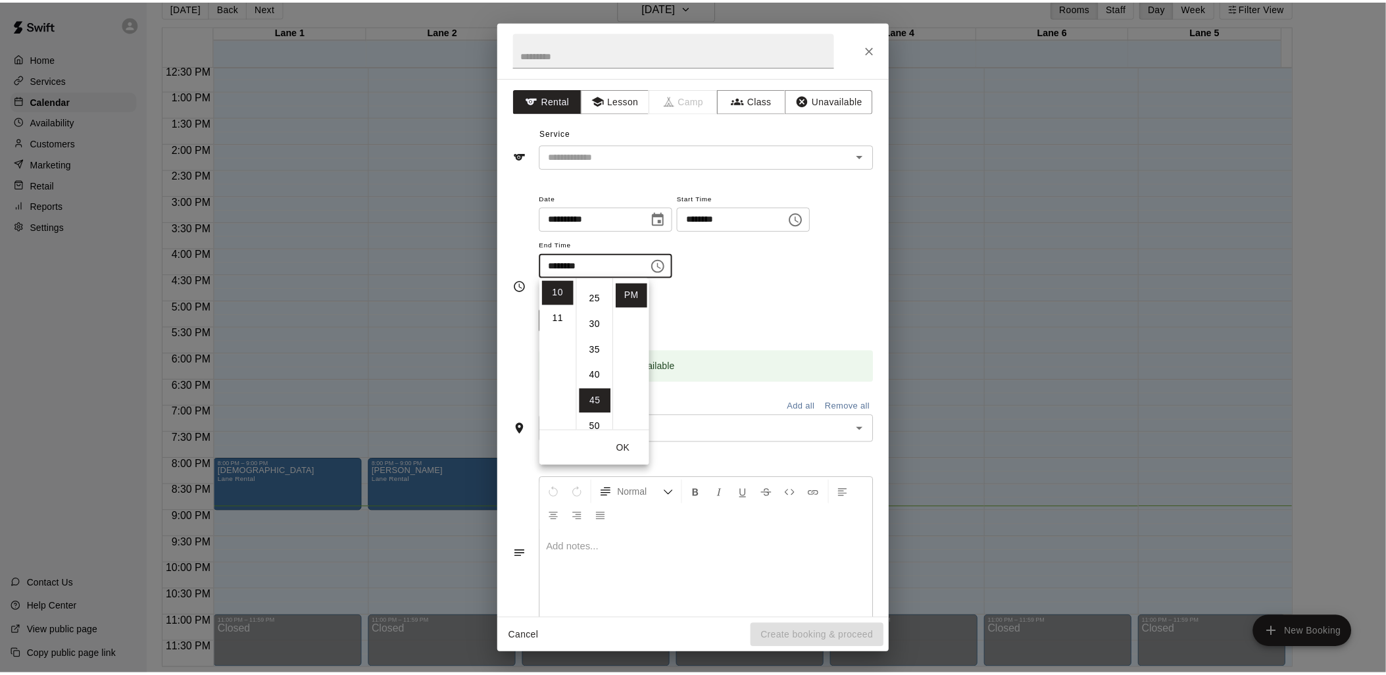
scroll to position [0, 0]
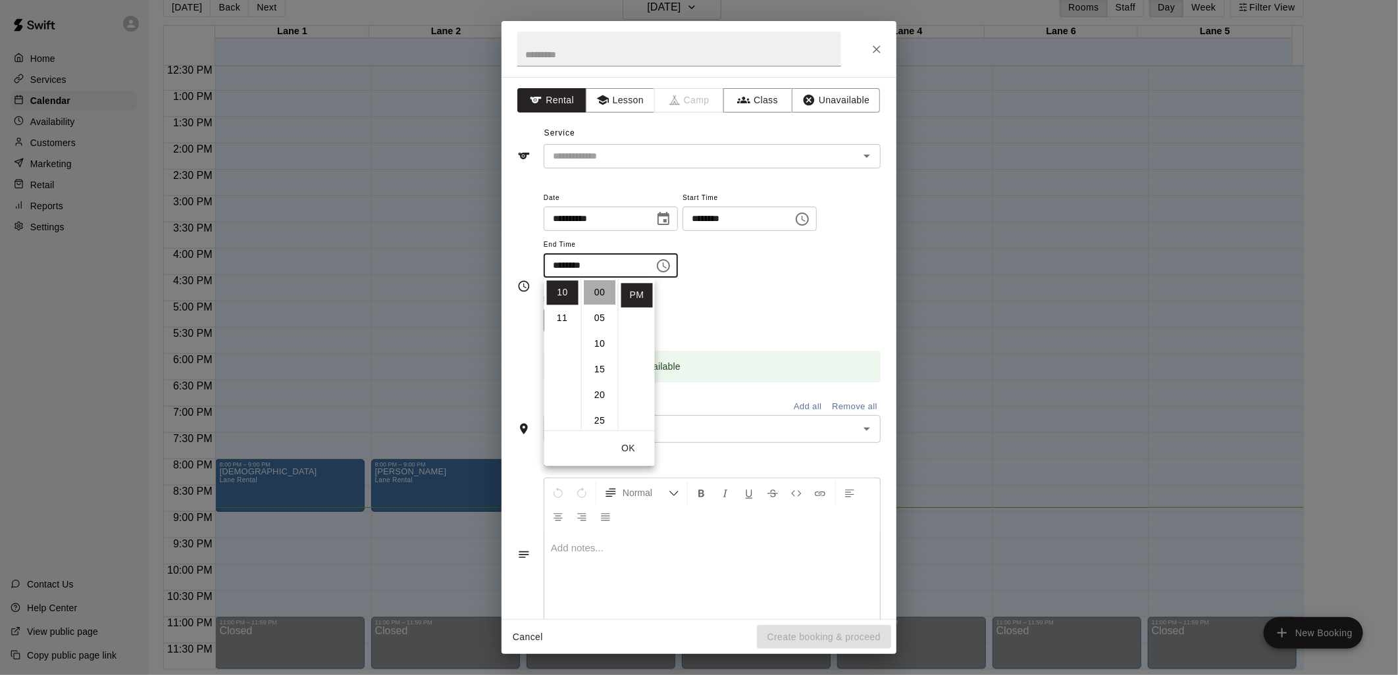
click at [601, 291] on li "00" at bounding box center [600, 292] width 32 height 24
type input "********"
click at [784, 280] on div "**********" at bounding box center [711, 240] width 337 height 102
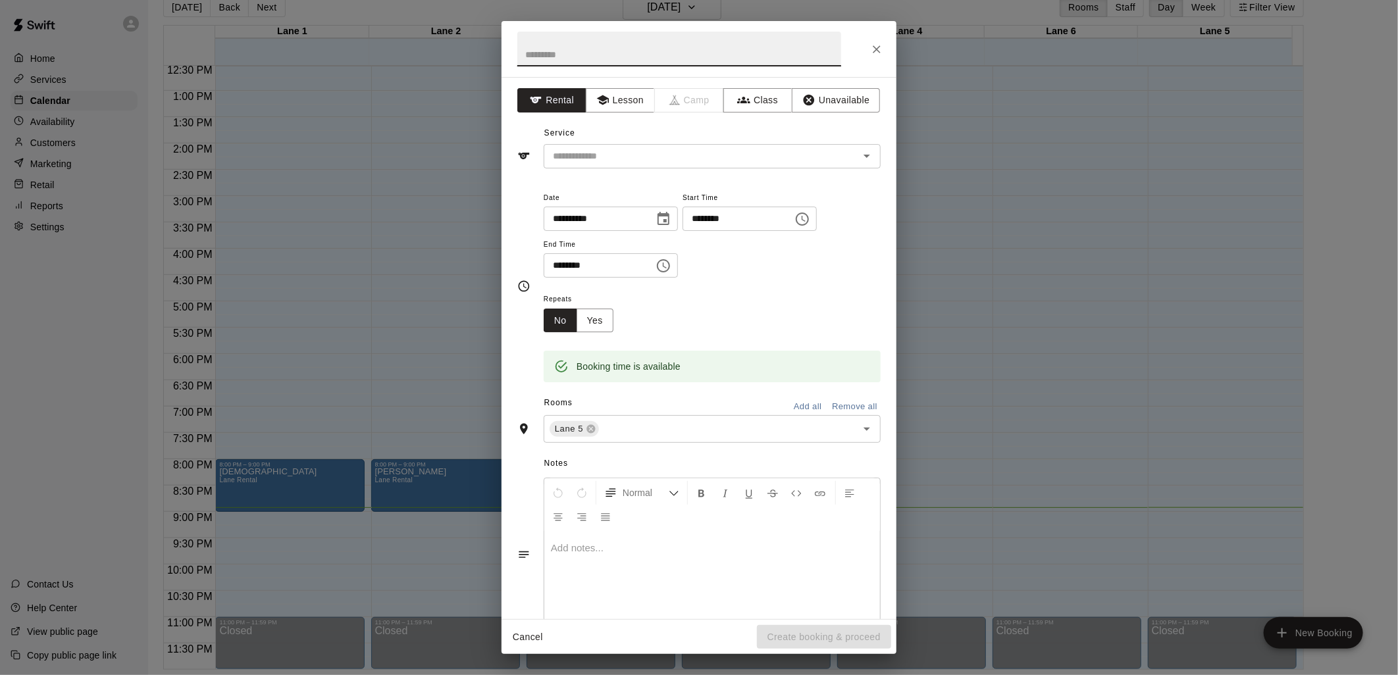
click at [574, 51] on input "text" at bounding box center [679, 49] width 324 height 35
click at [570, 57] on input "***" at bounding box center [679, 49] width 324 height 35
type input "**********"
click at [618, 160] on input "text" at bounding box center [692, 156] width 290 height 16
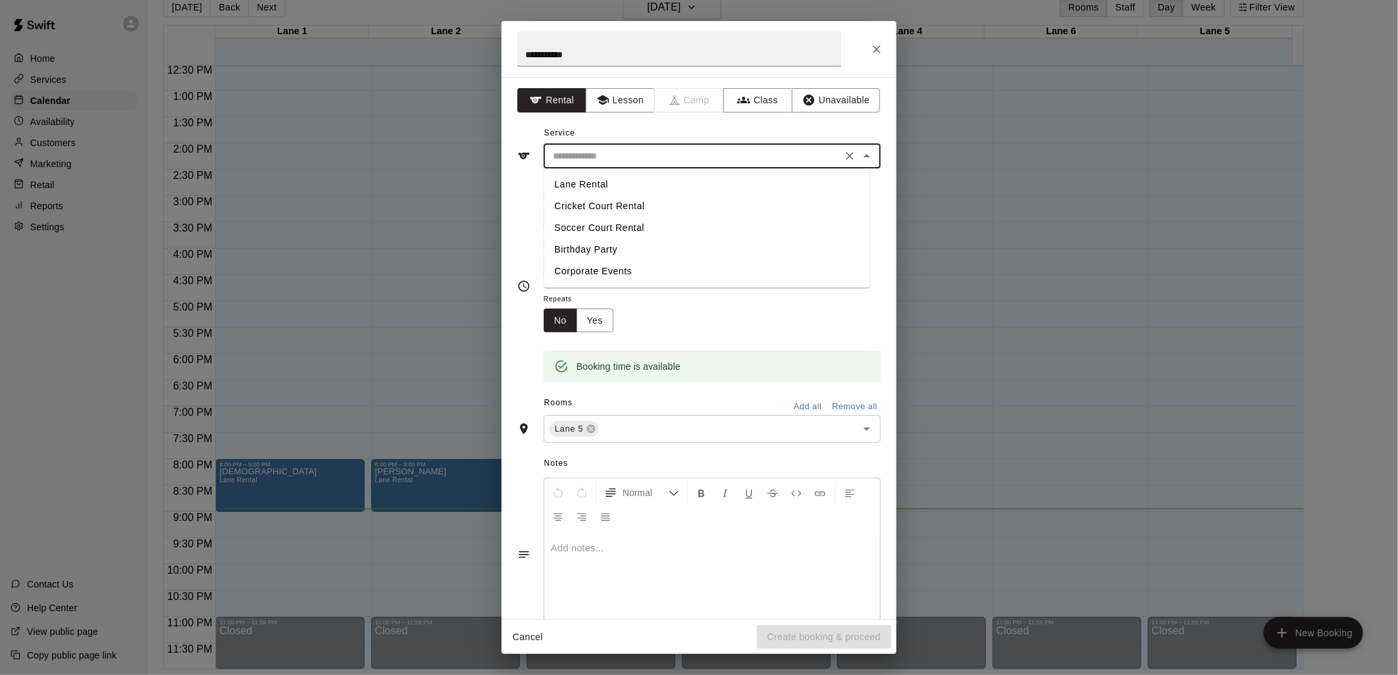
click at [603, 186] on li "Lane Rental" at bounding box center [706, 185] width 326 height 22
type input "**********"
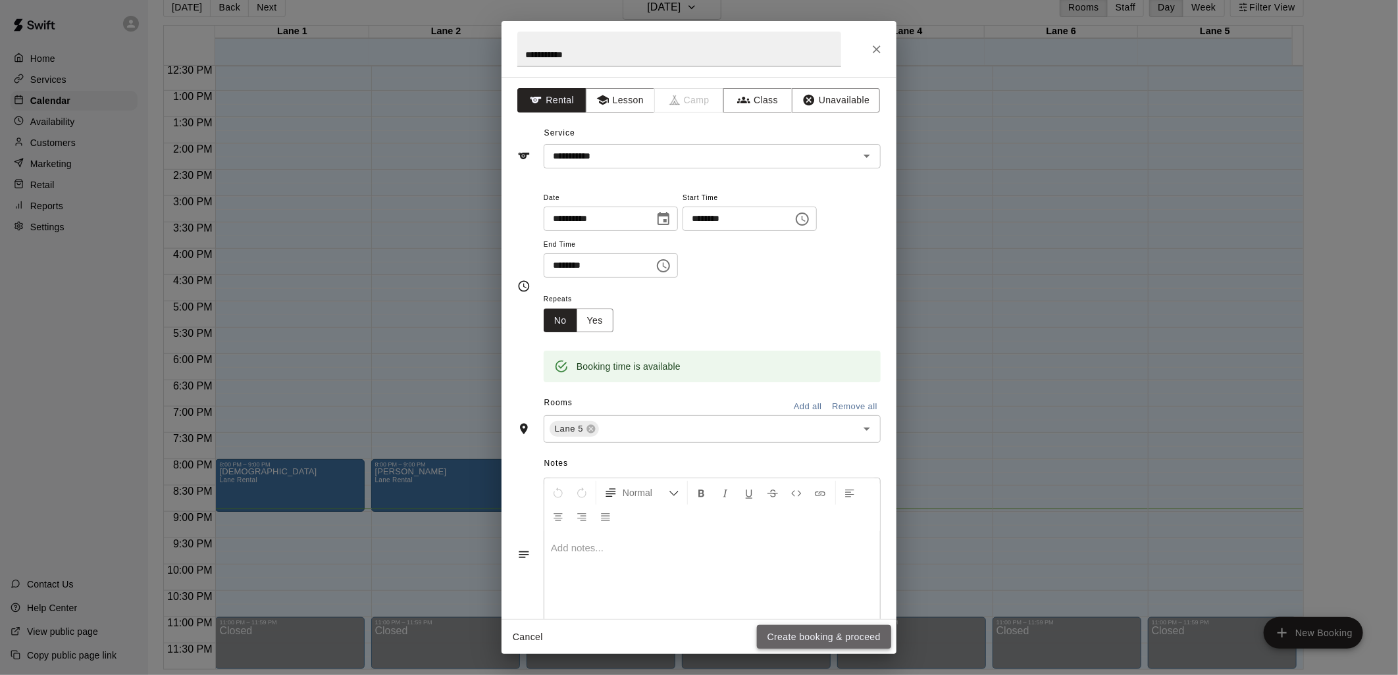
click at [838, 636] on button "Create booking & proceed" at bounding box center [824, 637] width 134 height 24
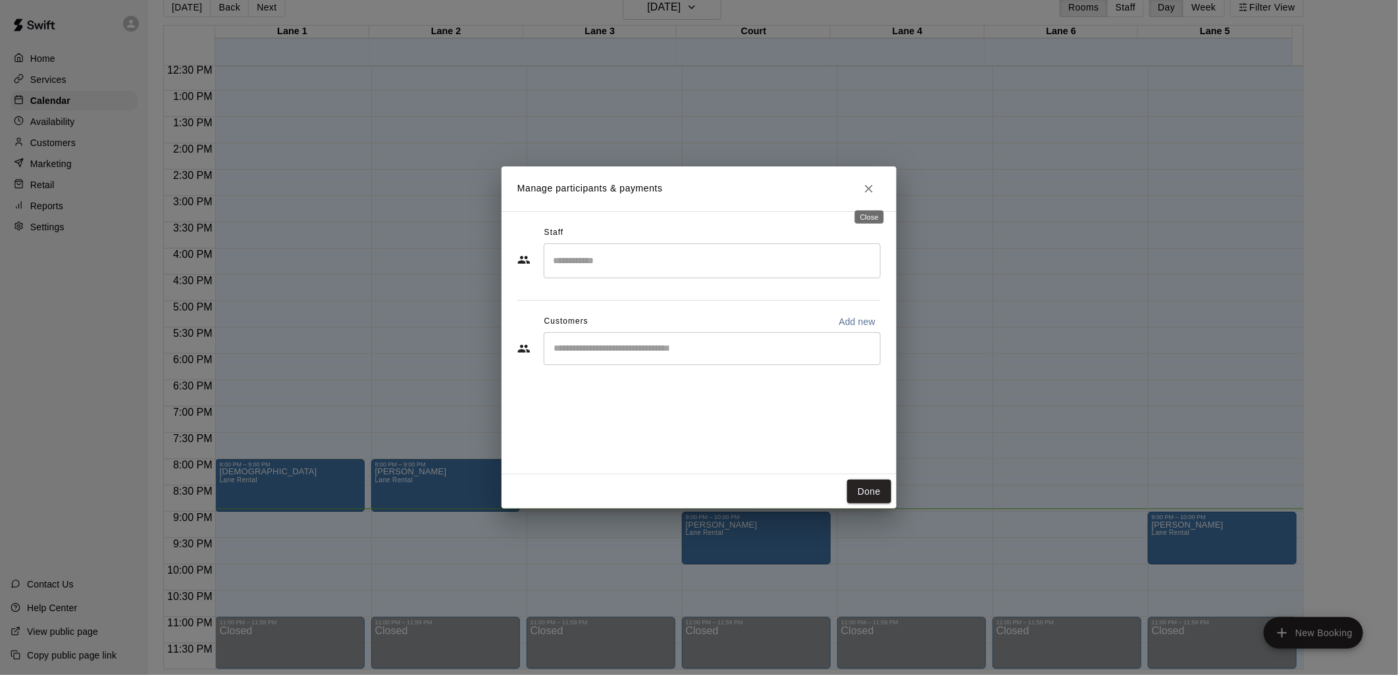
click at [867, 187] on icon "Close" at bounding box center [869, 189] width 8 height 8
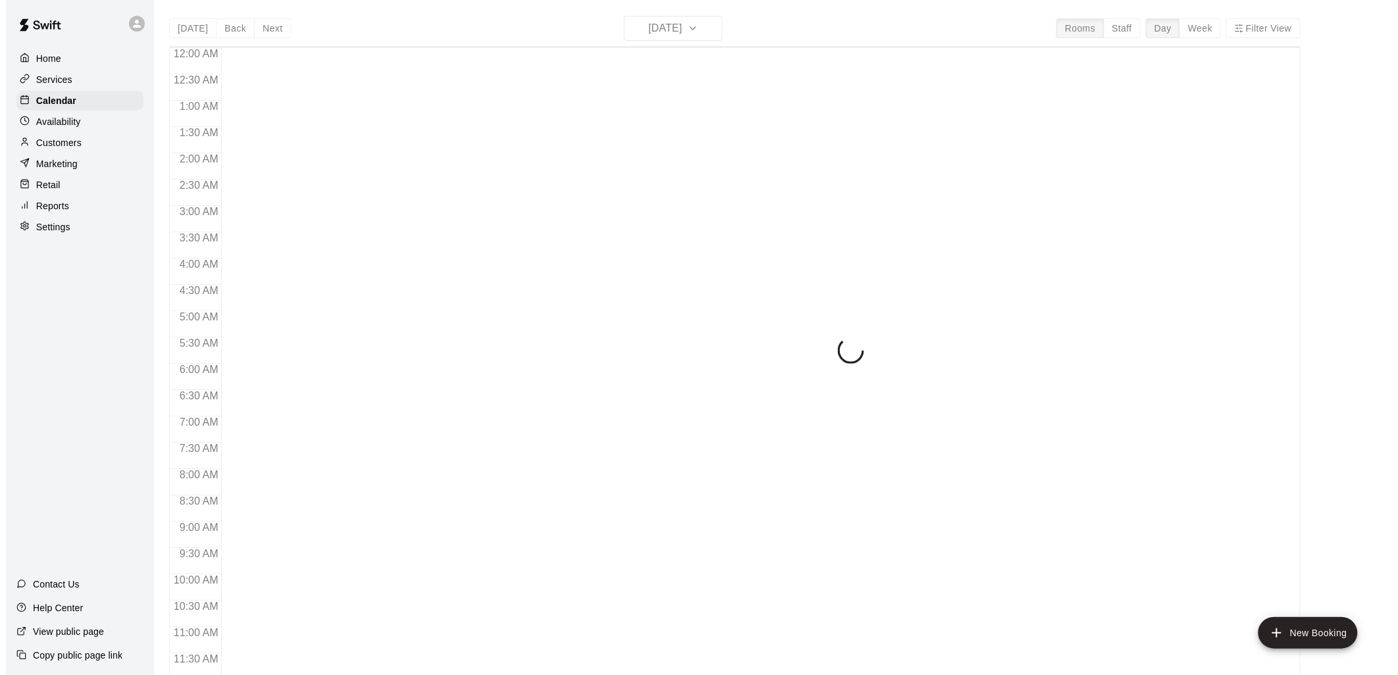
scroll to position [620, 0]
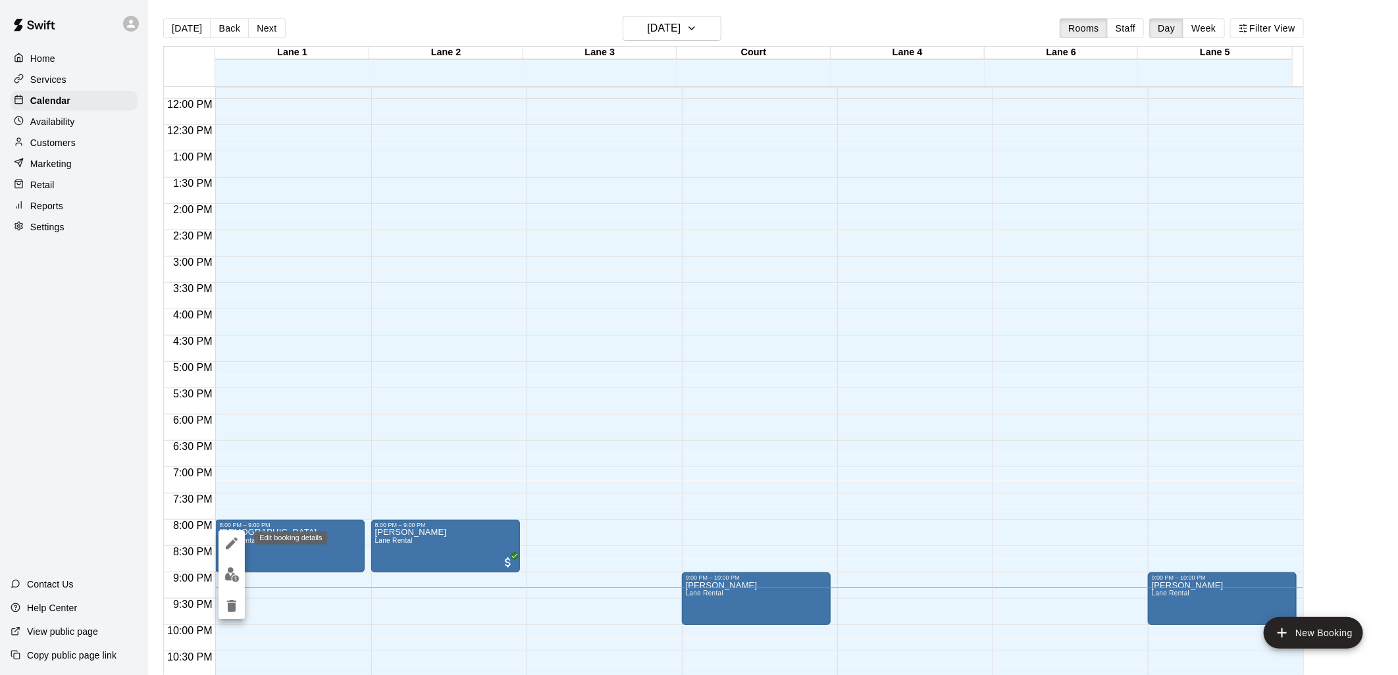
click at [234, 543] on icon "edit" at bounding box center [232, 544] width 16 height 16
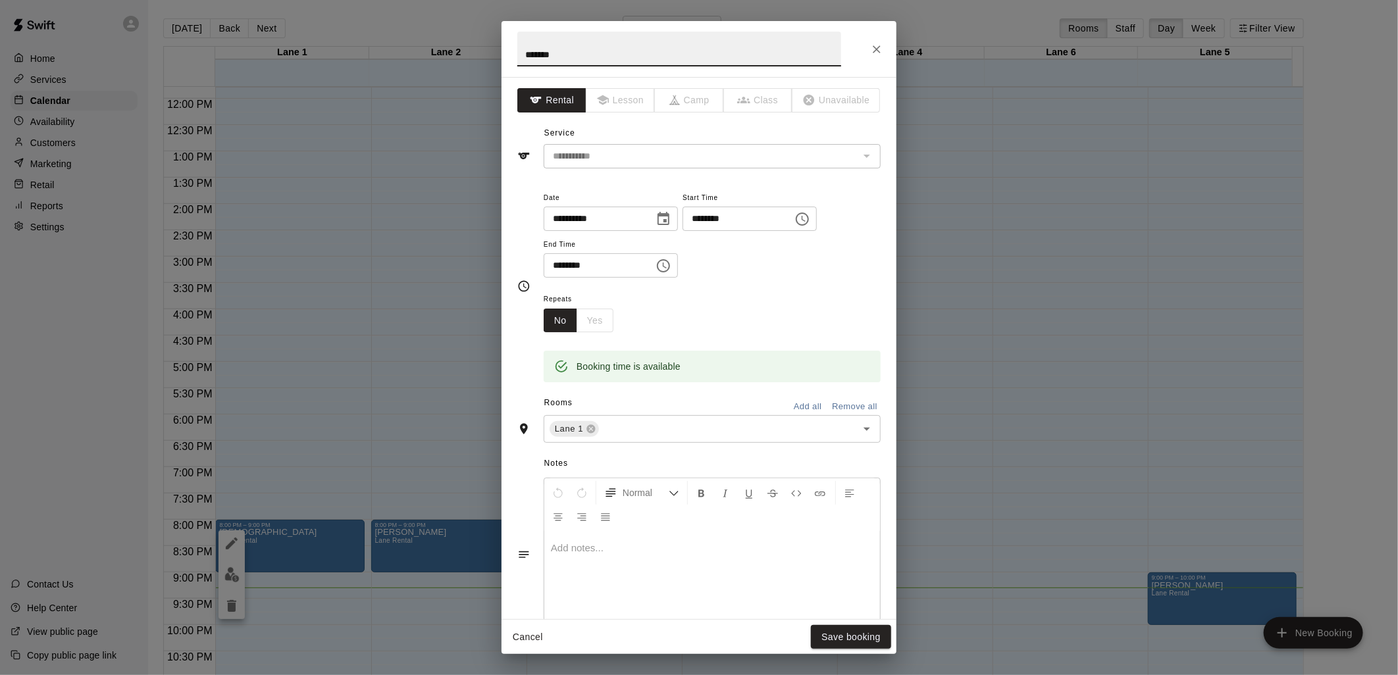
click at [671, 270] on icon "Choose time, selected time is 9:00 PM" at bounding box center [663, 266] width 16 height 16
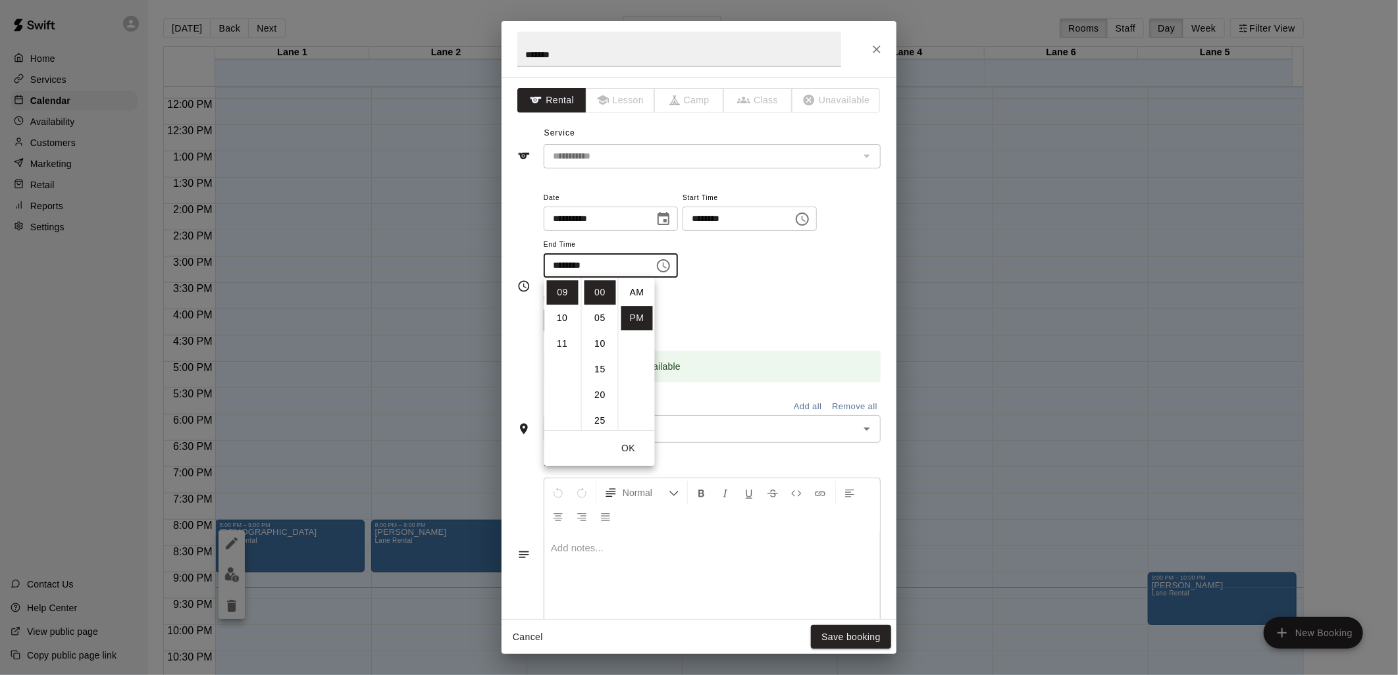
scroll to position [23, 0]
click at [563, 316] on li "10" at bounding box center [563, 318] width 32 height 24
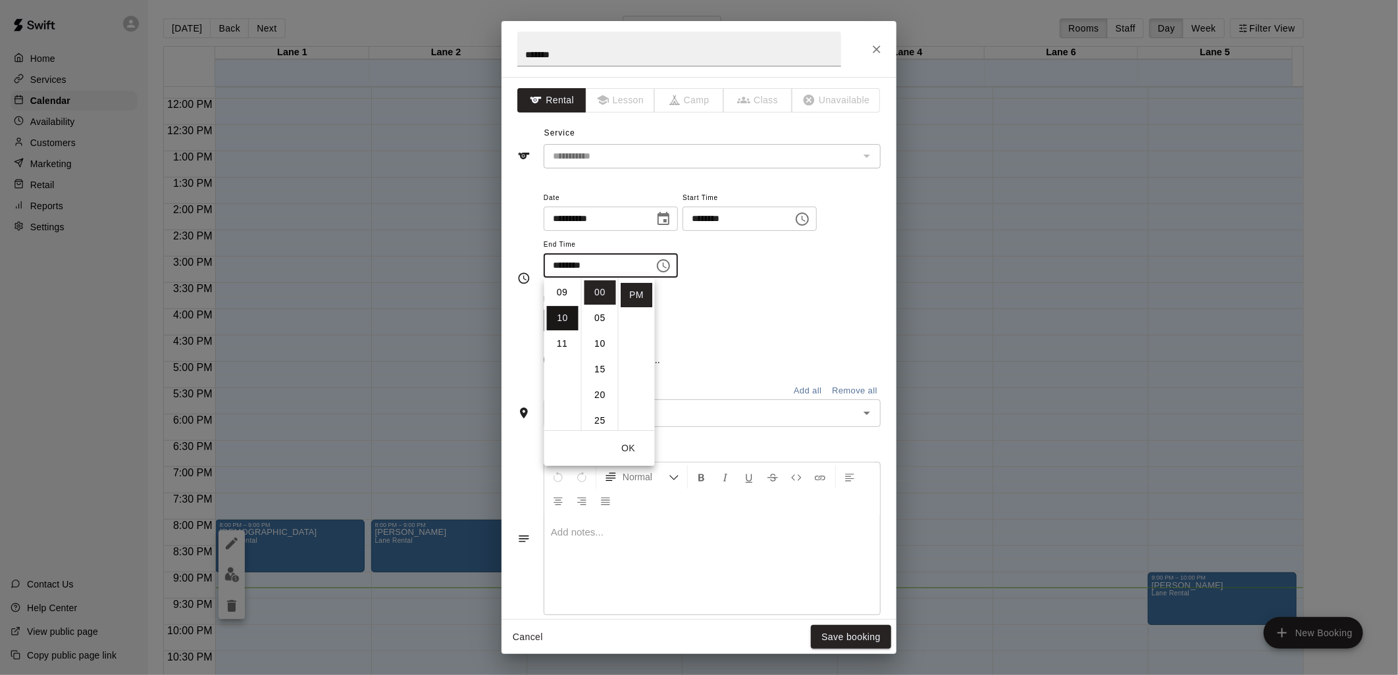
type input "********"
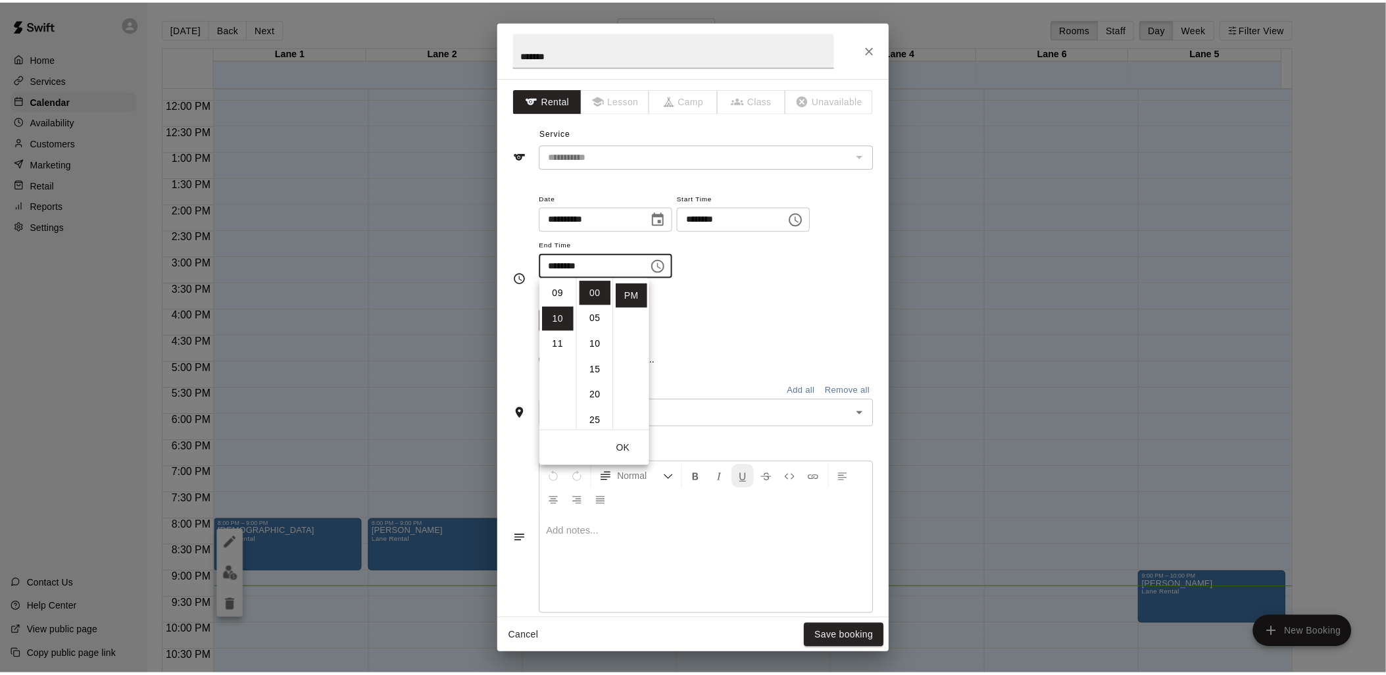
scroll to position [257, 0]
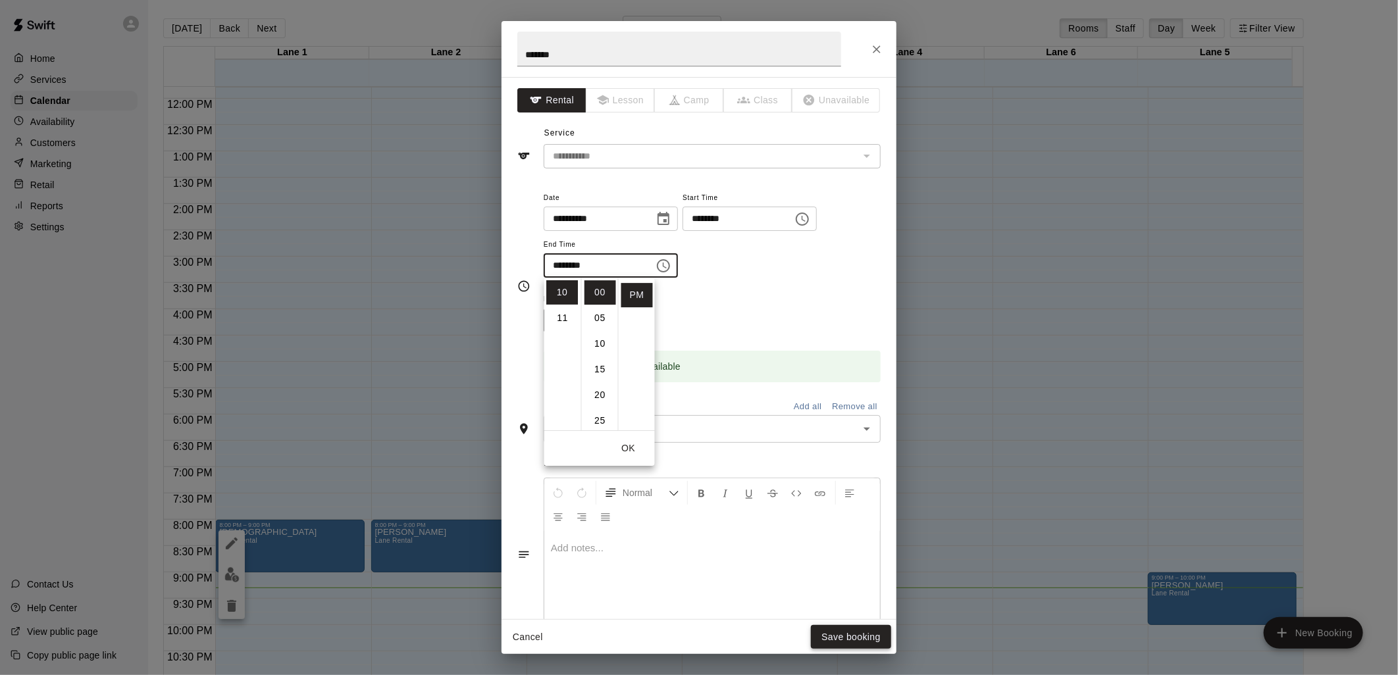
click at [853, 640] on button "Save booking" at bounding box center [851, 637] width 80 height 24
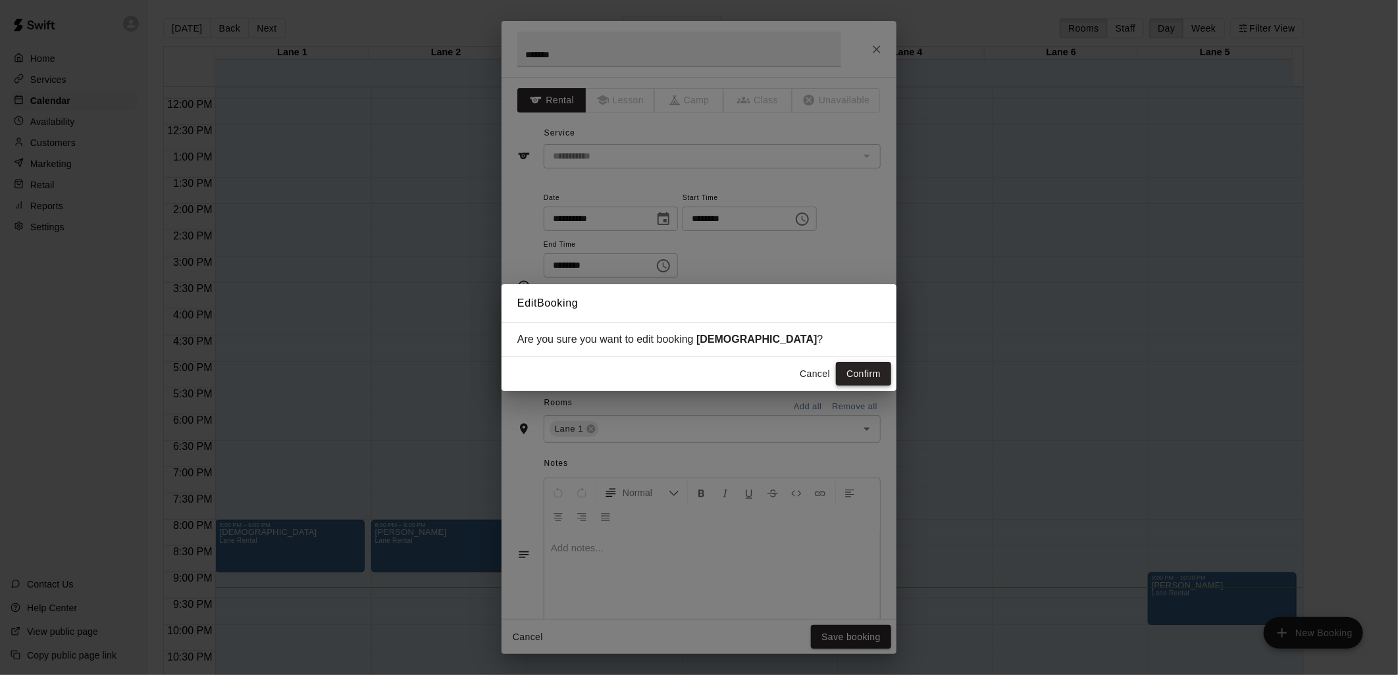
click at [855, 370] on button "Confirm" at bounding box center [863, 374] width 55 height 24
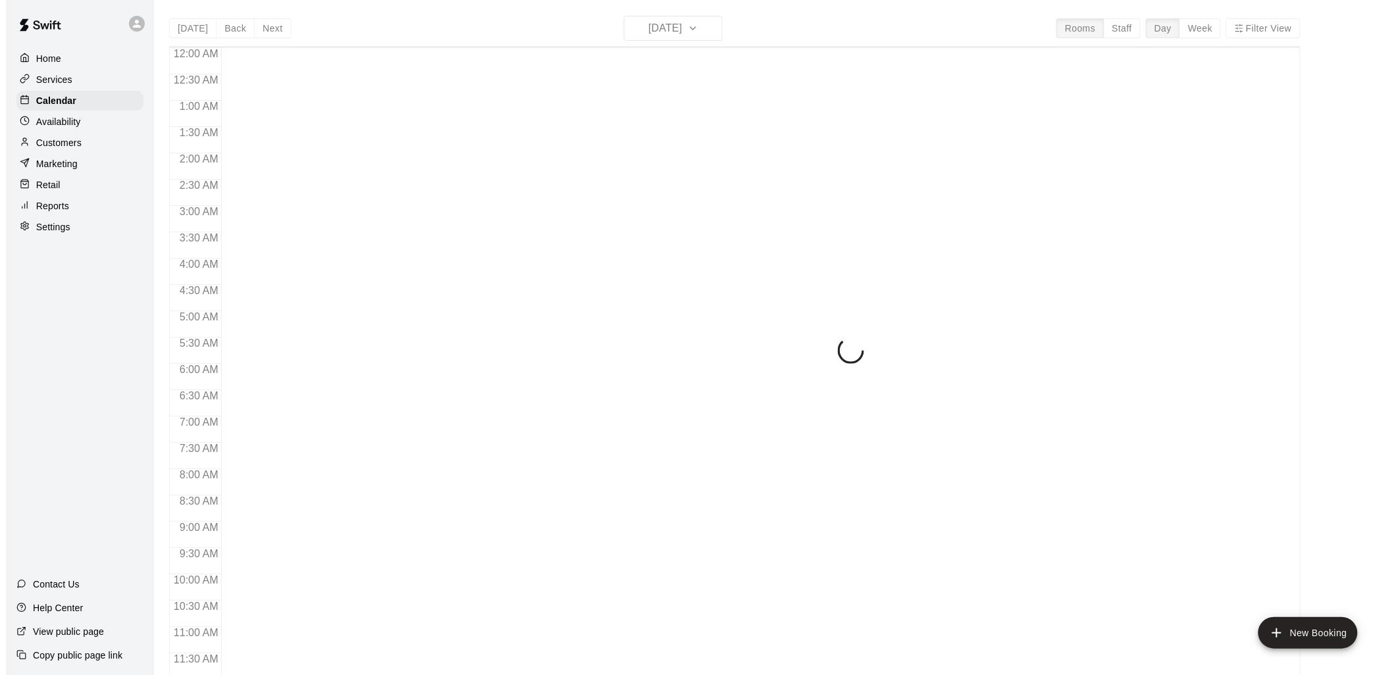
scroll to position [620, 0]
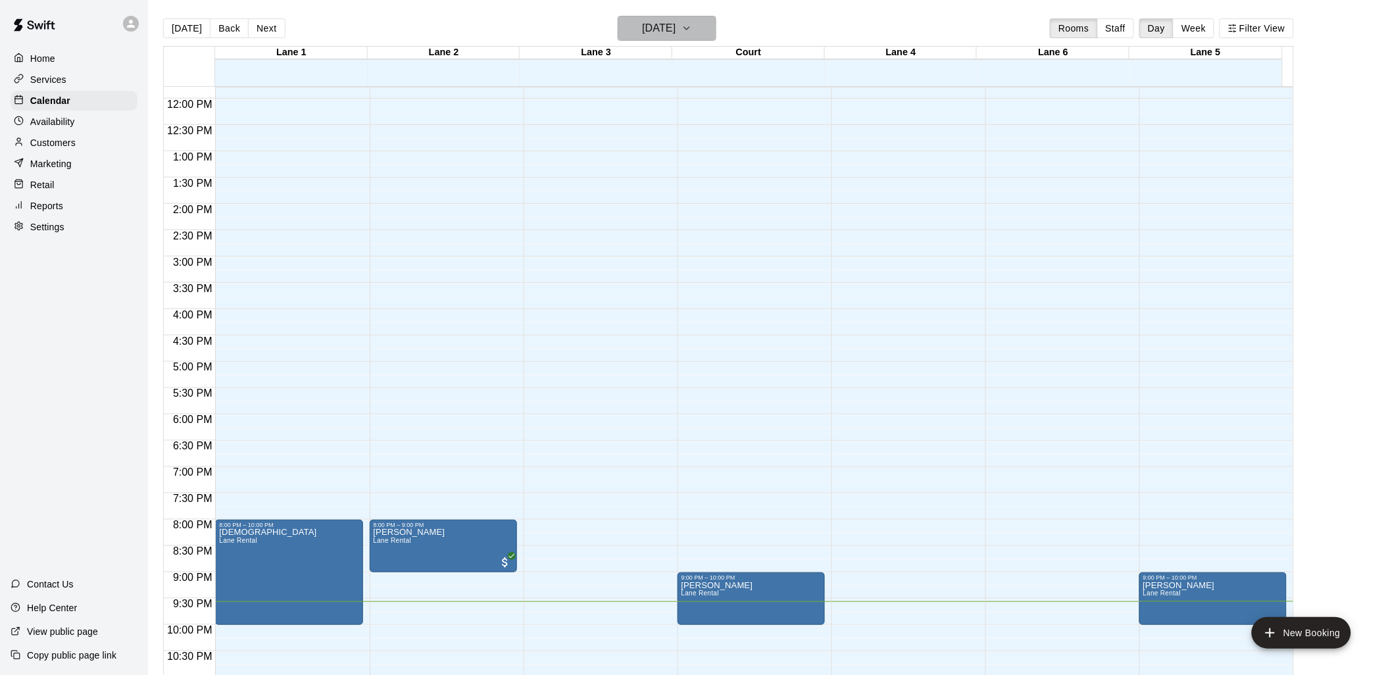
click at [676, 26] on h6 "[DATE]" at bounding box center [659, 28] width 34 height 18
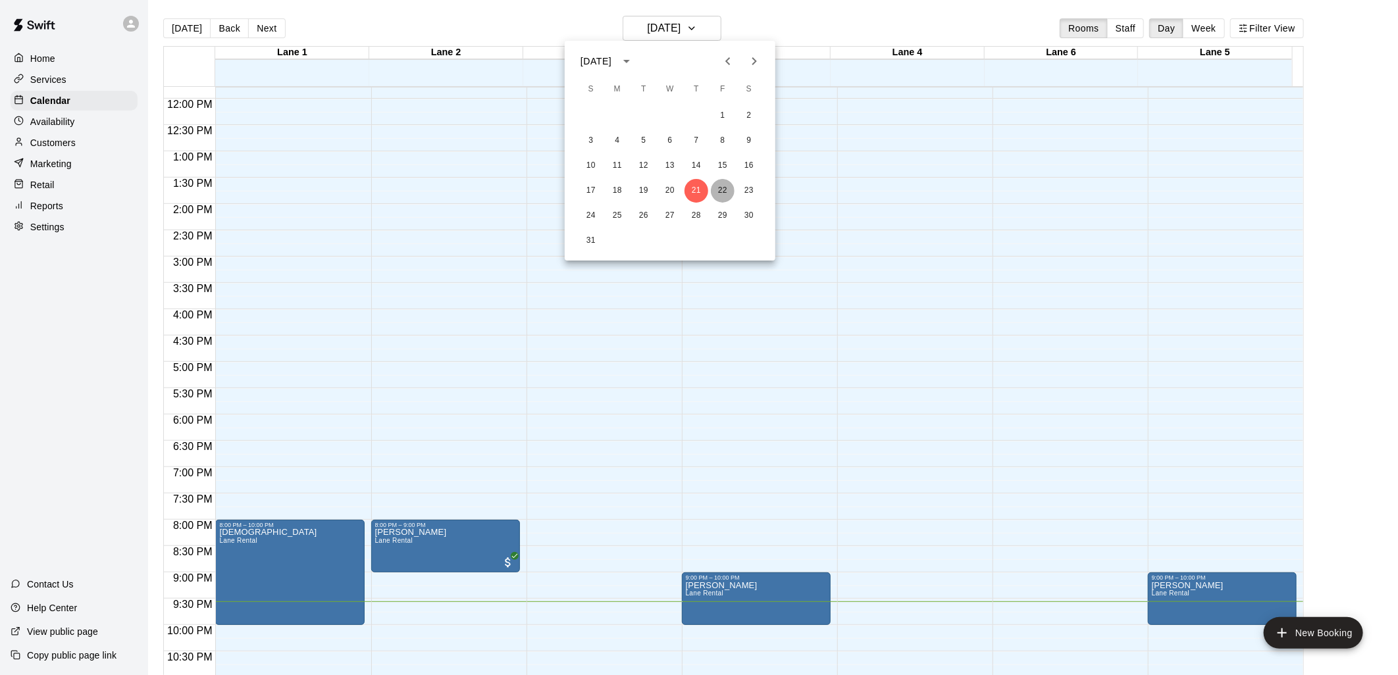
click at [718, 189] on button "22" at bounding box center [723, 191] width 24 height 24
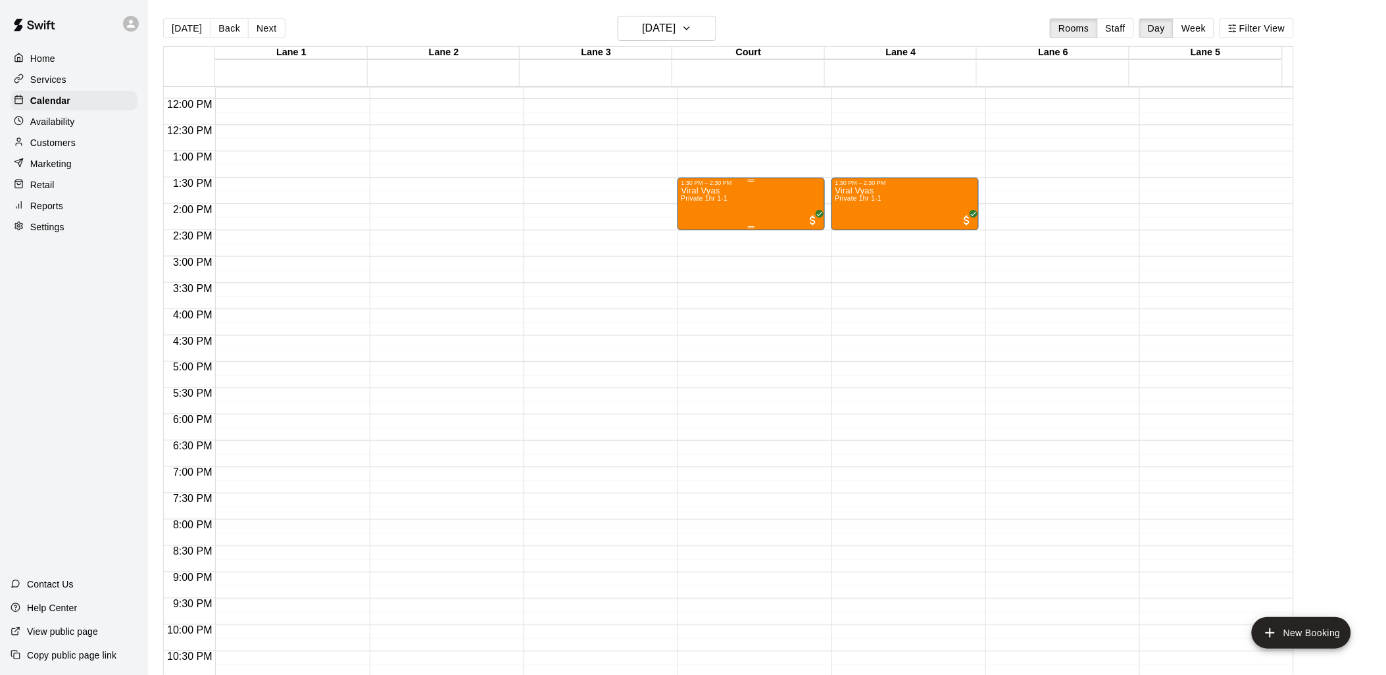
click at [705, 191] on p "Viral Vyas" at bounding box center [705, 191] width 47 height 0
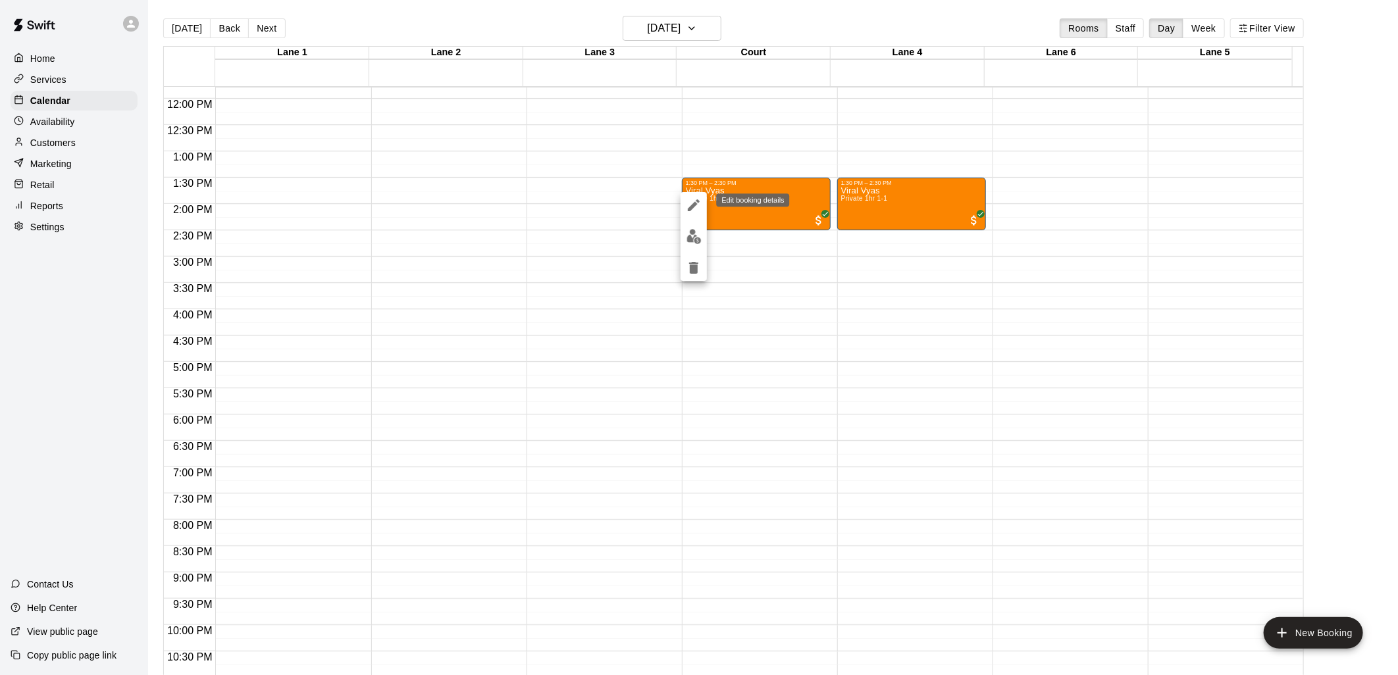
click at [694, 204] on icon "edit" at bounding box center [694, 205] width 12 height 12
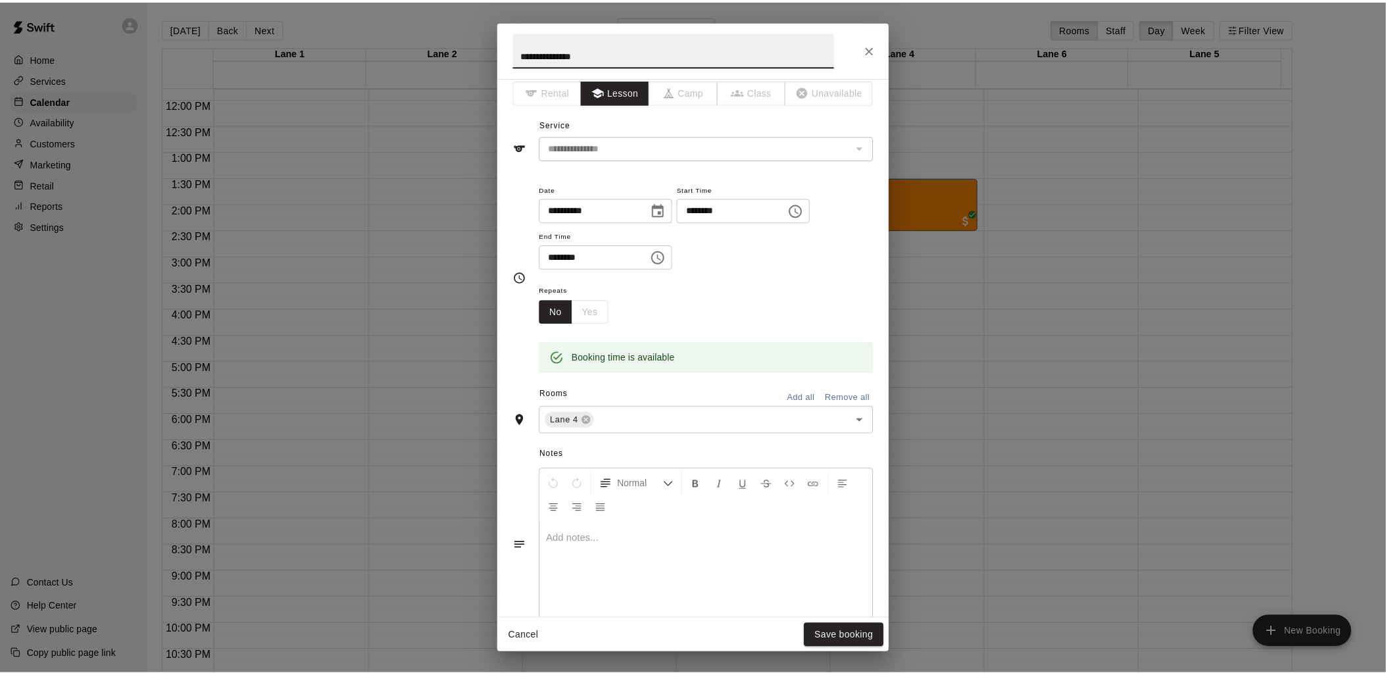
scroll to position [0, 0]
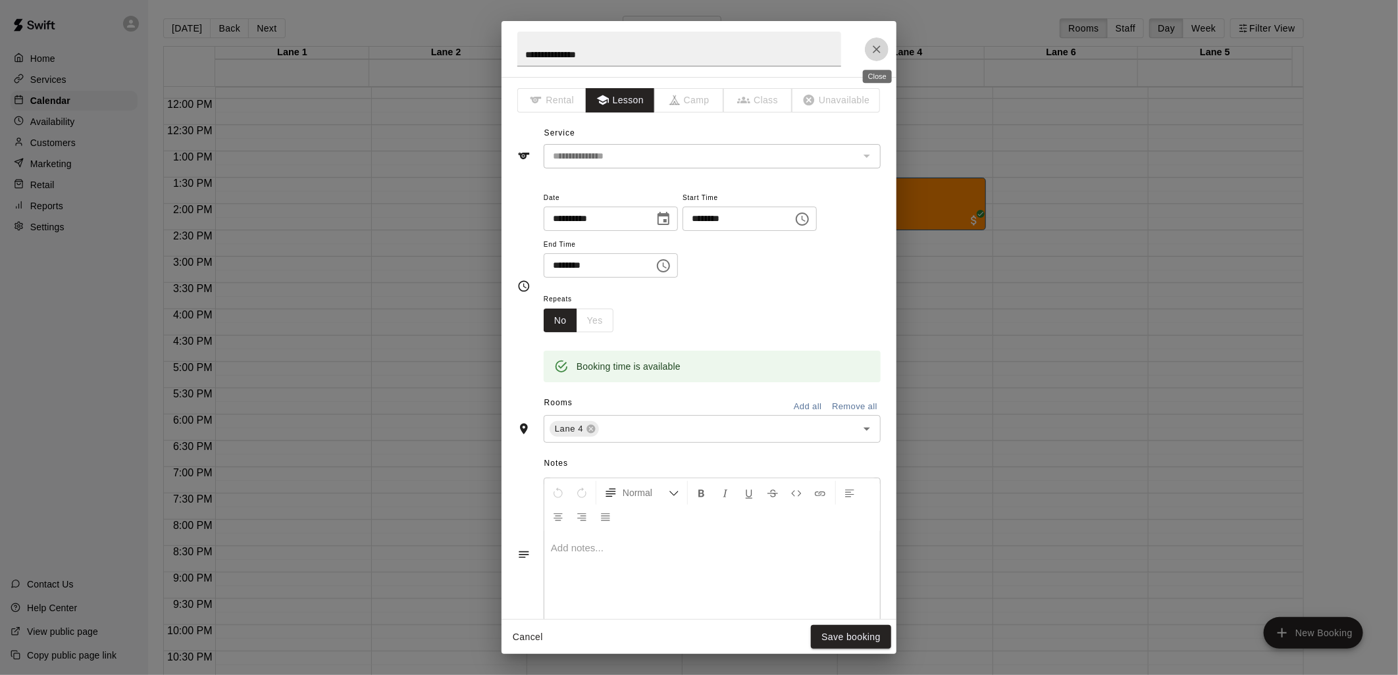
click at [882, 47] on icon "Close" at bounding box center [876, 49] width 13 height 13
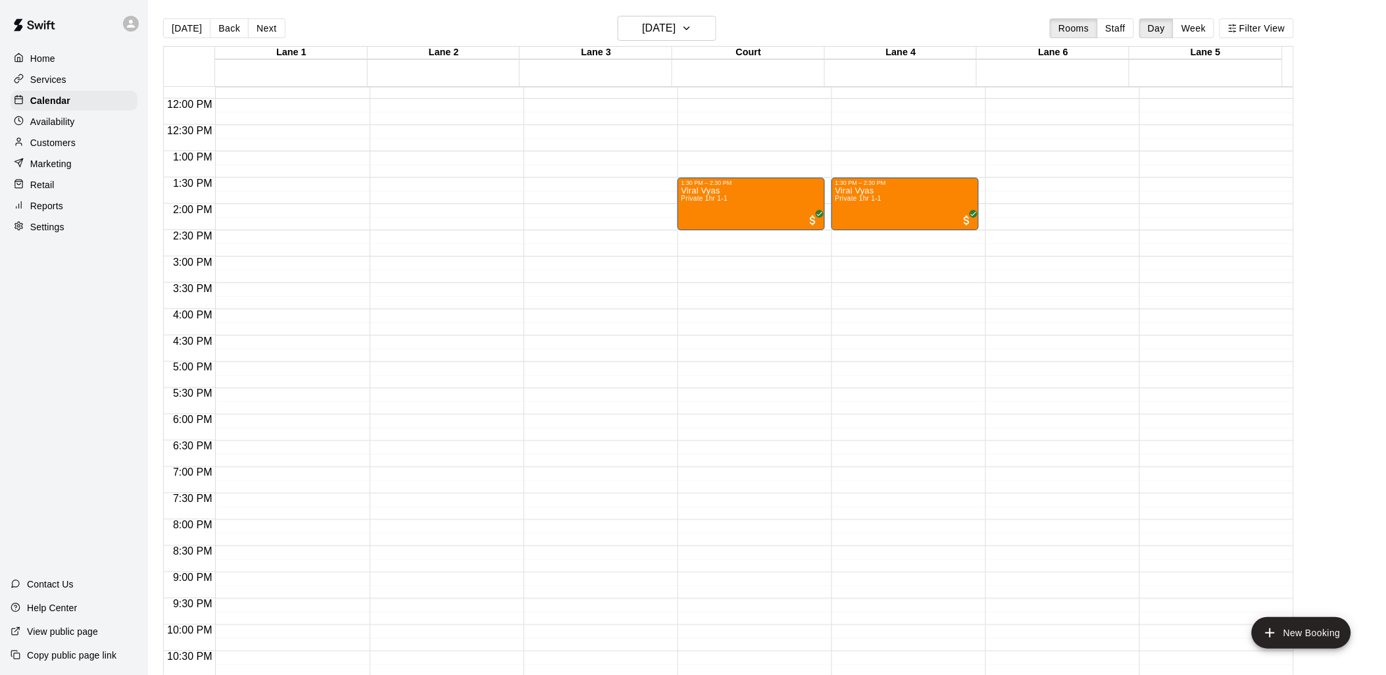
click at [53, 149] on p "Customers" at bounding box center [52, 142] width 45 height 13
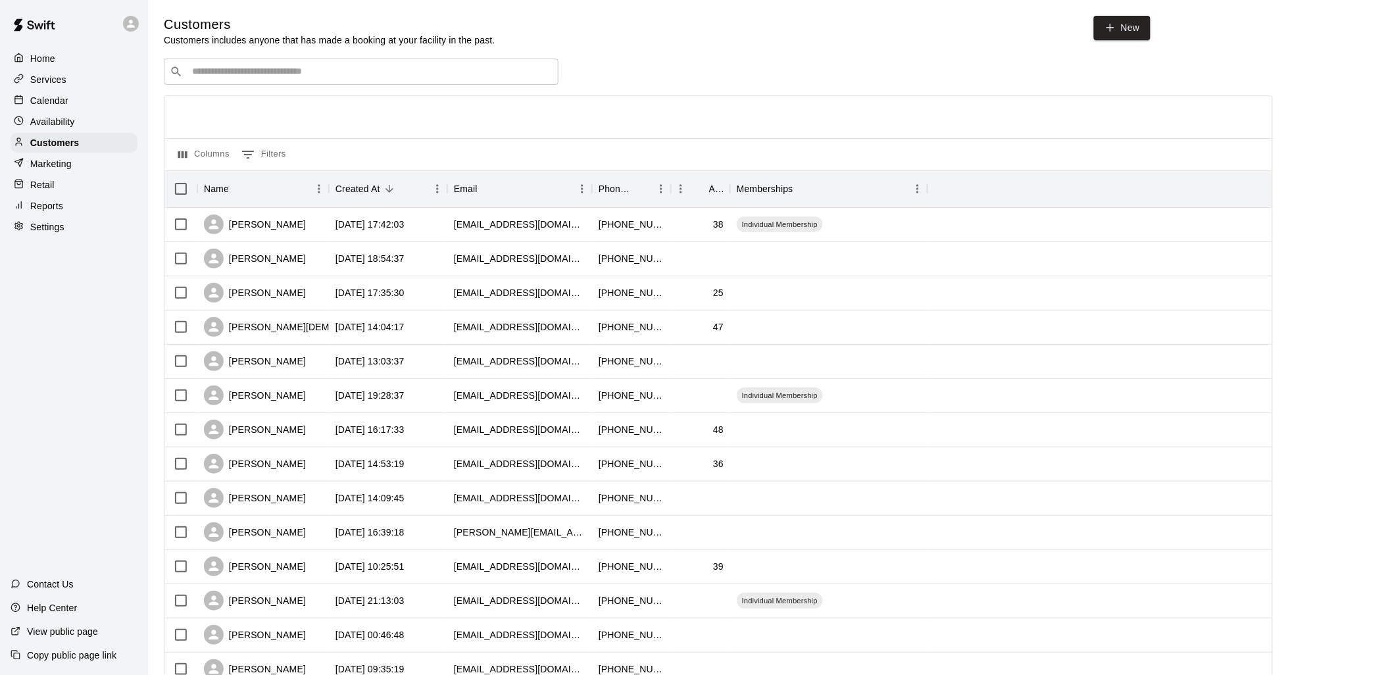
click at [277, 68] on input "Search customers by name or email" at bounding box center [370, 71] width 365 height 13
type input "*****"
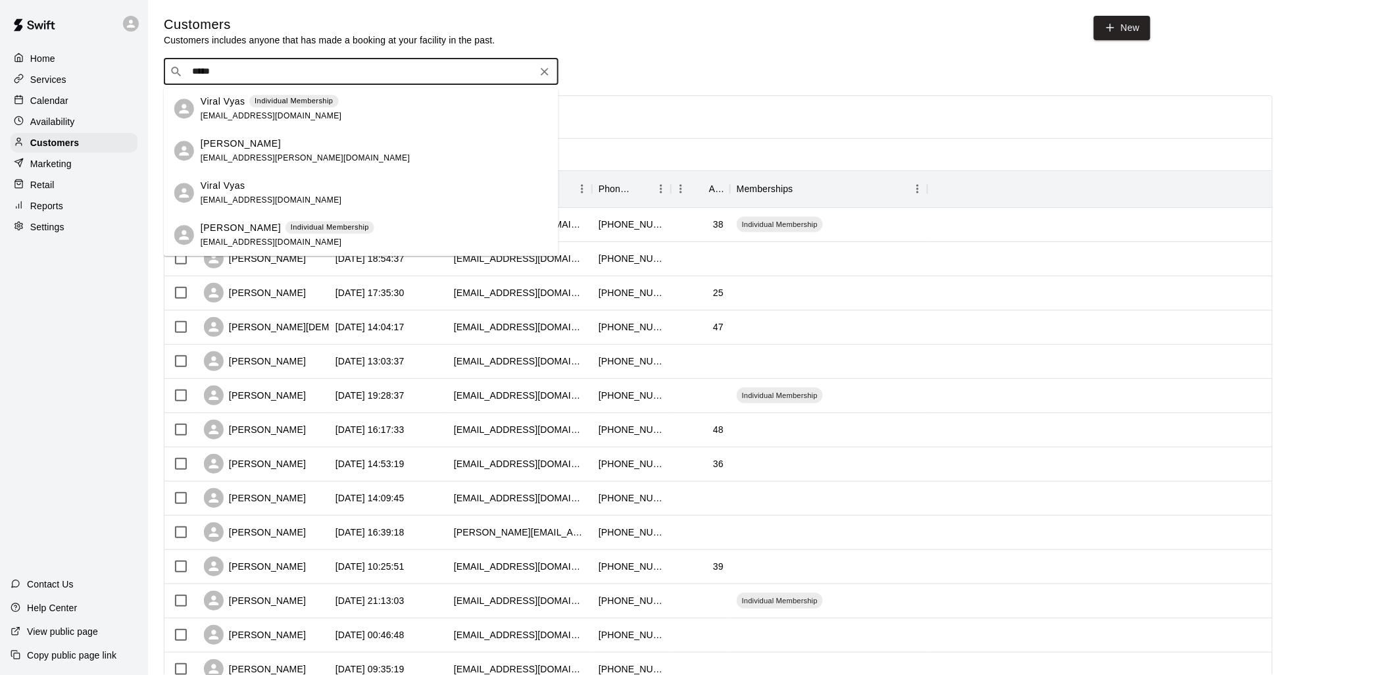
click at [284, 111] on div "Viral Vyas Individual Membership [EMAIL_ADDRESS][DOMAIN_NAME]" at bounding box center [271, 109] width 141 height 28
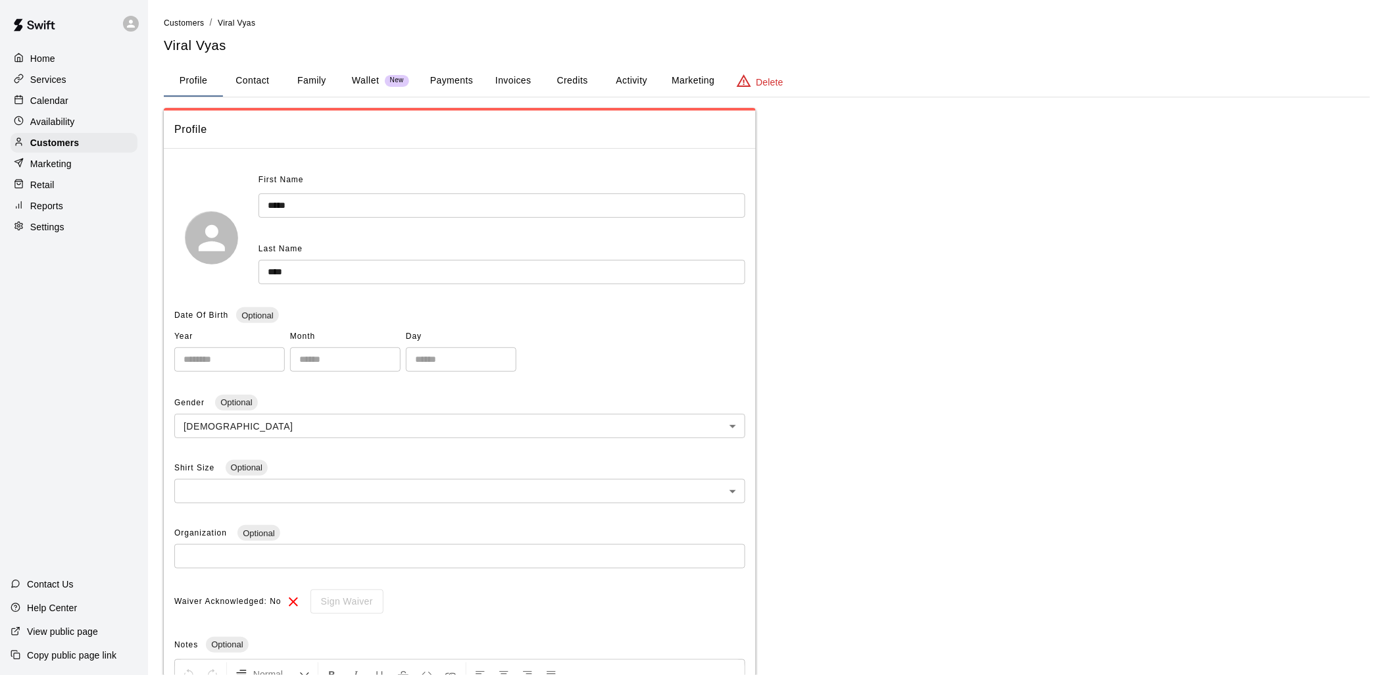
click at [258, 80] on button "Contact" at bounding box center [252, 81] width 59 height 32
select select "**"
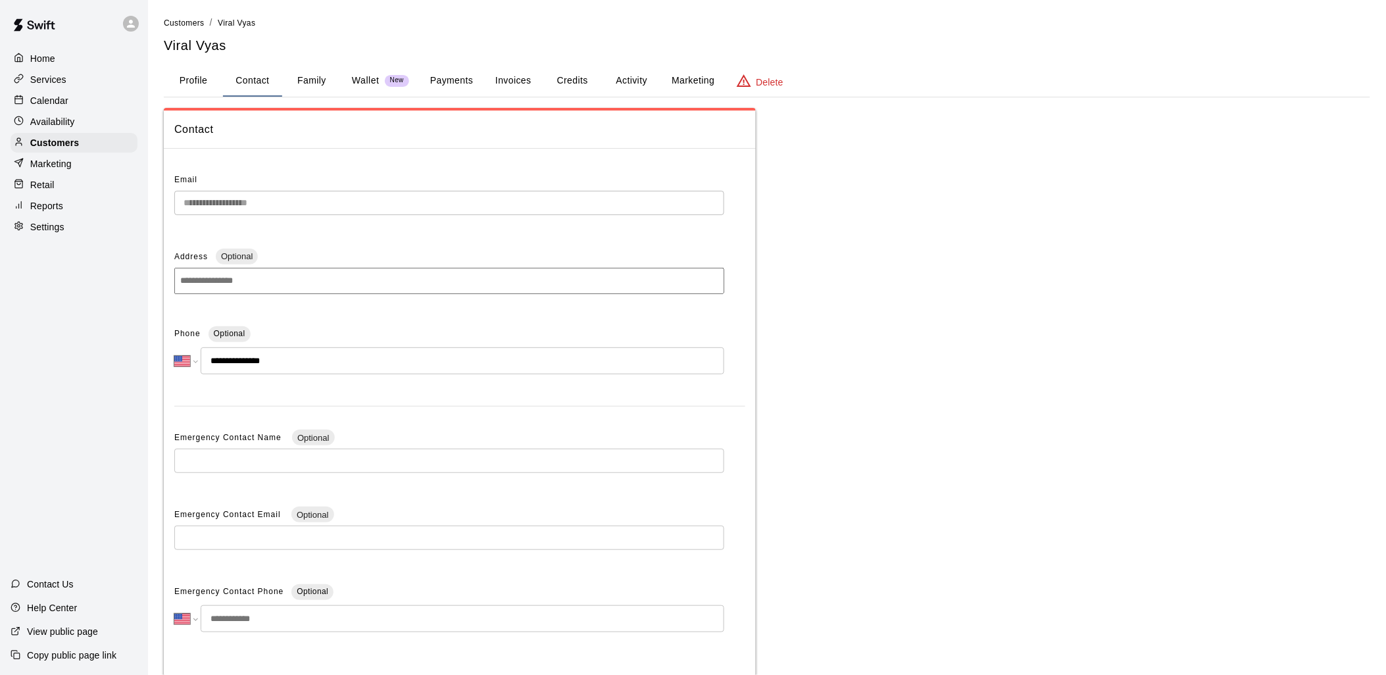
click at [193, 83] on button "Profile" at bounding box center [193, 81] width 59 height 32
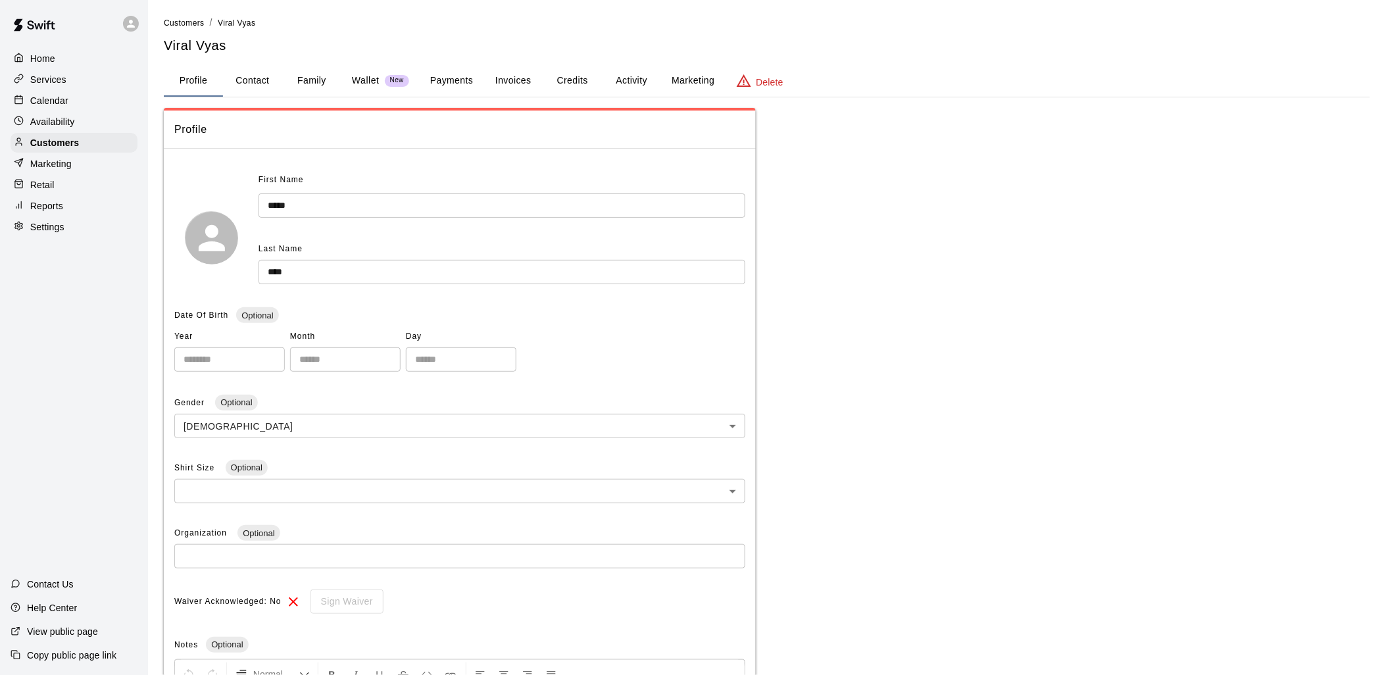
click at [259, 82] on button "Contact" at bounding box center [252, 81] width 59 height 32
select select "**"
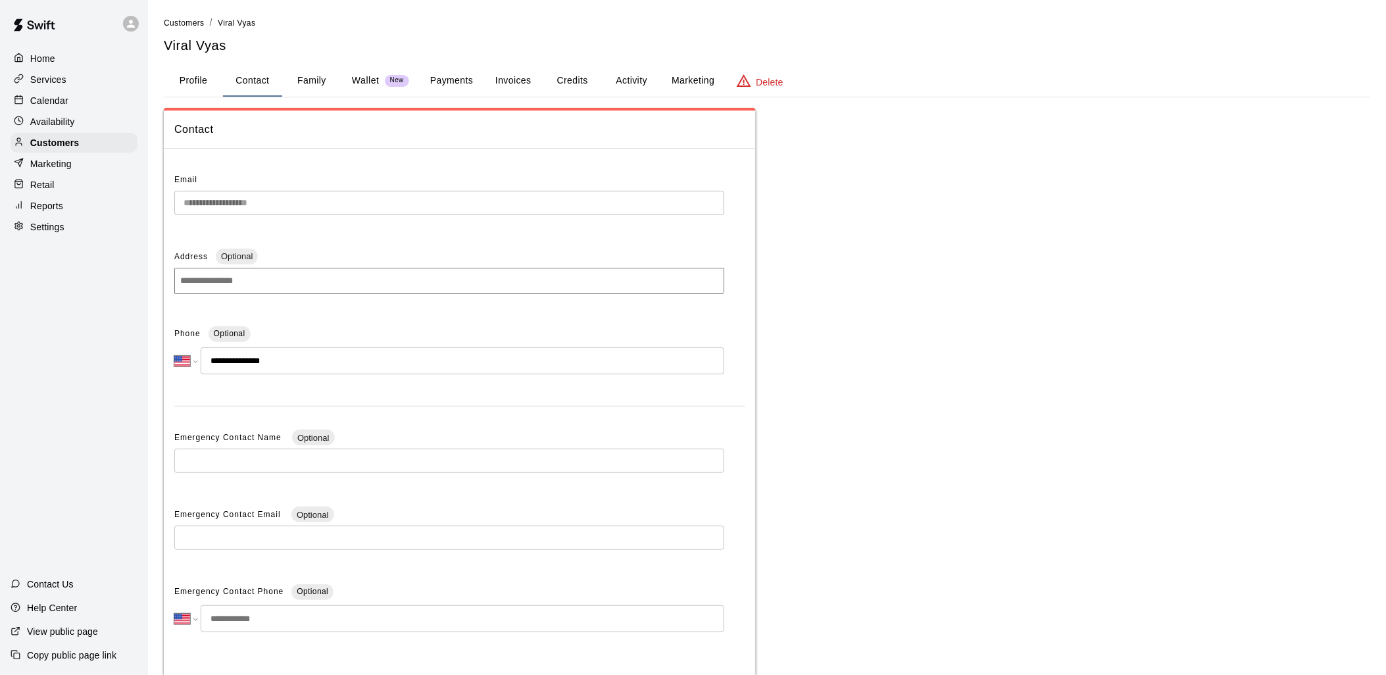
click at [47, 168] on p "Marketing" at bounding box center [50, 163] width 41 height 13
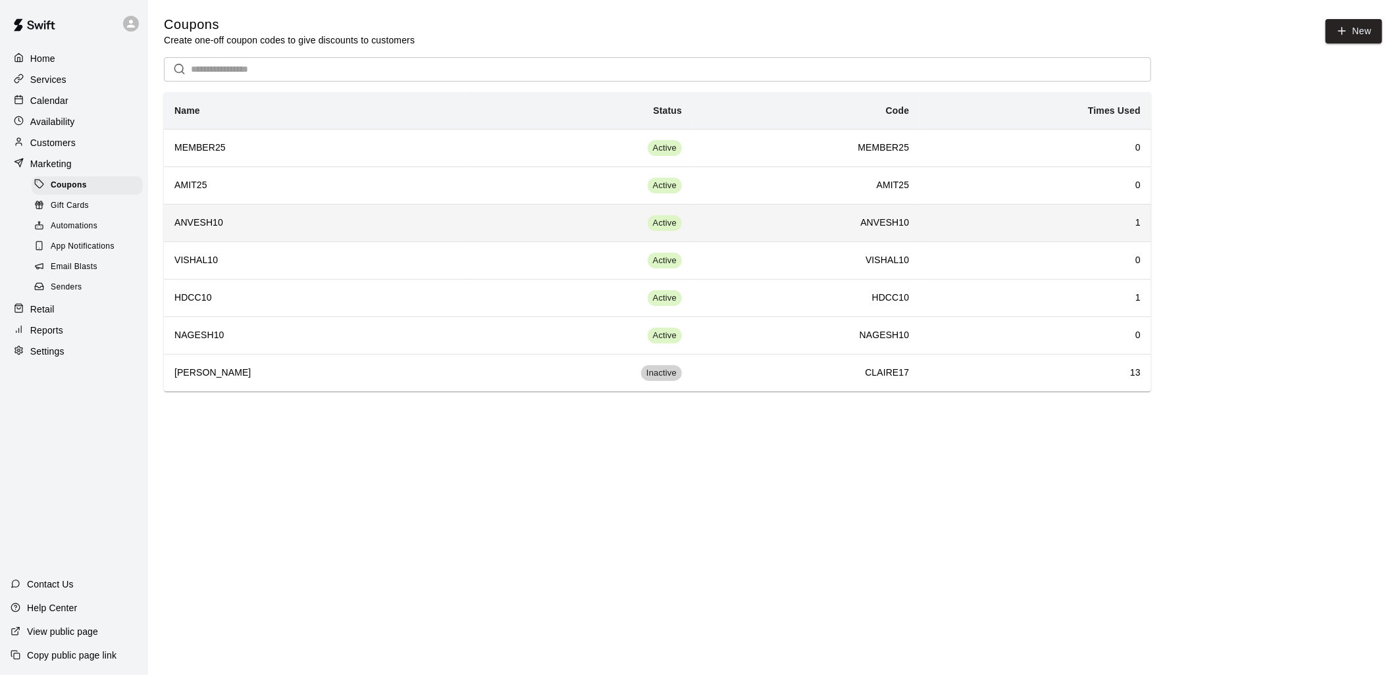
click at [355, 220] on h6 "ANVESH10" at bounding box center [317, 223] width 286 height 14
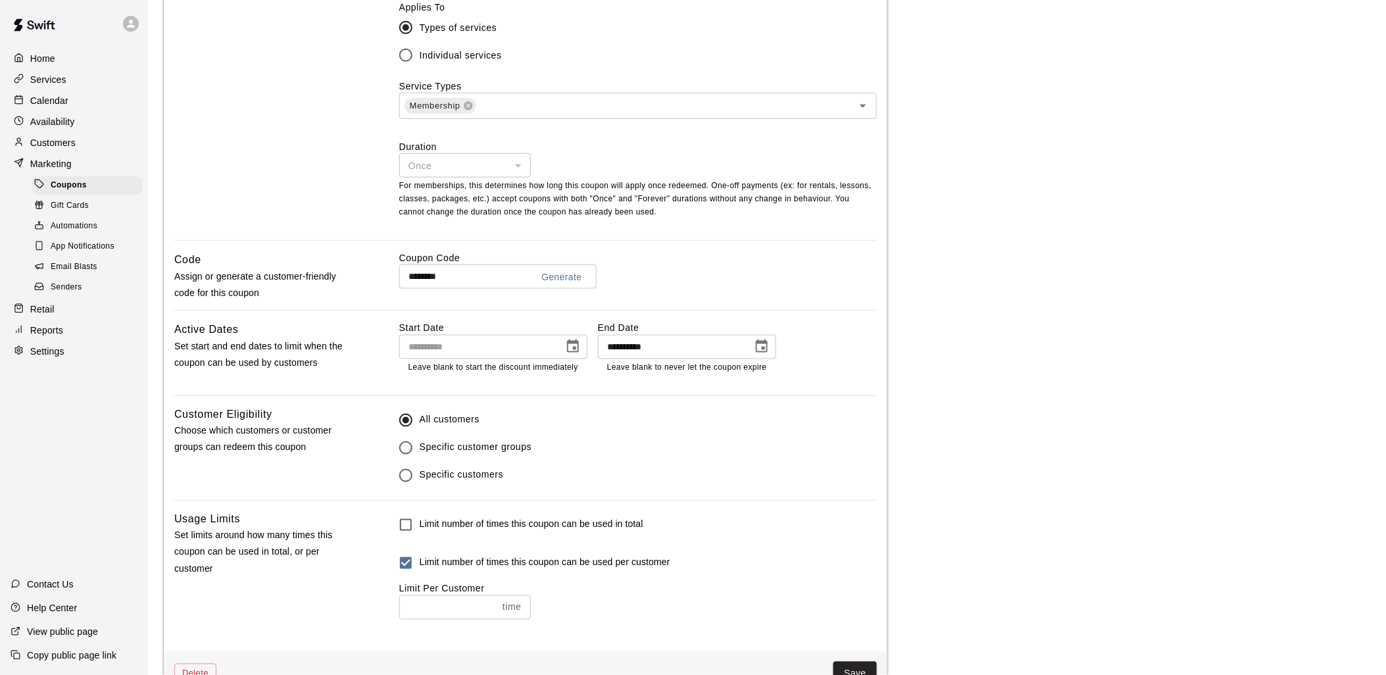
scroll to position [511, 0]
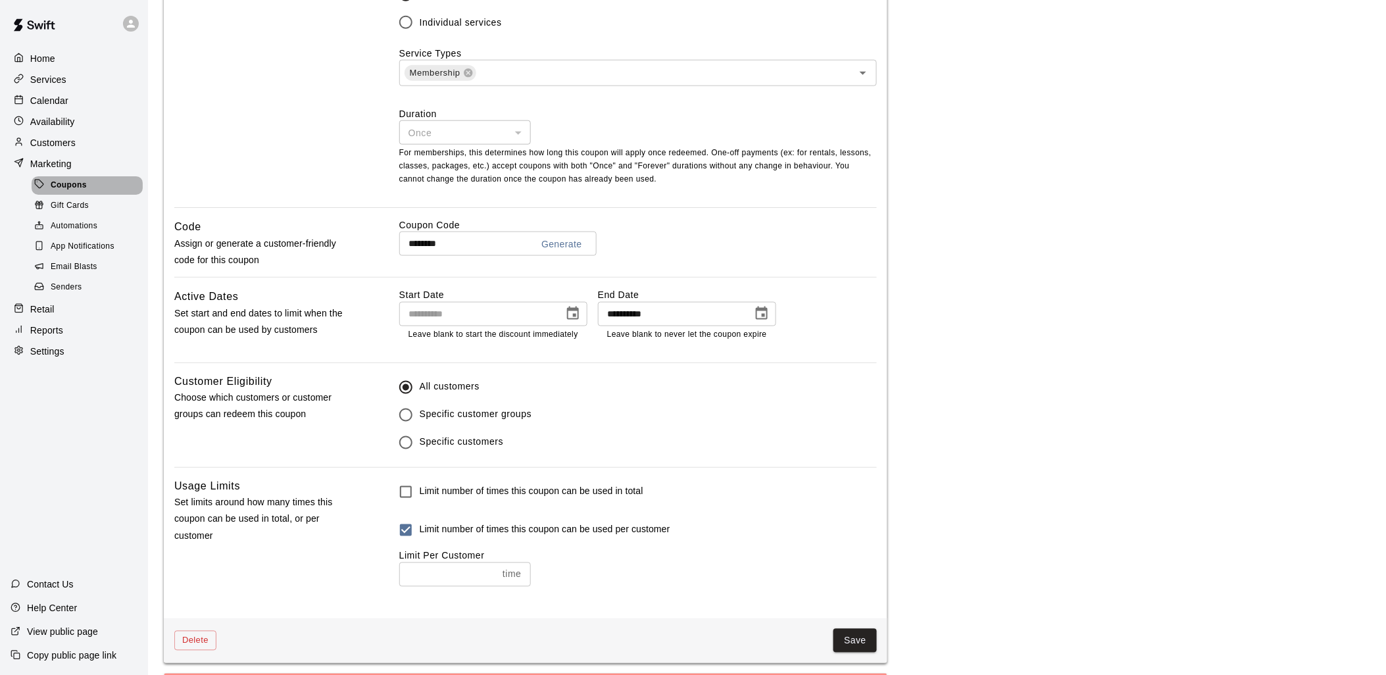
click at [76, 192] on span "Coupons" at bounding box center [69, 185] width 36 height 13
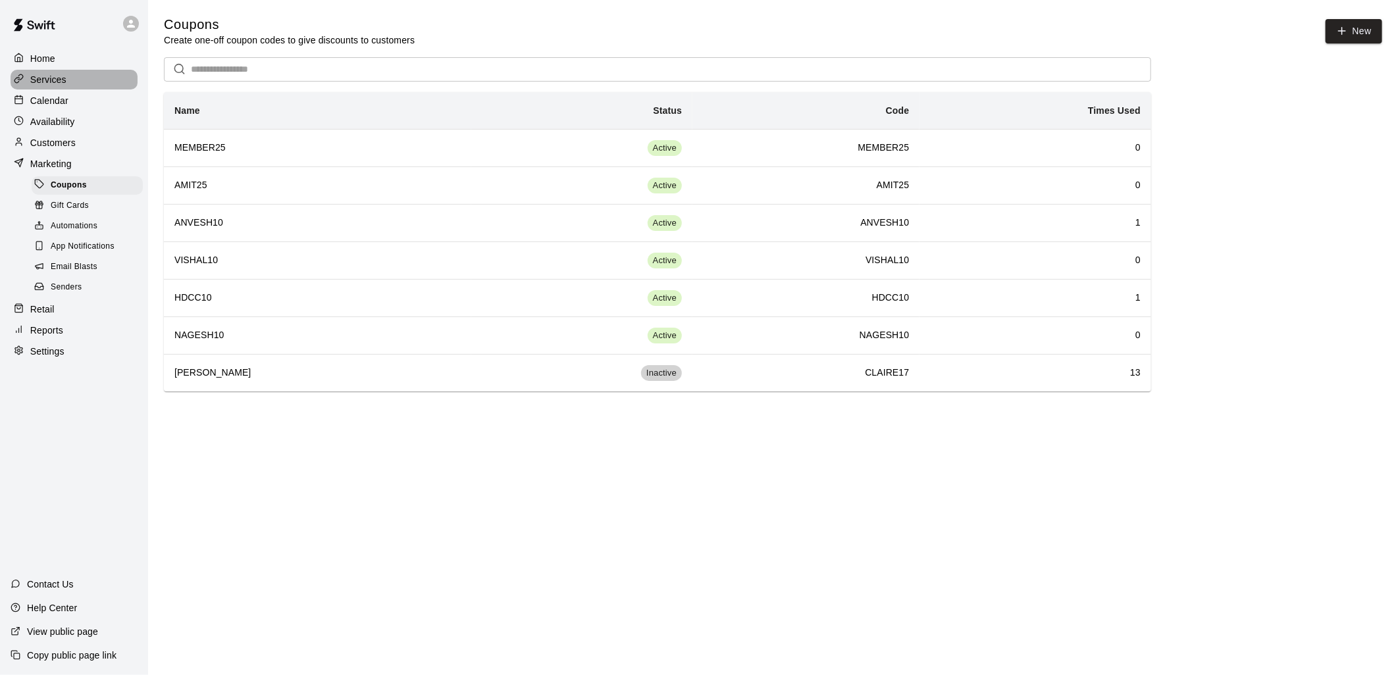
click at [61, 80] on p "Services" at bounding box center [48, 79] width 36 height 13
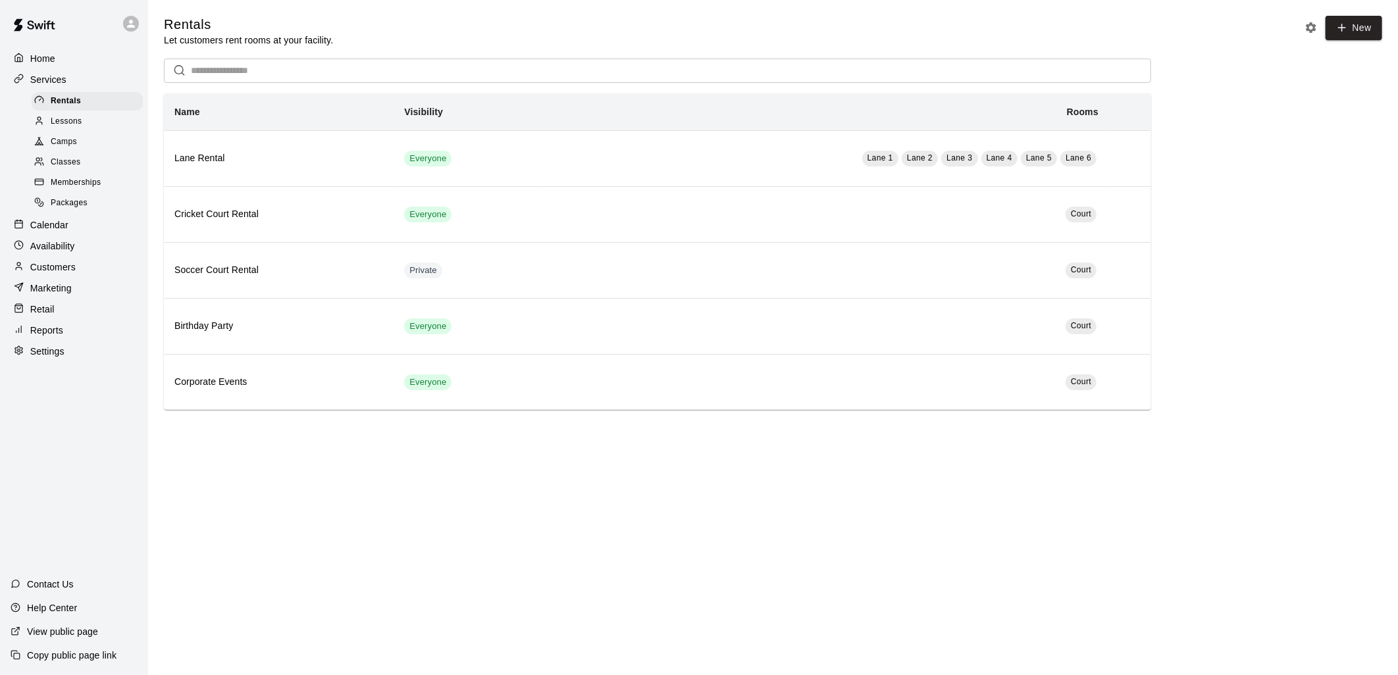
click at [74, 188] on span "Memberships" at bounding box center [76, 182] width 50 height 13
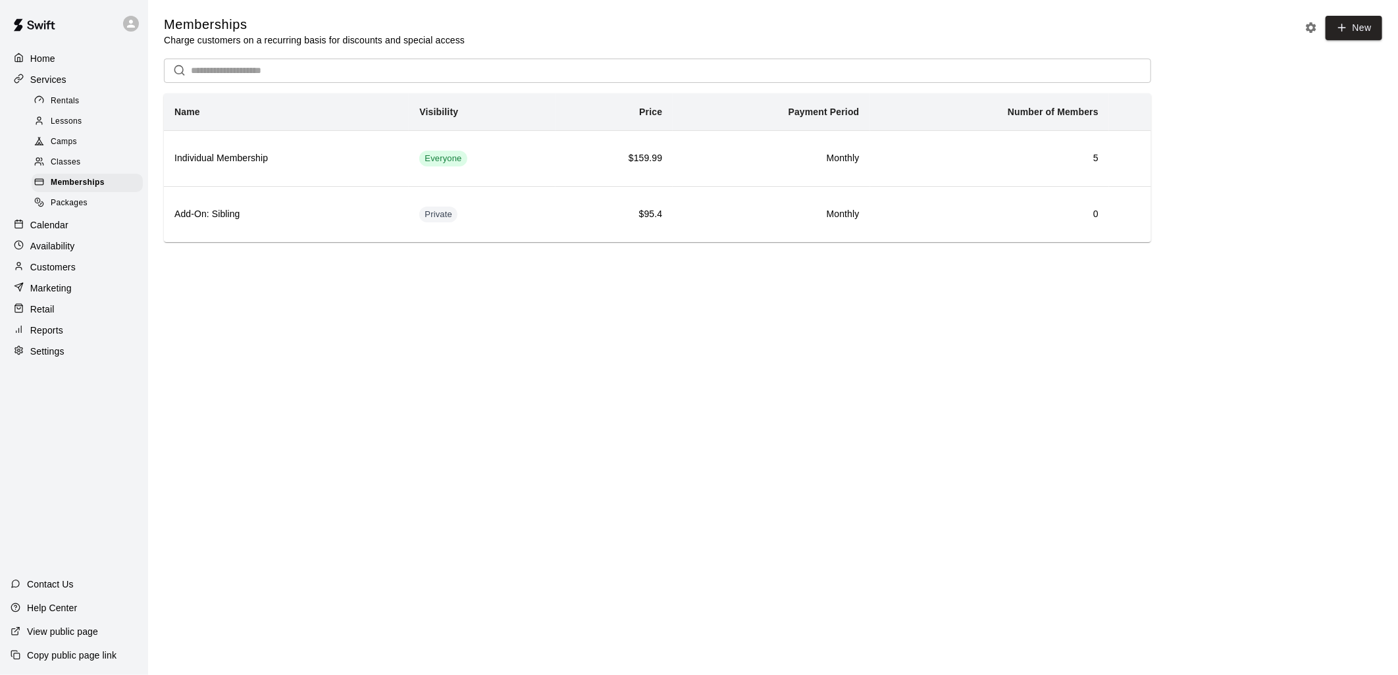
click at [39, 232] on p "Calendar" at bounding box center [49, 224] width 38 height 13
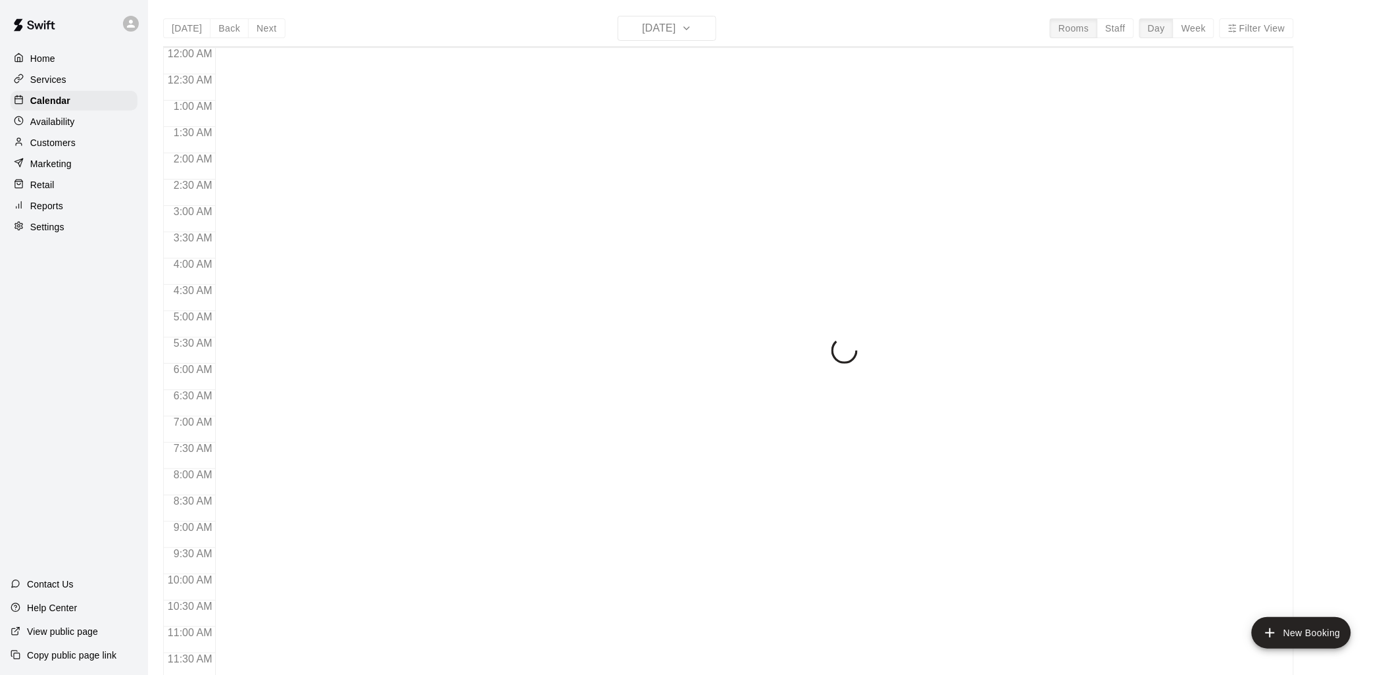
scroll to position [620, 0]
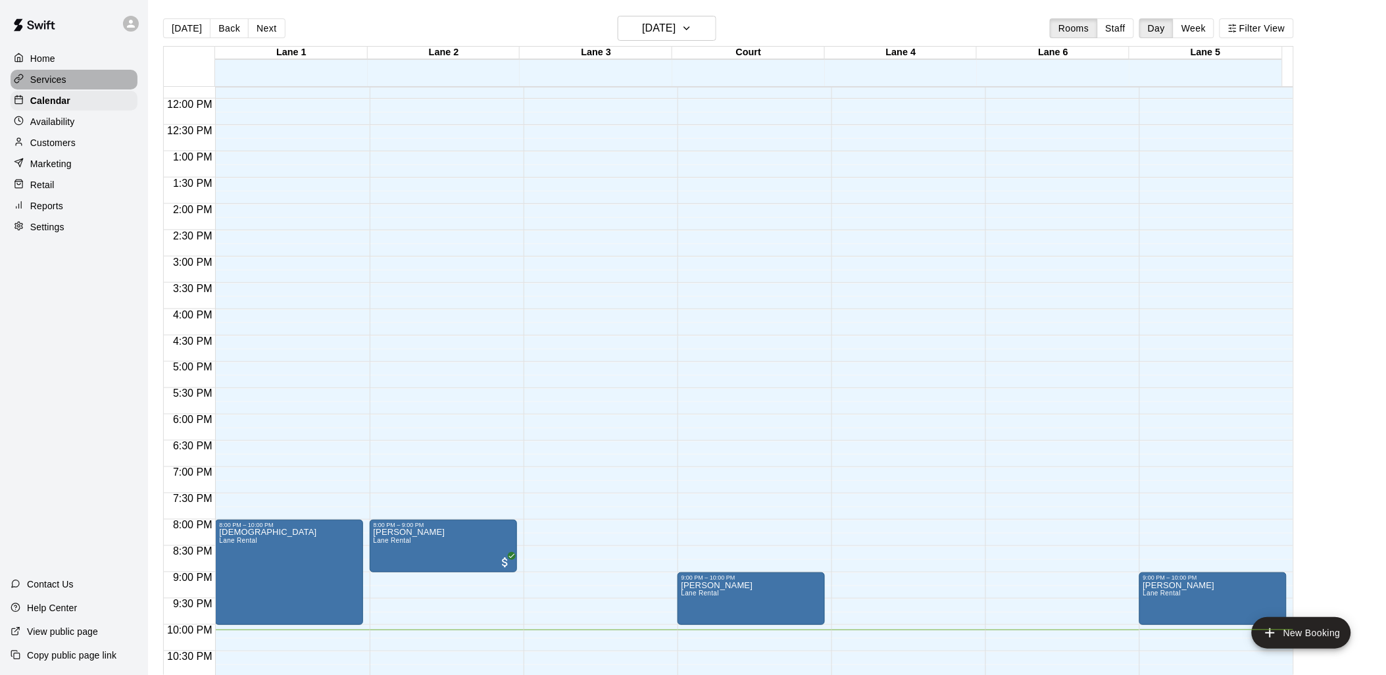
click at [49, 76] on p "Services" at bounding box center [48, 79] width 36 height 13
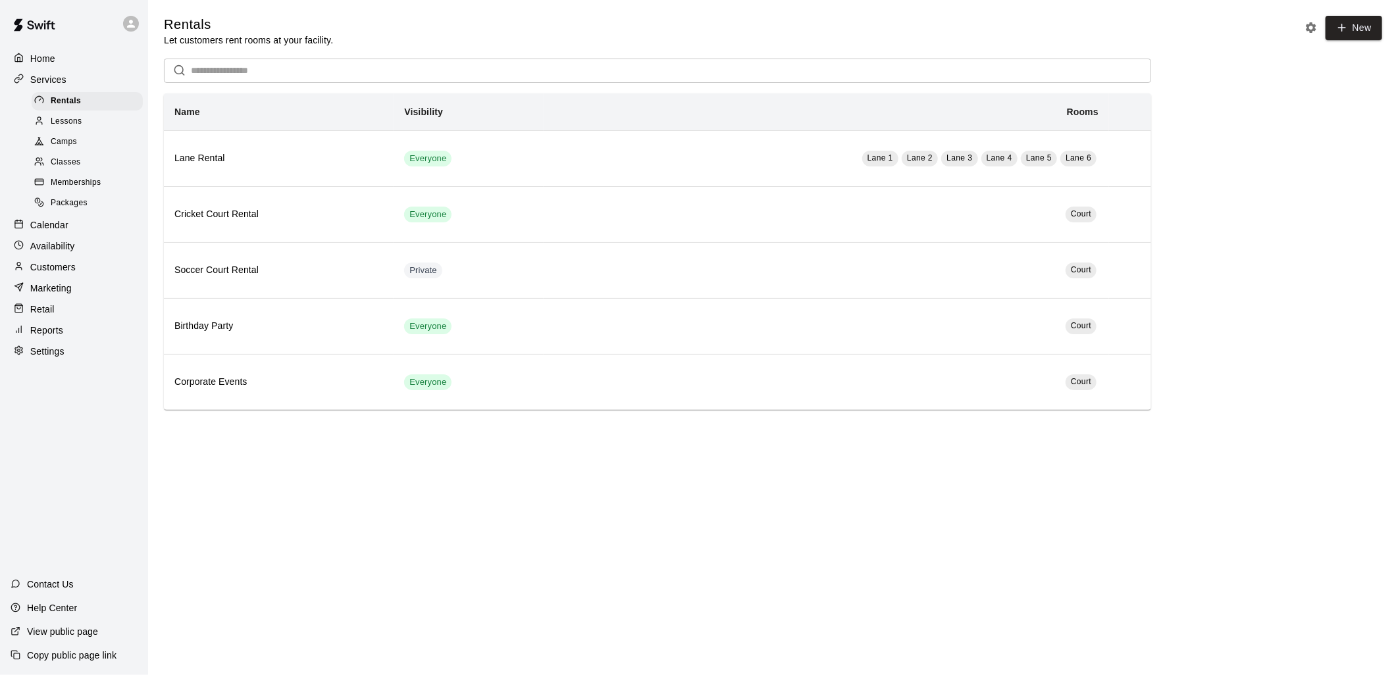
click at [89, 188] on span "Memberships" at bounding box center [76, 182] width 50 height 13
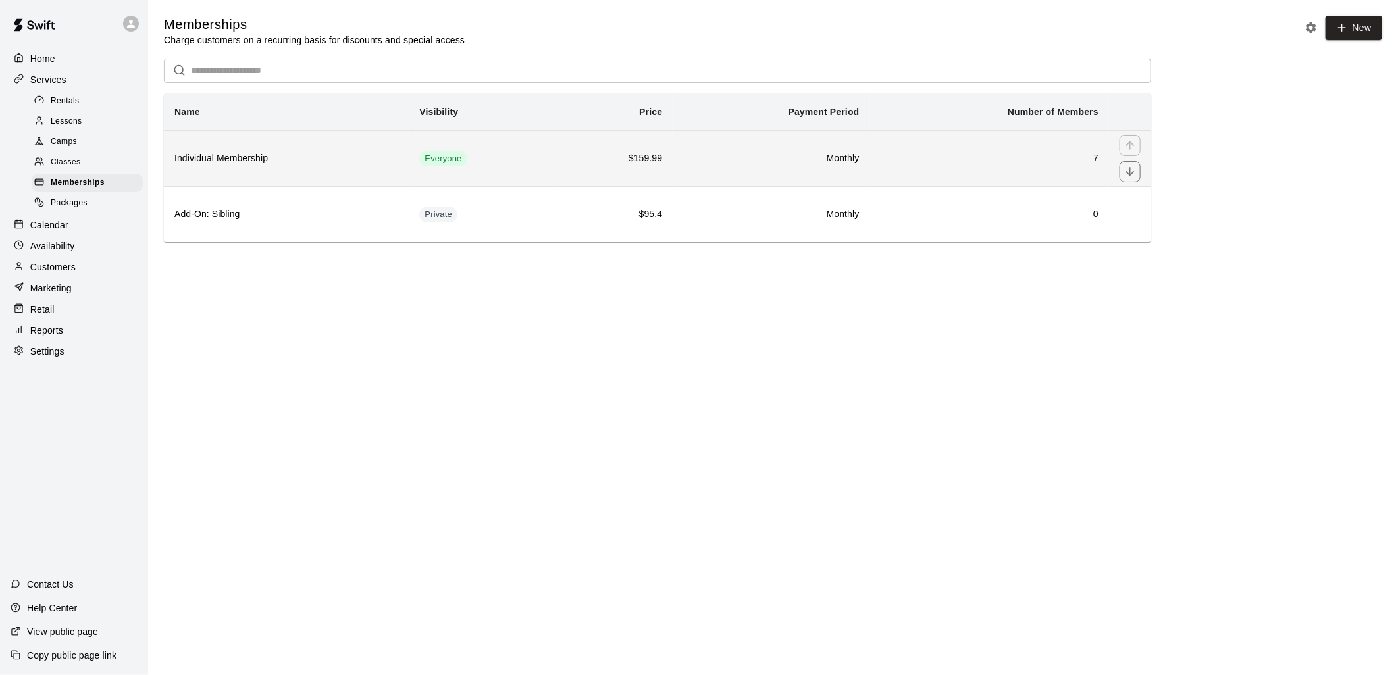
click at [761, 158] on h6 "Monthly" at bounding box center [771, 158] width 176 height 14
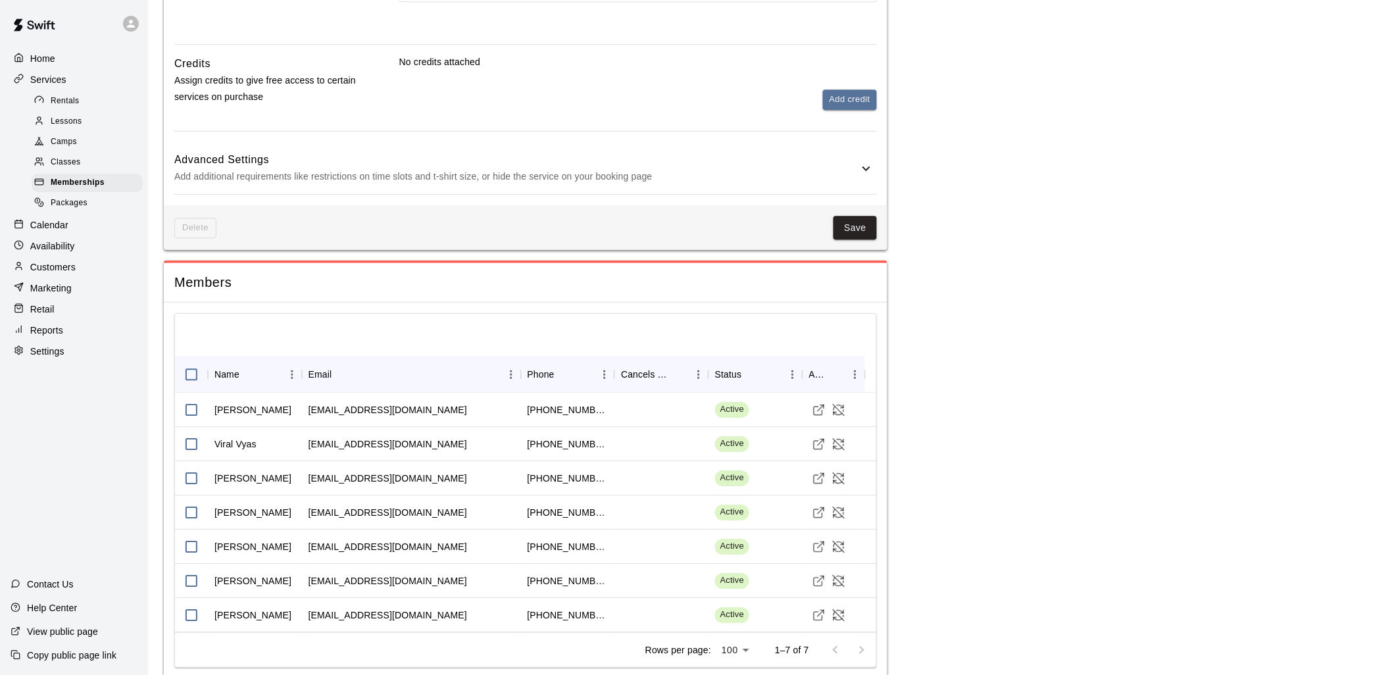
scroll to position [1204, 0]
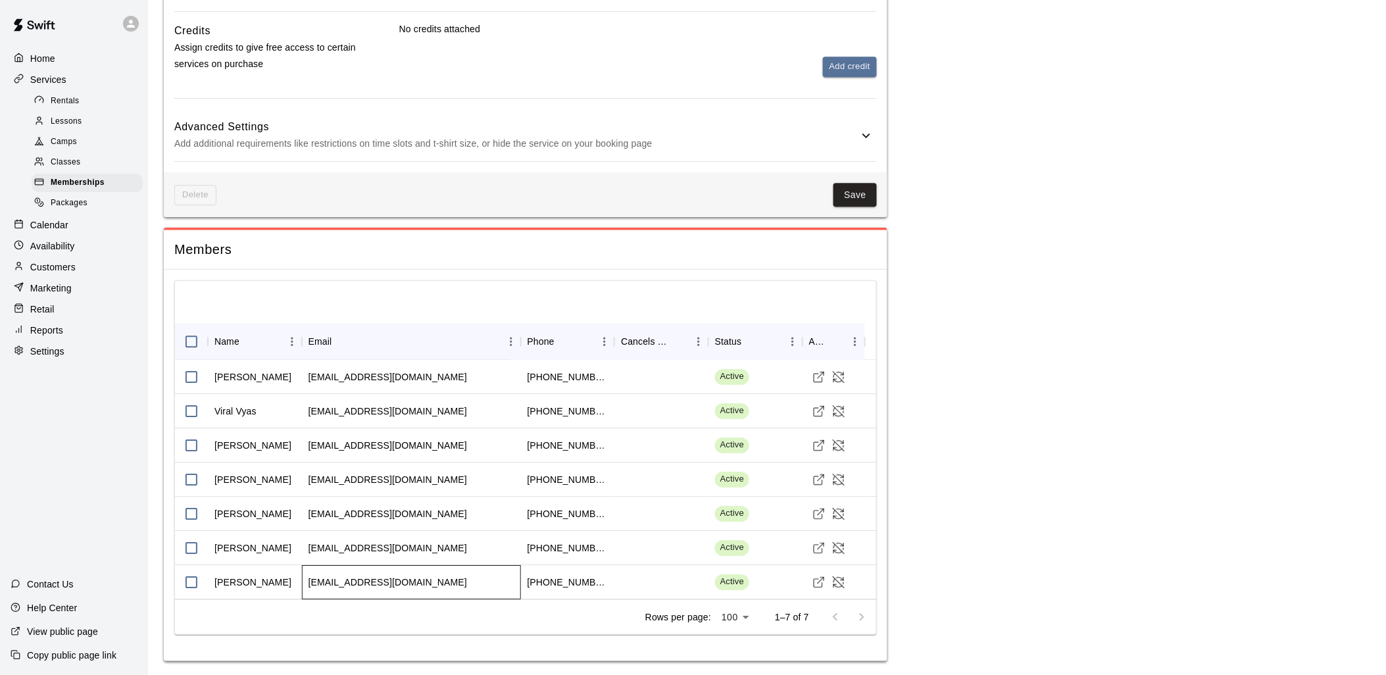
click at [398, 582] on div "[EMAIL_ADDRESS][DOMAIN_NAME]" at bounding box center [388, 582] width 159 height 13
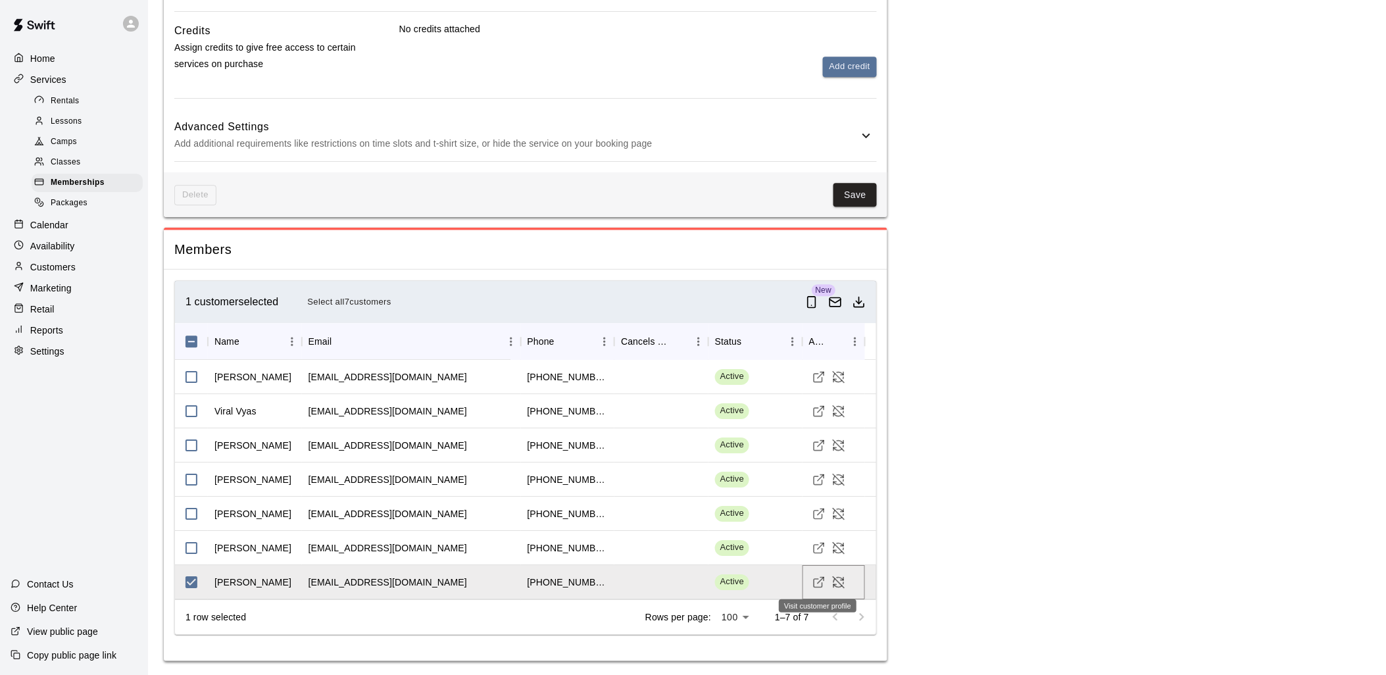
click at [814, 580] on icon "Visit customer profile" at bounding box center [818, 583] width 9 height 9
